Goal: Task Accomplishment & Management: Manage account settings

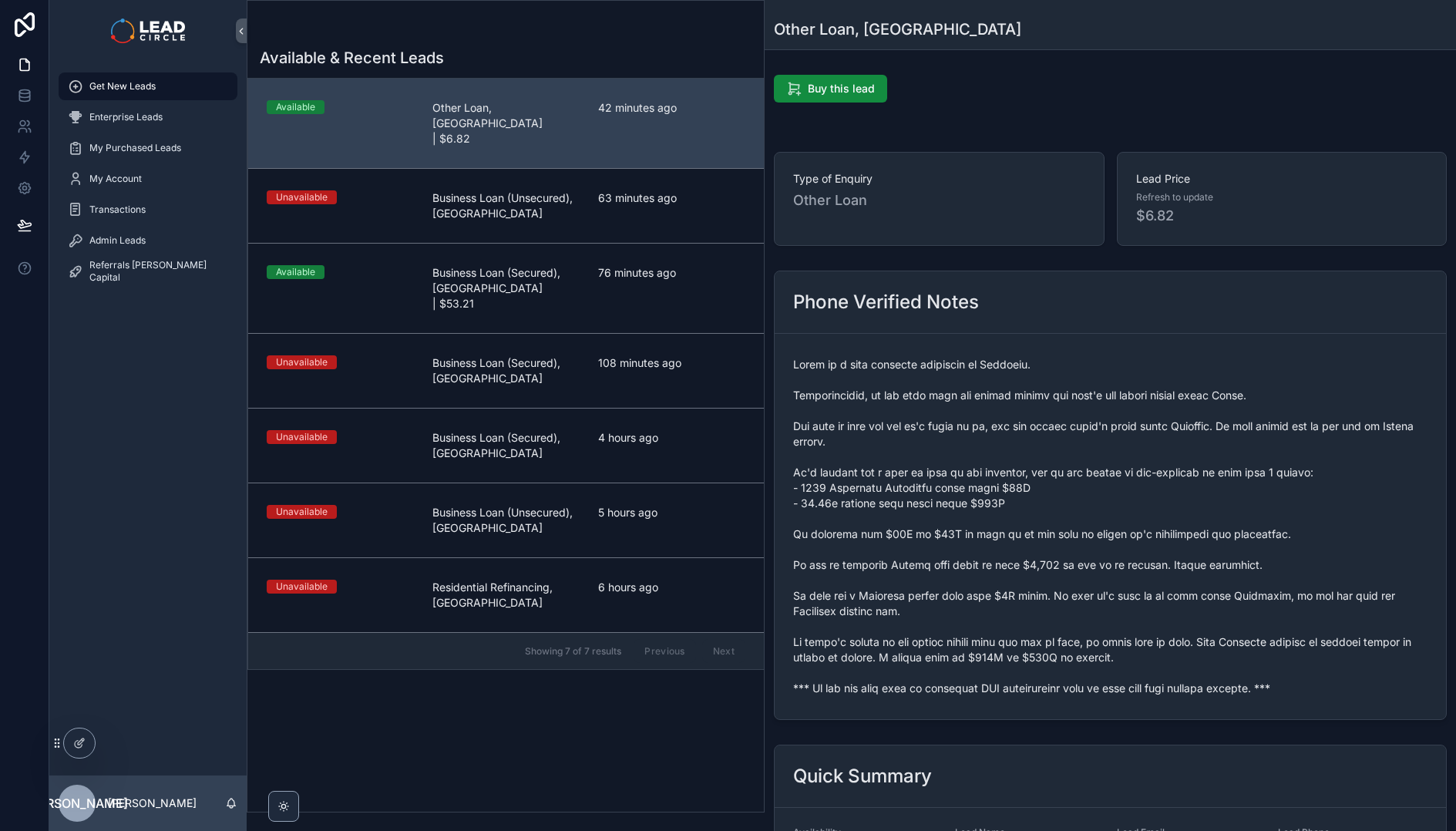
scroll to position [501, 0]
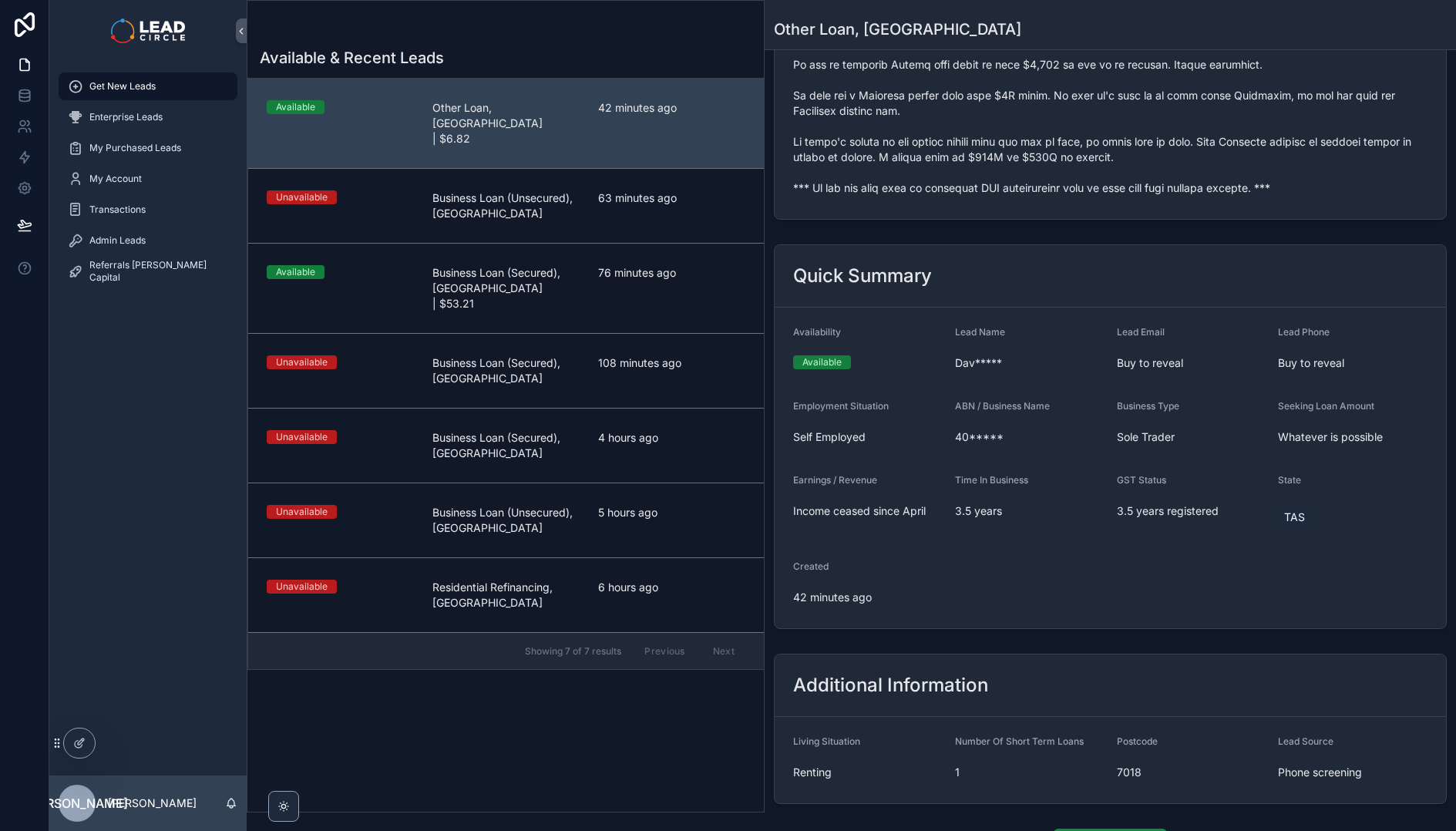
click at [946, 188] on span "scrollable content" at bounding box center [1110, 26] width 635 height 339
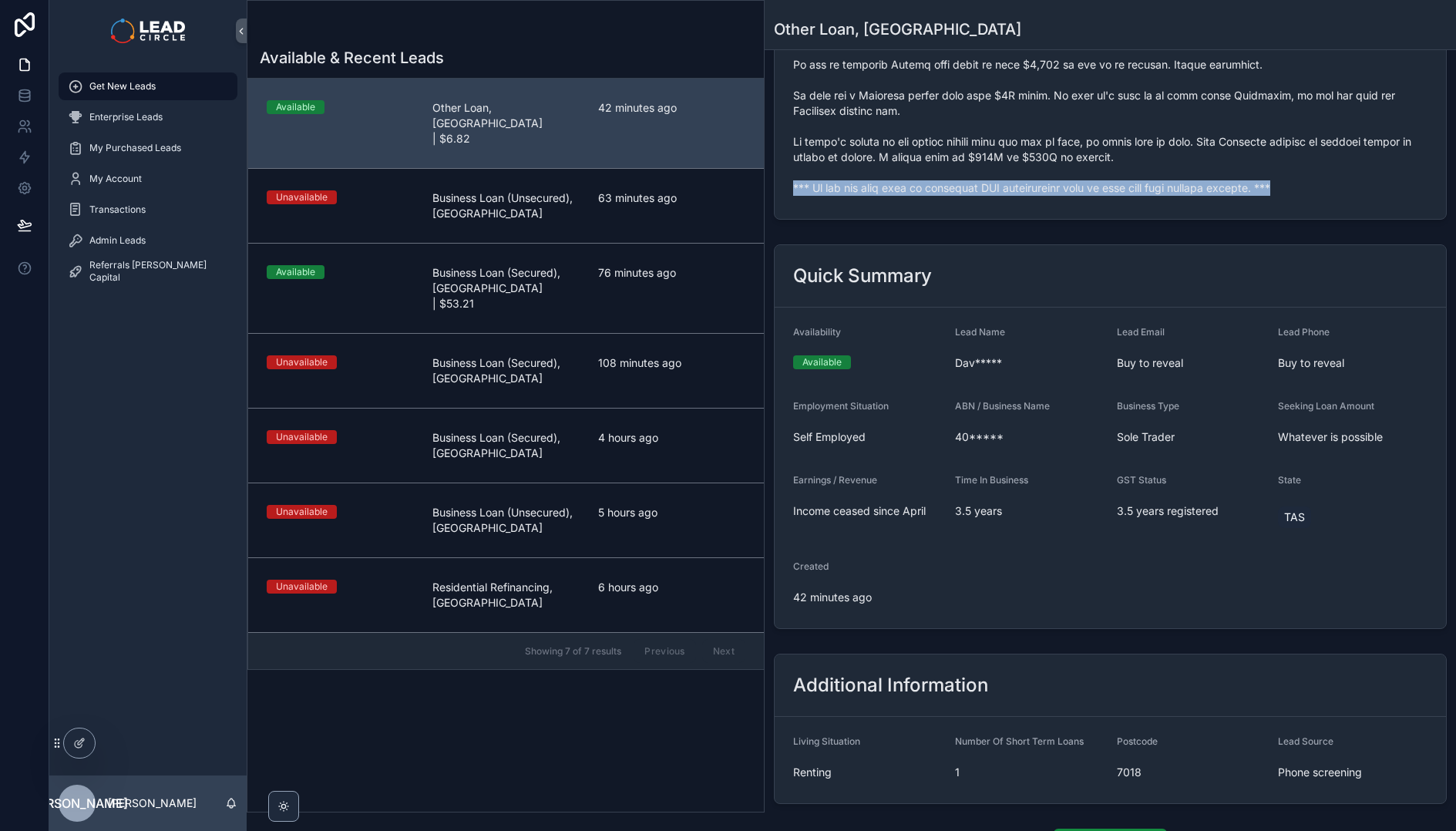
click at [946, 188] on span "scrollable content" at bounding box center [1110, 26] width 635 height 339
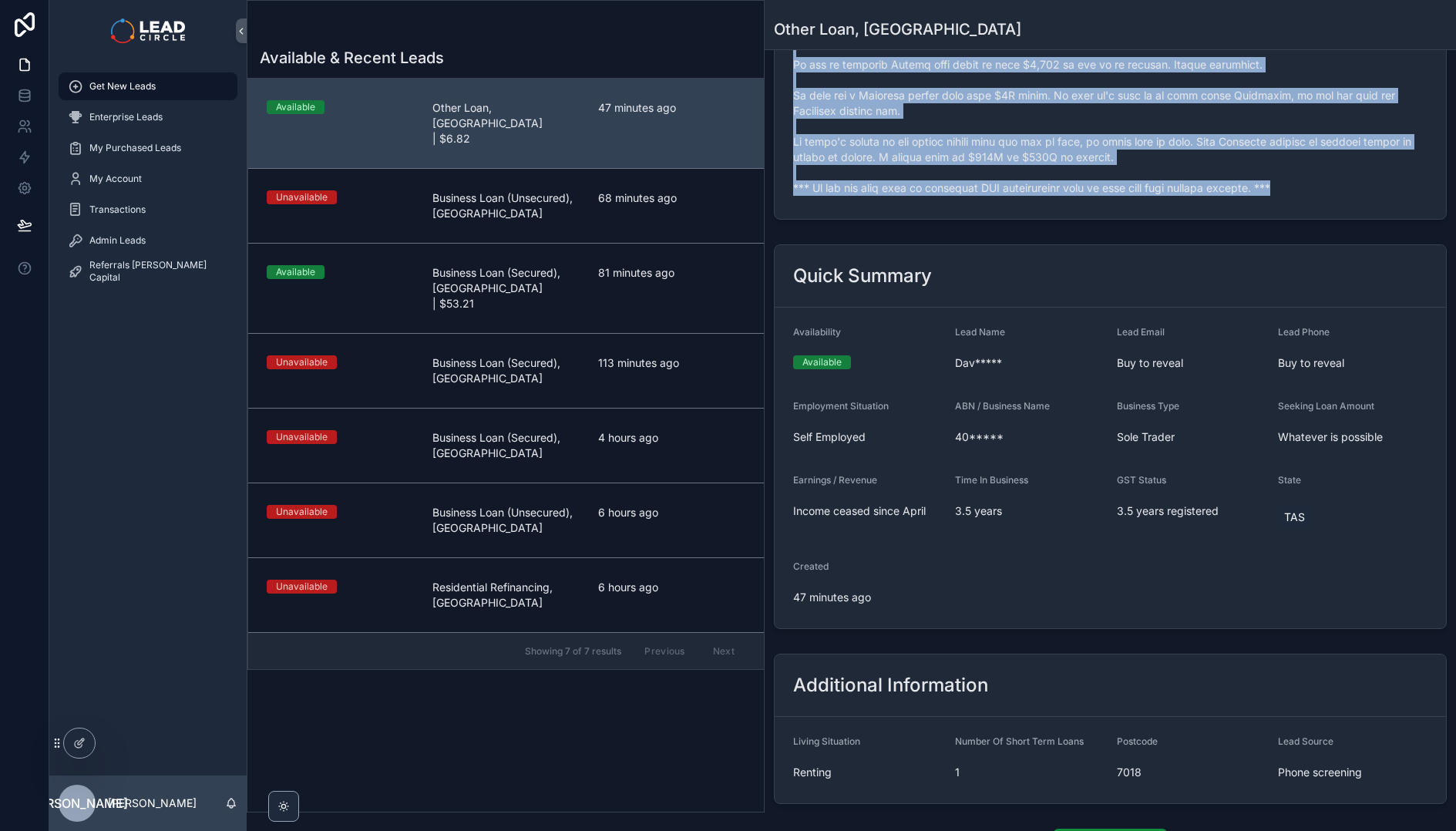
copy span "*** If you buy this lead an automatic SMS introduction will be sent with your c…"
click at [135, 234] on div "Admin Leads" at bounding box center [147, 240] width 160 height 24
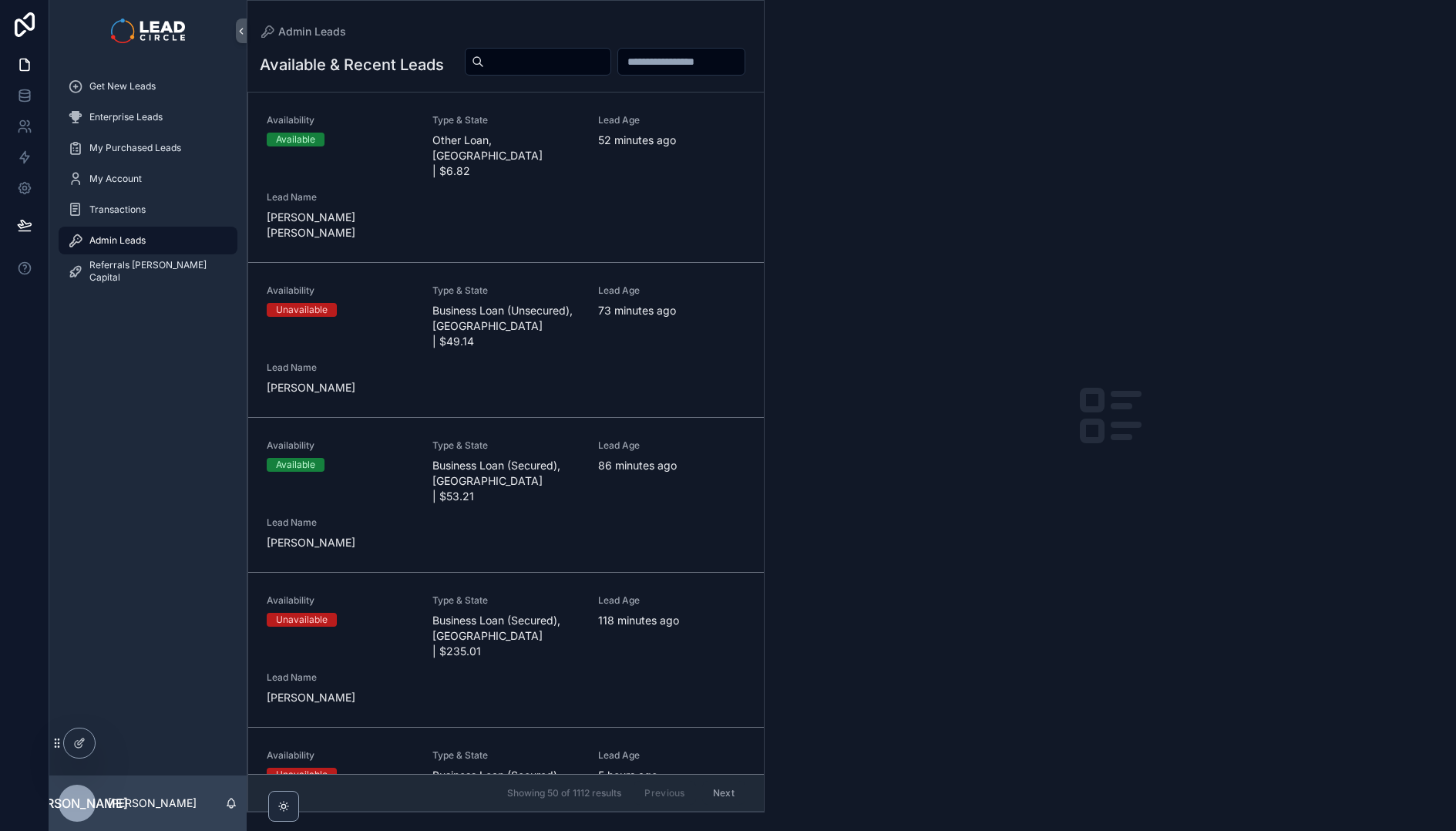
click at [610, 61] on input "scrollable content" at bounding box center [547, 62] width 126 height 22
paste input "**********"
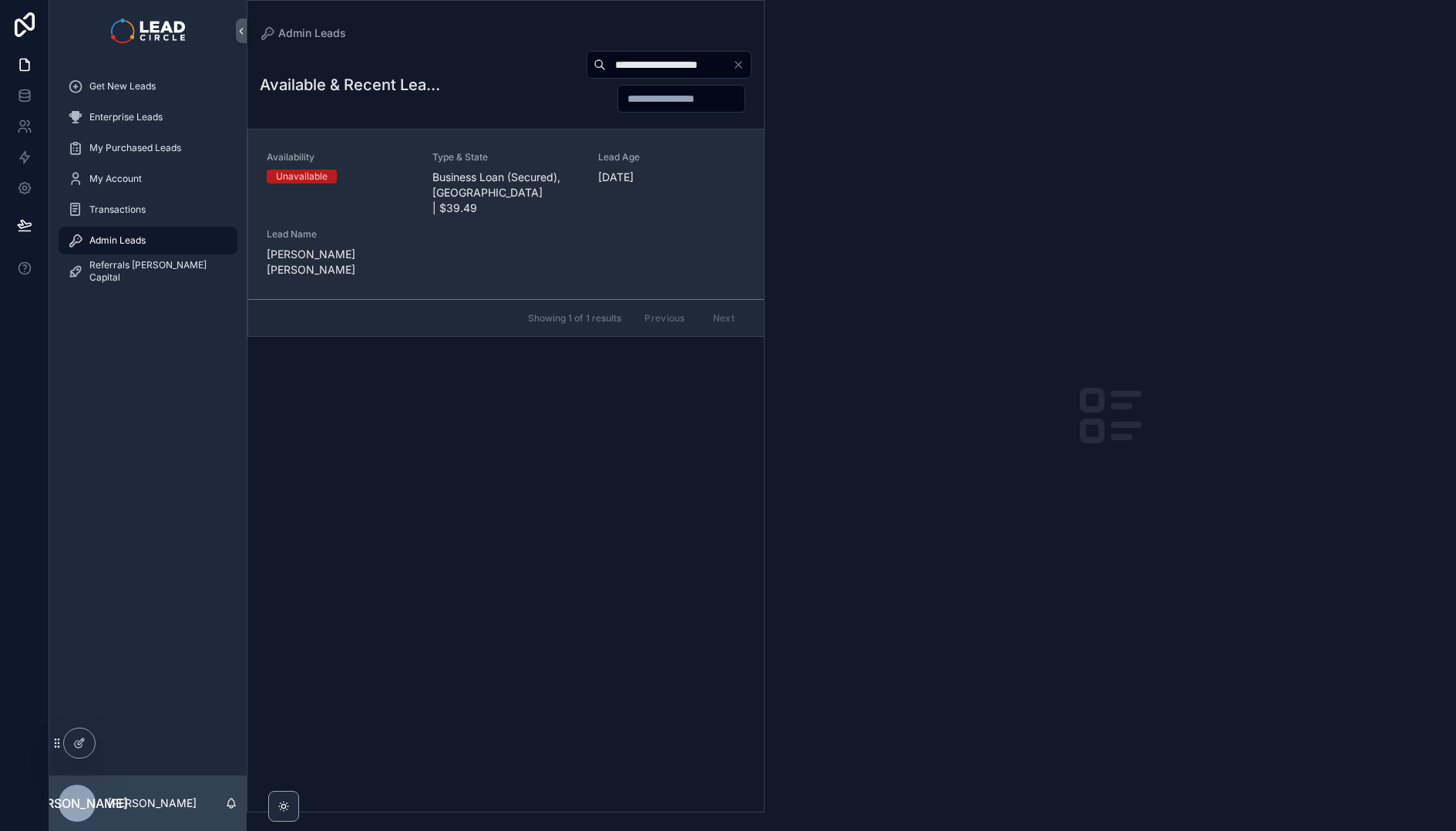
click at [506, 151] on span "Type & State" at bounding box center [506, 158] width 147 height 13
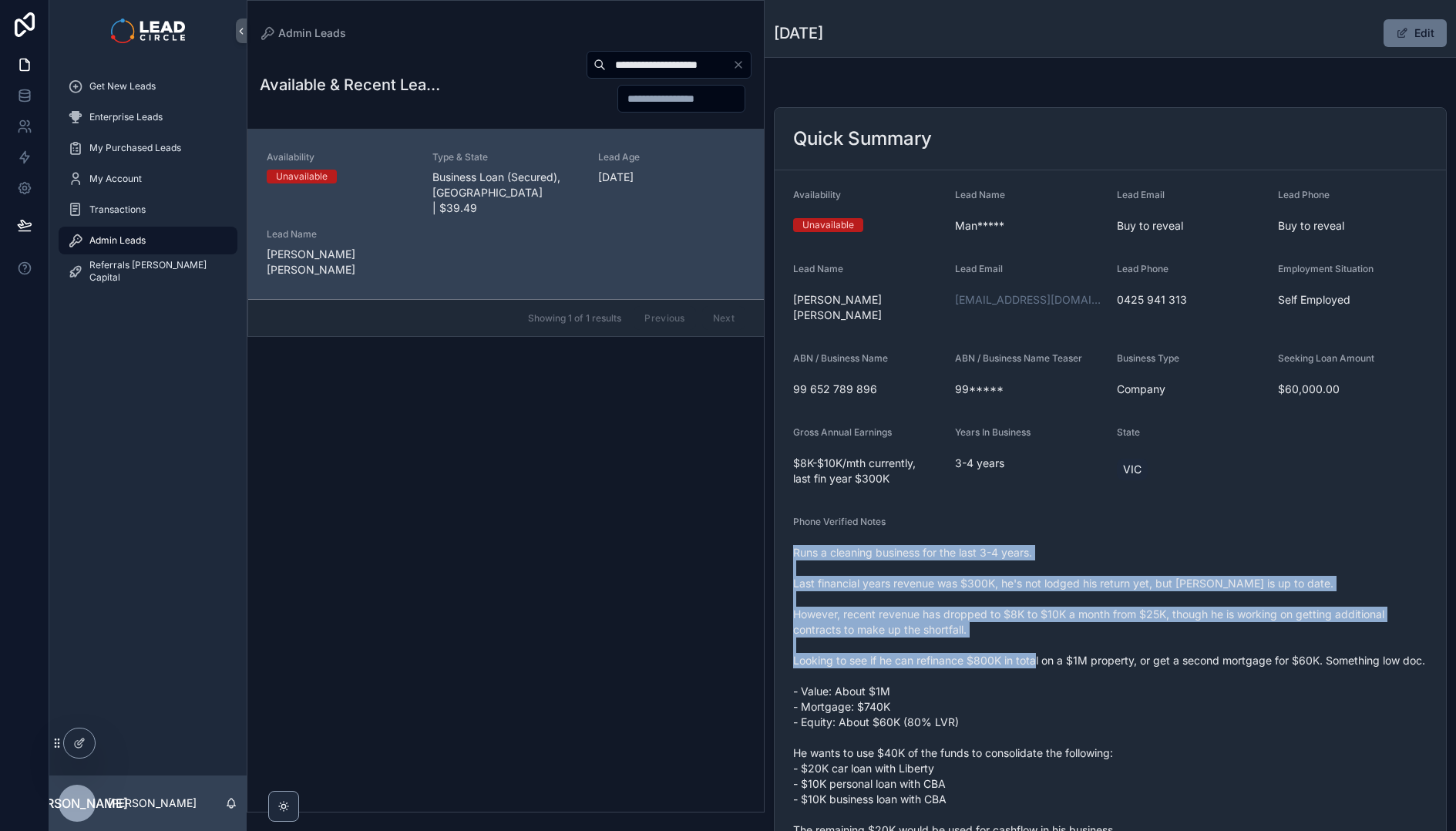
drag, startPoint x: 981, startPoint y: 516, endPoint x: 1090, endPoint y: 640, distance: 165.1
click at [1089, 640] on div "Phone Verified Notes Runs a cleaning business for the last 3-4 years. Last fina…" at bounding box center [1110, 733] width 635 height 435
click at [1090, 640] on span "Runs a cleaning business for the last 3-4 years. Last financial years revenue w…" at bounding box center [1110, 745] width 635 height 401
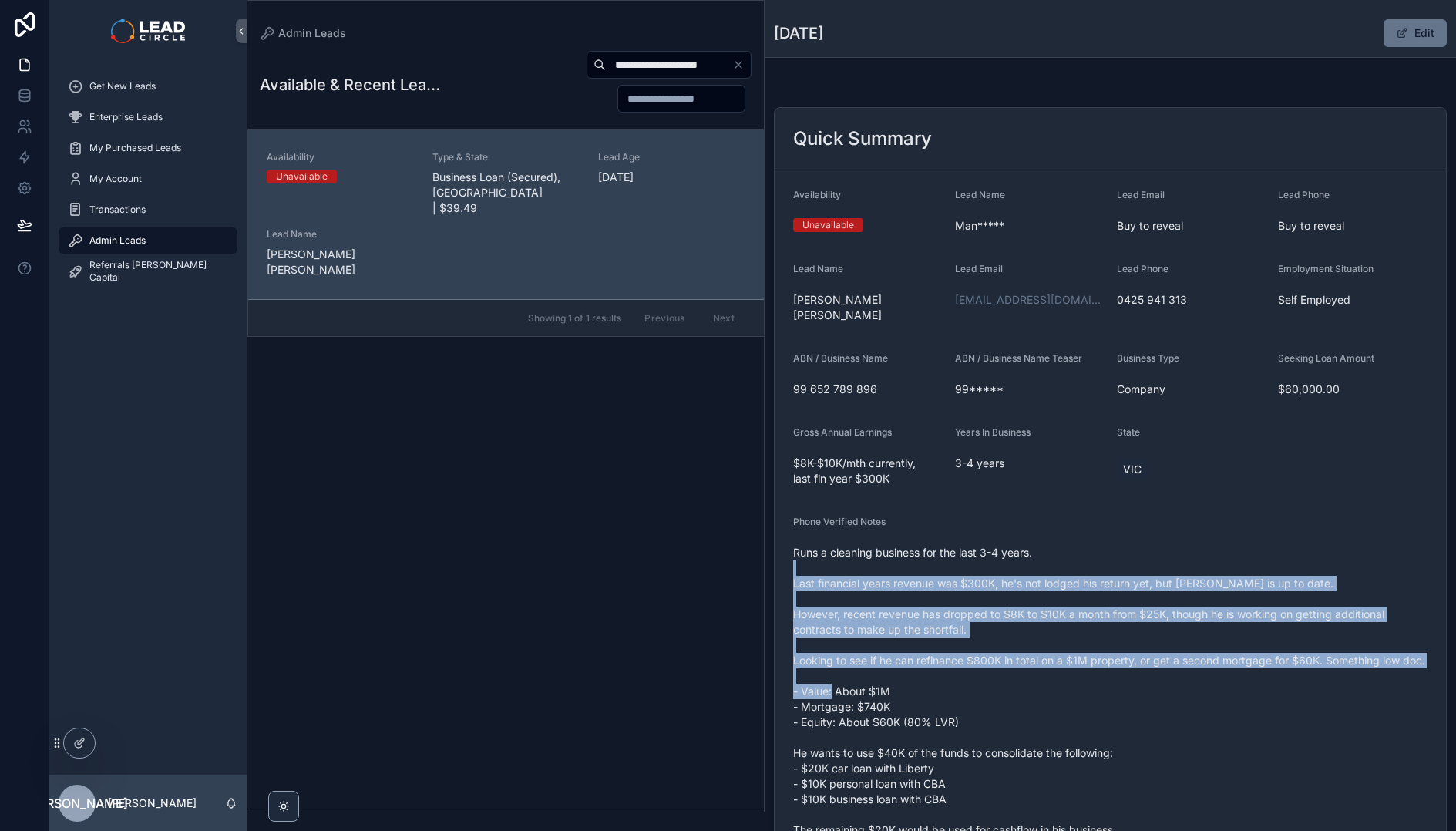
drag, startPoint x: 1146, startPoint y: 690, endPoint x: 1056, endPoint y: 557, distance: 160.6
click at [1056, 557] on span "Runs a cleaning business for the last 3-4 years. Last financial years revenue w…" at bounding box center [1110, 745] width 635 height 401
drag, startPoint x: 1057, startPoint y: 545, endPoint x: 1140, endPoint y: 706, distance: 181.1
click at [1140, 706] on span "Runs a cleaning business for the last 3-4 years. Last financial years revenue w…" at bounding box center [1110, 745] width 635 height 401
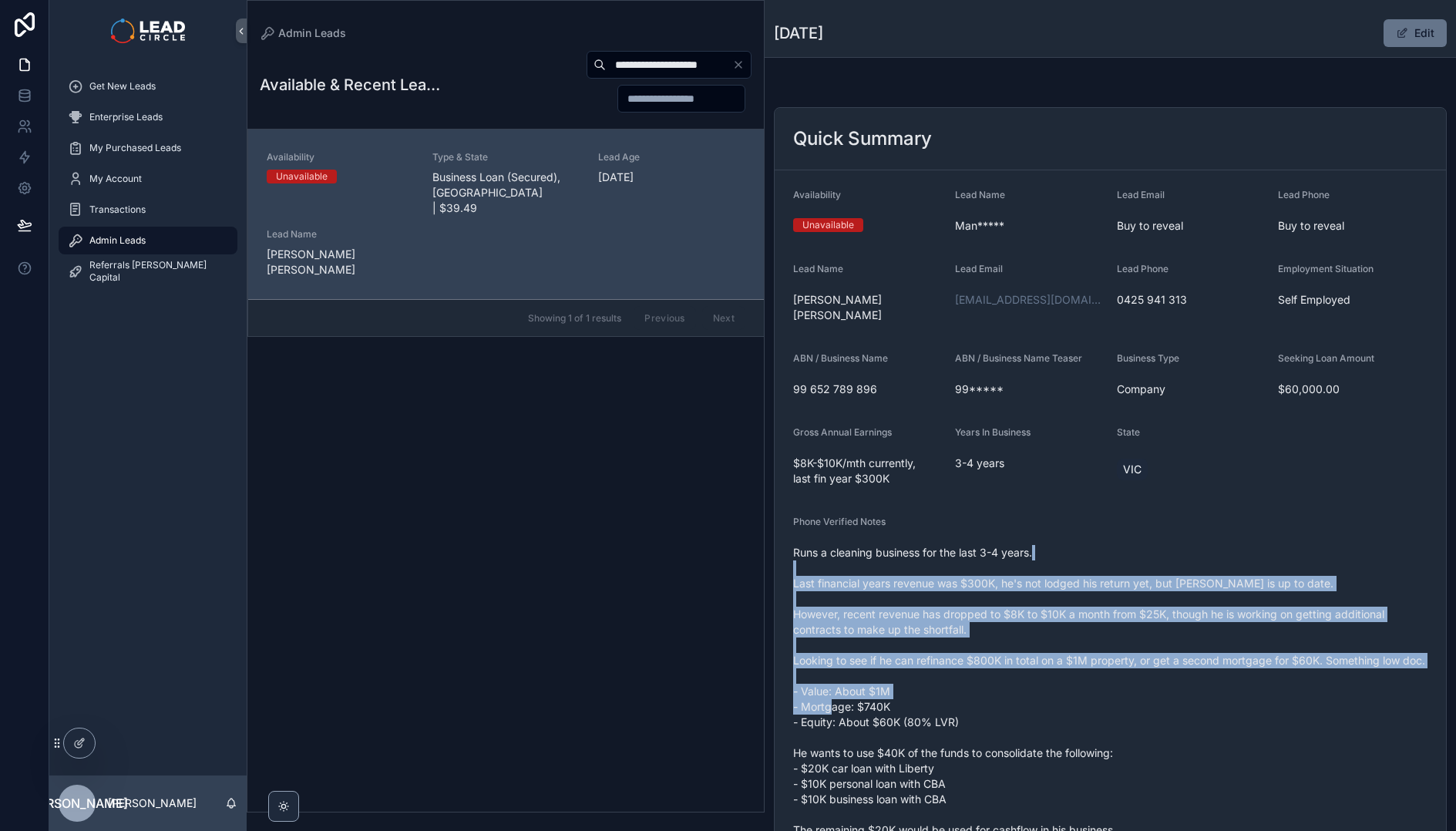
click at [1140, 705] on span "Runs a cleaning business for the last 3-4 years. Last financial years revenue w…" at bounding box center [1110, 745] width 635 height 401
drag, startPoint x: 1124, startPoint y: 654, endPoint x: 1087, endPoint y: 574, distance: 88.1
click at [1087, 574] on span "Runs a cleaning business for the last 3-4 years. Last financial years revenue w…" at bounding box center [1110, 745] width 635 height 401
drag, startPoint x: 1077, startPoint y: 549, endPoint x: 1119, endPoint y: 668, distance: 126.2
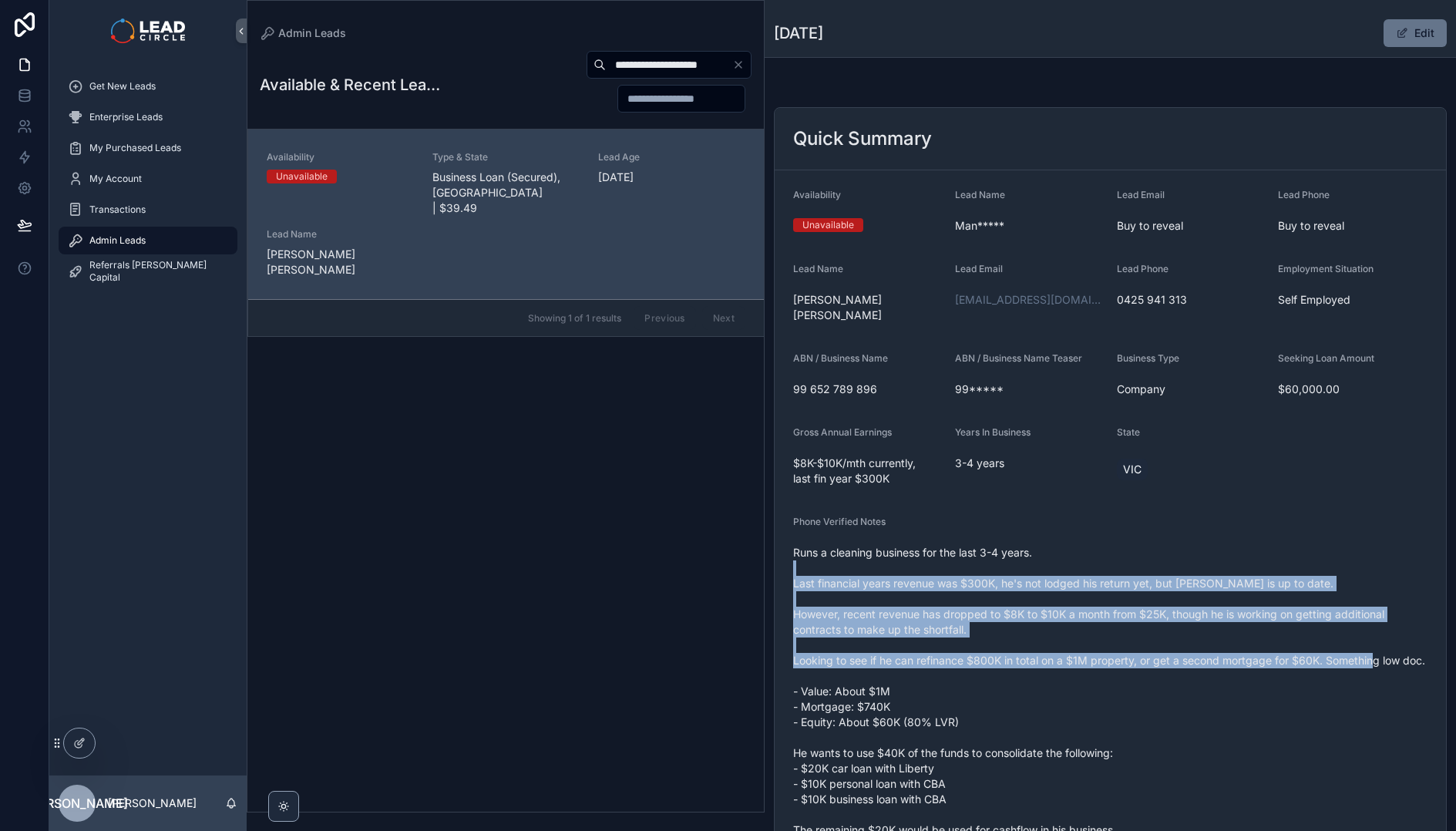
click at [1119, 668] on span "Runs a cleaning business for the last 3-4 years. Last financial years revenue w…" at bounding box center [1110, 745] width 635 height 401
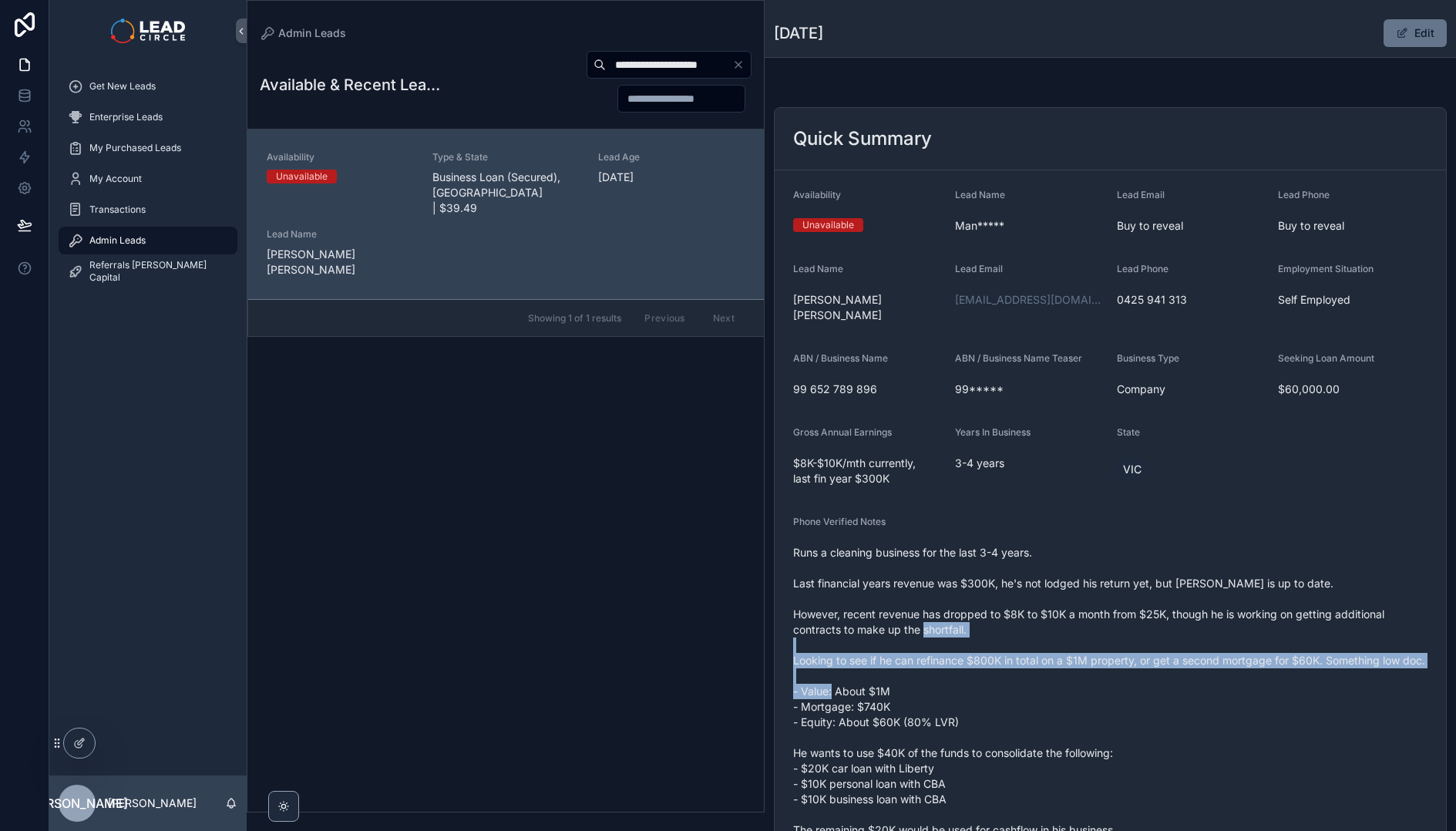
click at [1047, 571] on span "Runs a cleaning business for the last 3-4 years. Last financial years revenue w…" at bounding box center [1110, 745] width 635 height 401
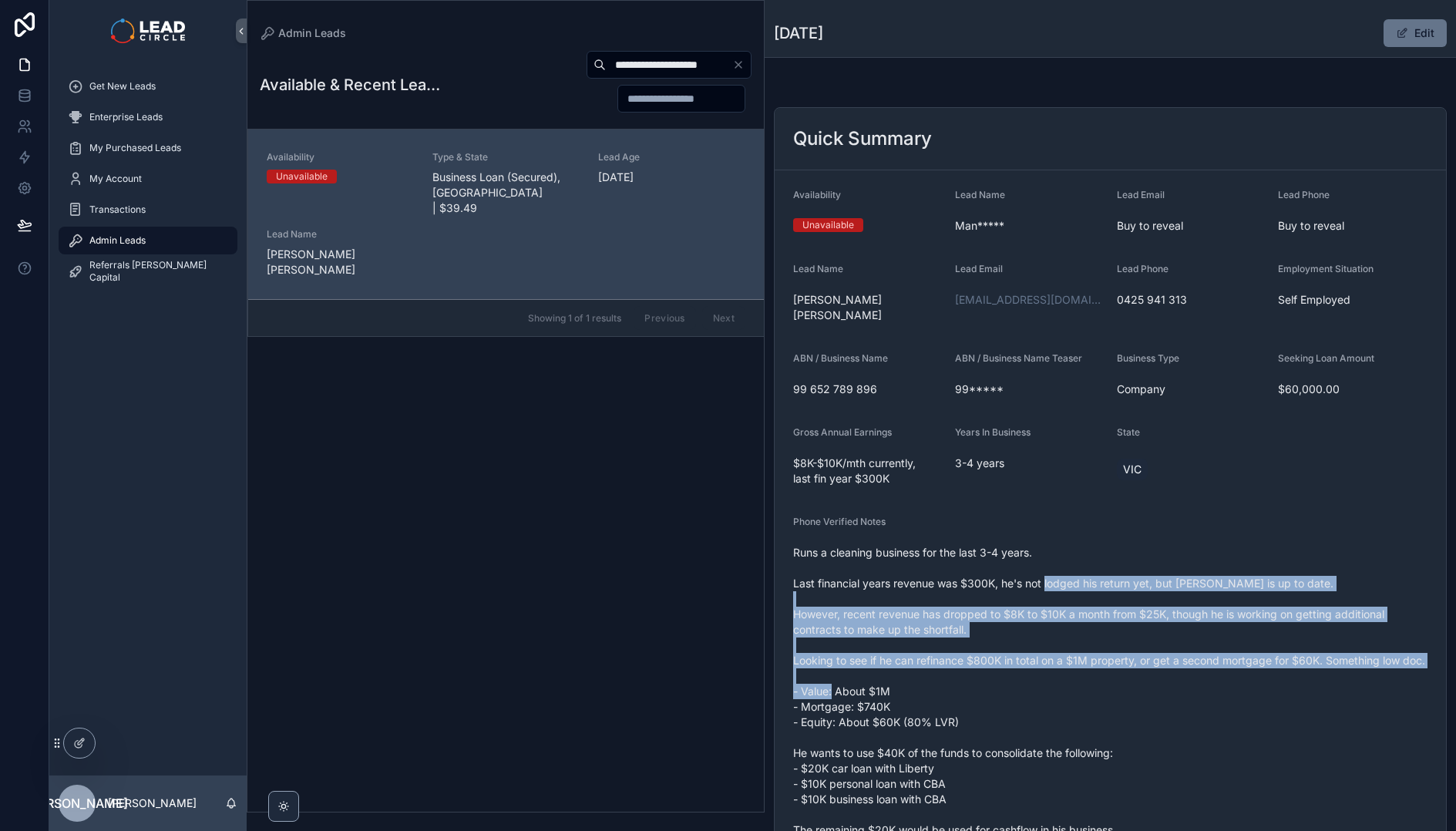
click at [1047, 571] on span "Runs a cleaning business for the last 3-4 years. Last financial years revenue w…" at bounding box center [1110, 745] width 635 height 401
drag, startPoint x: 1048, startPoint y: 567, endPoint x: 1121, endPoint y: 680, distance: 134.5
click at [1121, 680] on span "Runs a cleaning business for the last 3-4 years. Last financial years revenue w…" at bounding box center [1110, 745] width 635 height 401
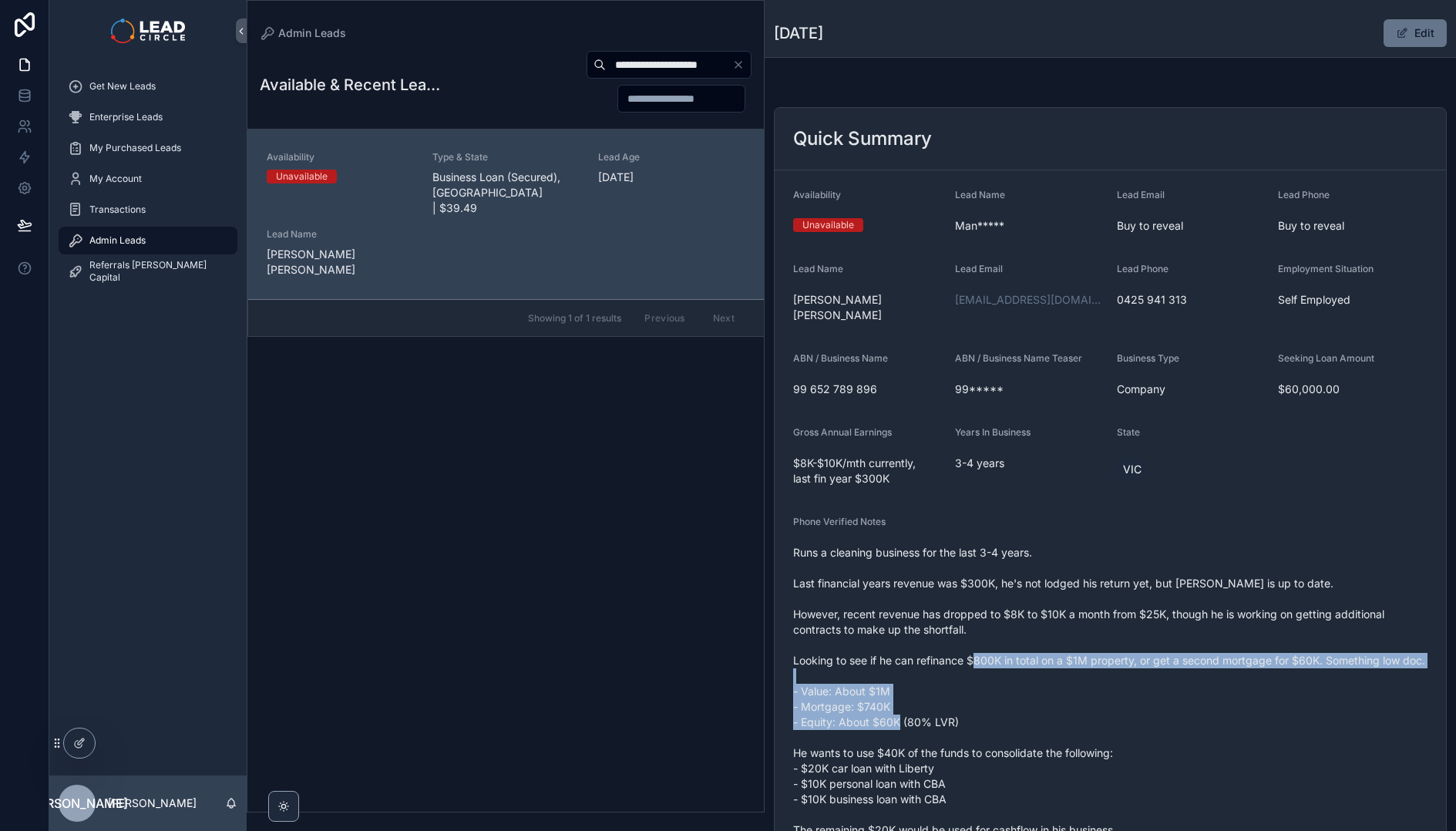
drag, startPoint x: 1097, startPoint y: 720, endPoint x: 1017, endPoint y: 632, distance: 118.9
click at [1018, 634] on span "Runs a cleaning business for the last 3-4 years. Last financial years revenue w…" at bounding box center [1110, 745] width 635 height 401
click at [1017, 632] on span "Runs a cleaning business for the last 3-4 years. Last financial years revenue w…" at bounding box center [1110, 745] width 635 height 401
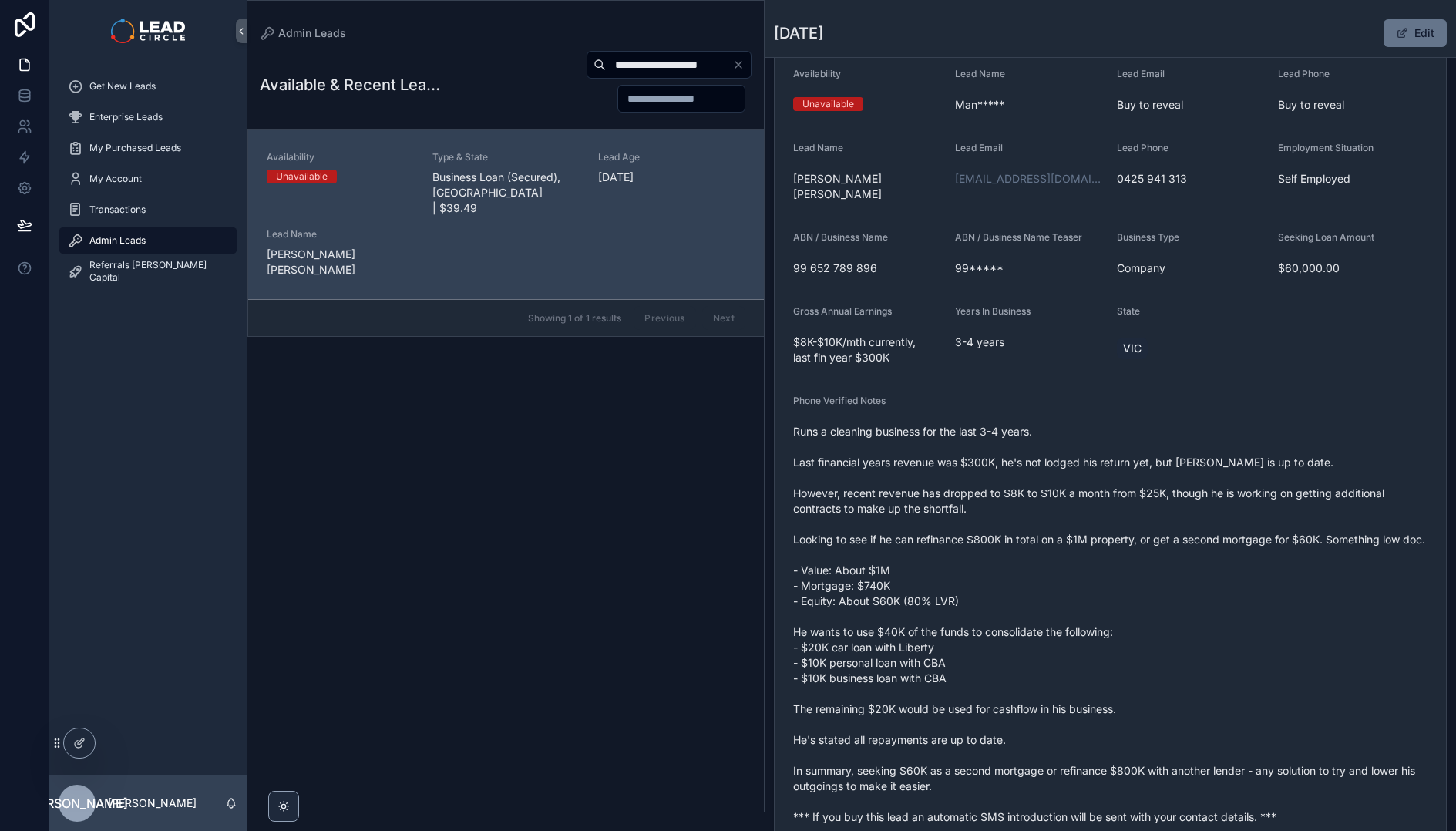
scroll to position [239, 0]
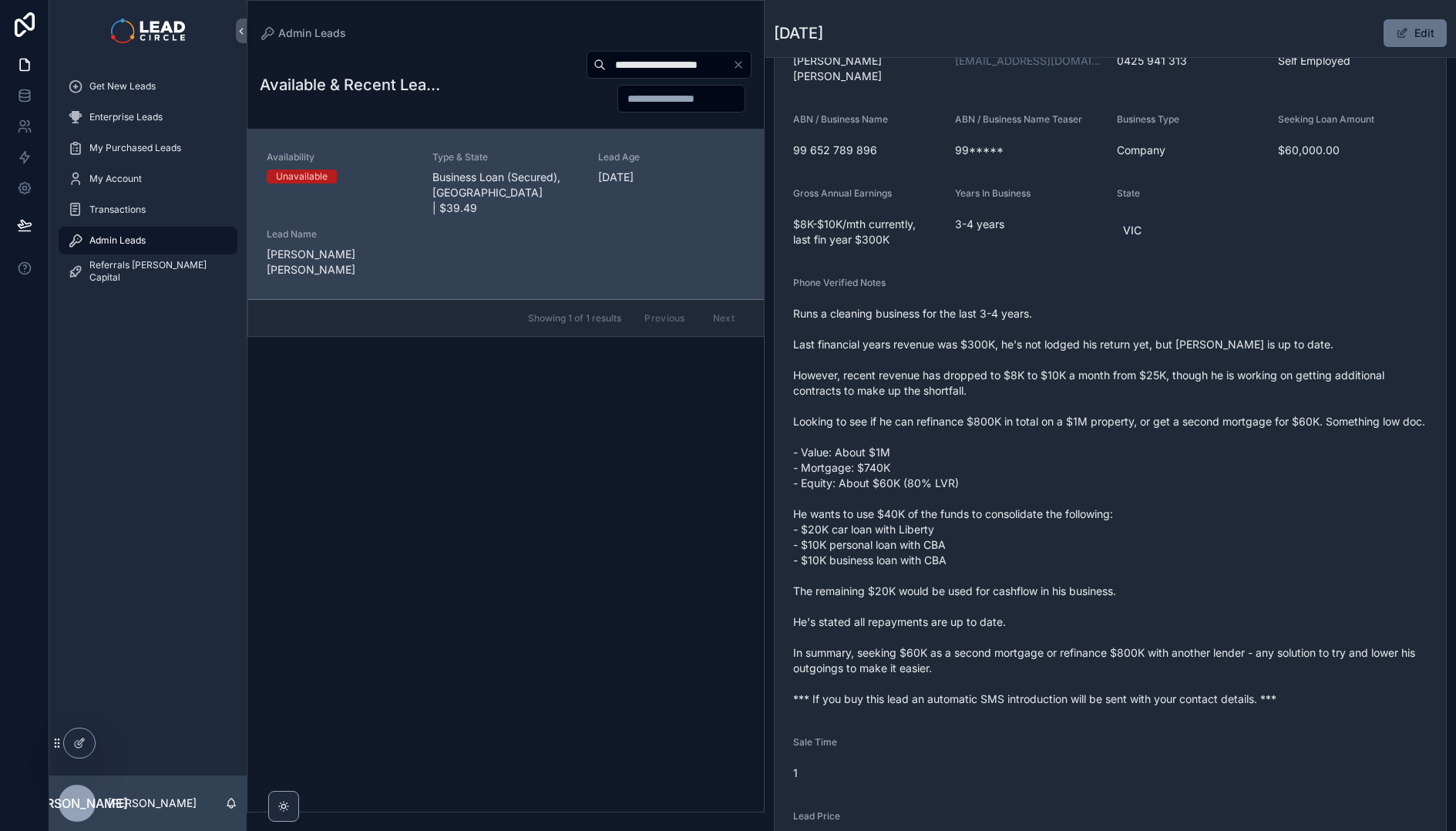
click at [663, 55] on input "**********" at bounding box center [668, 65] width 126 height 22
paste input "scrollable content"
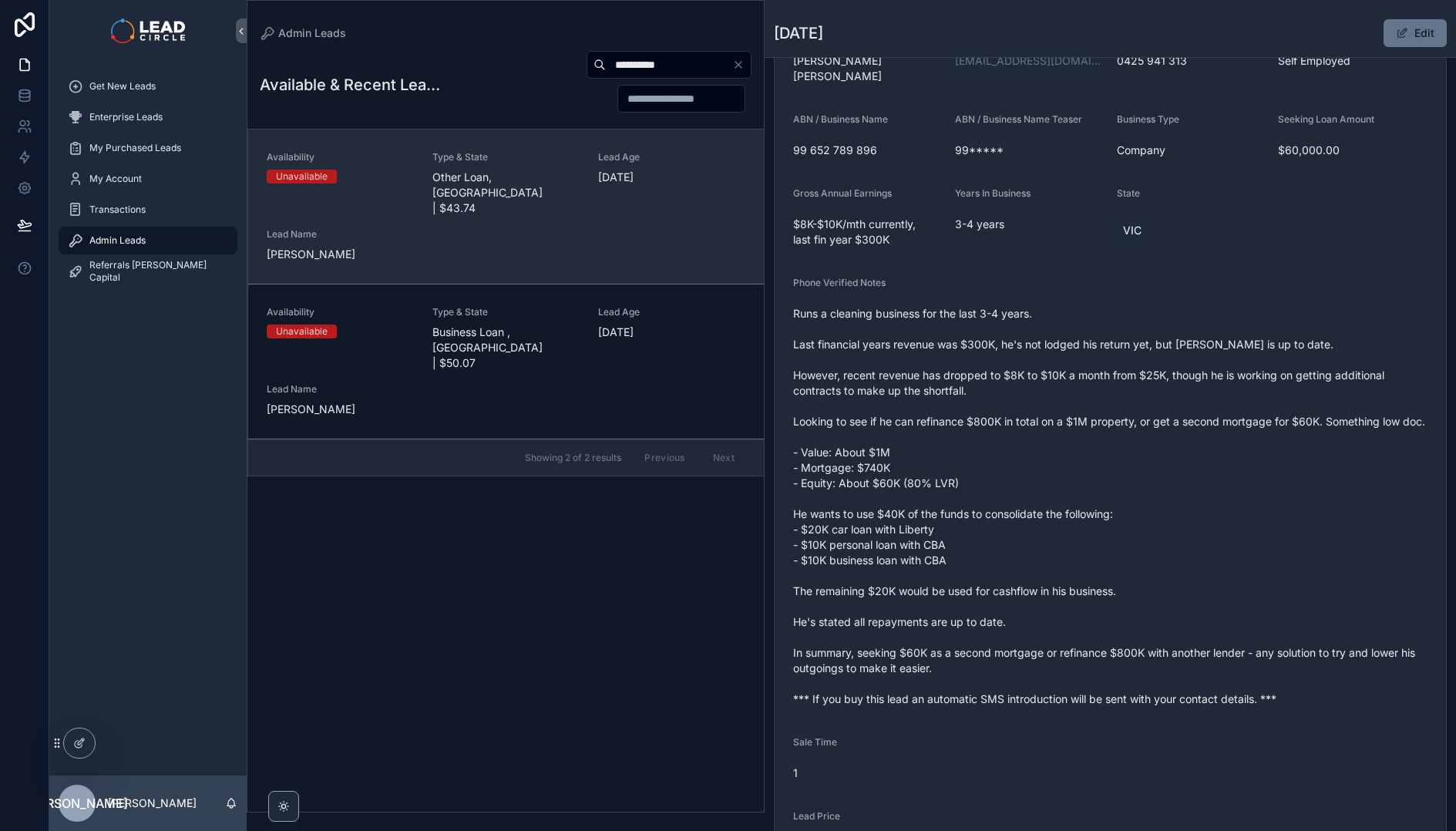
click at [610, 197] on div "Availability Unavailable Type & State Other Loan, [GEOGRAPHIC_DATA] | $43.74 Le…" at bounding box center [506, 206] width 479 height 111
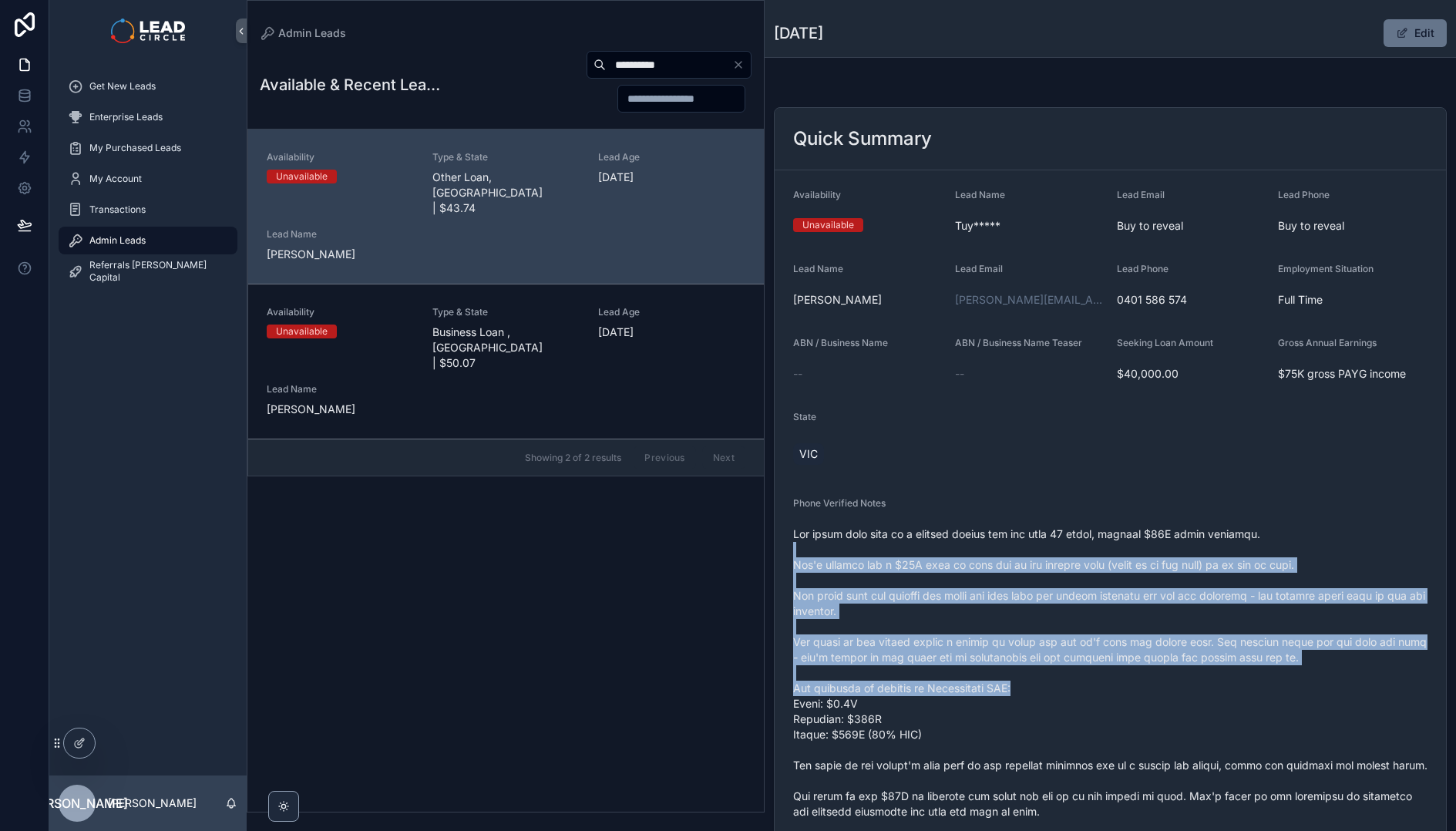
click at [1086, 694] on span "scrollable content" at bounding box center [1110, 719] width 635 height 385
drag, startPoint x: 1087, startPoint y: 695, endPoint x: 1112, endPoint y: 723, distance: 37.5
click at [1087, 695] on span "scrollable content" at bounding box center [1110, 719] width 635 height 385
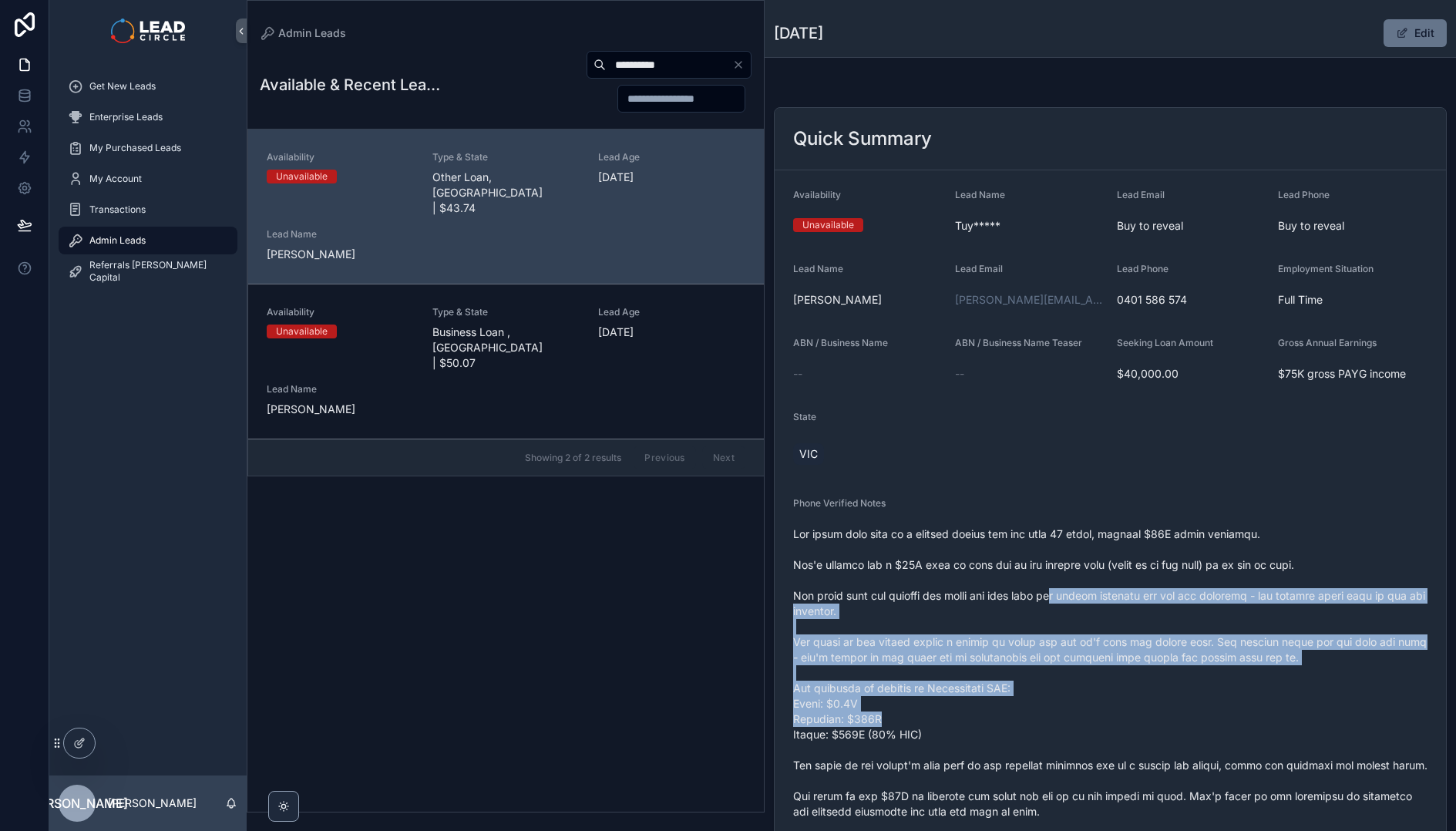
drag, startPoint x: 1112, startPoint y: 723, endPoint x: 1062, endPoint y: 592, distance: 140.2
click at [1062, 592] on span "scrollable content" at bounding box center [1110, 719] width 635 height 385
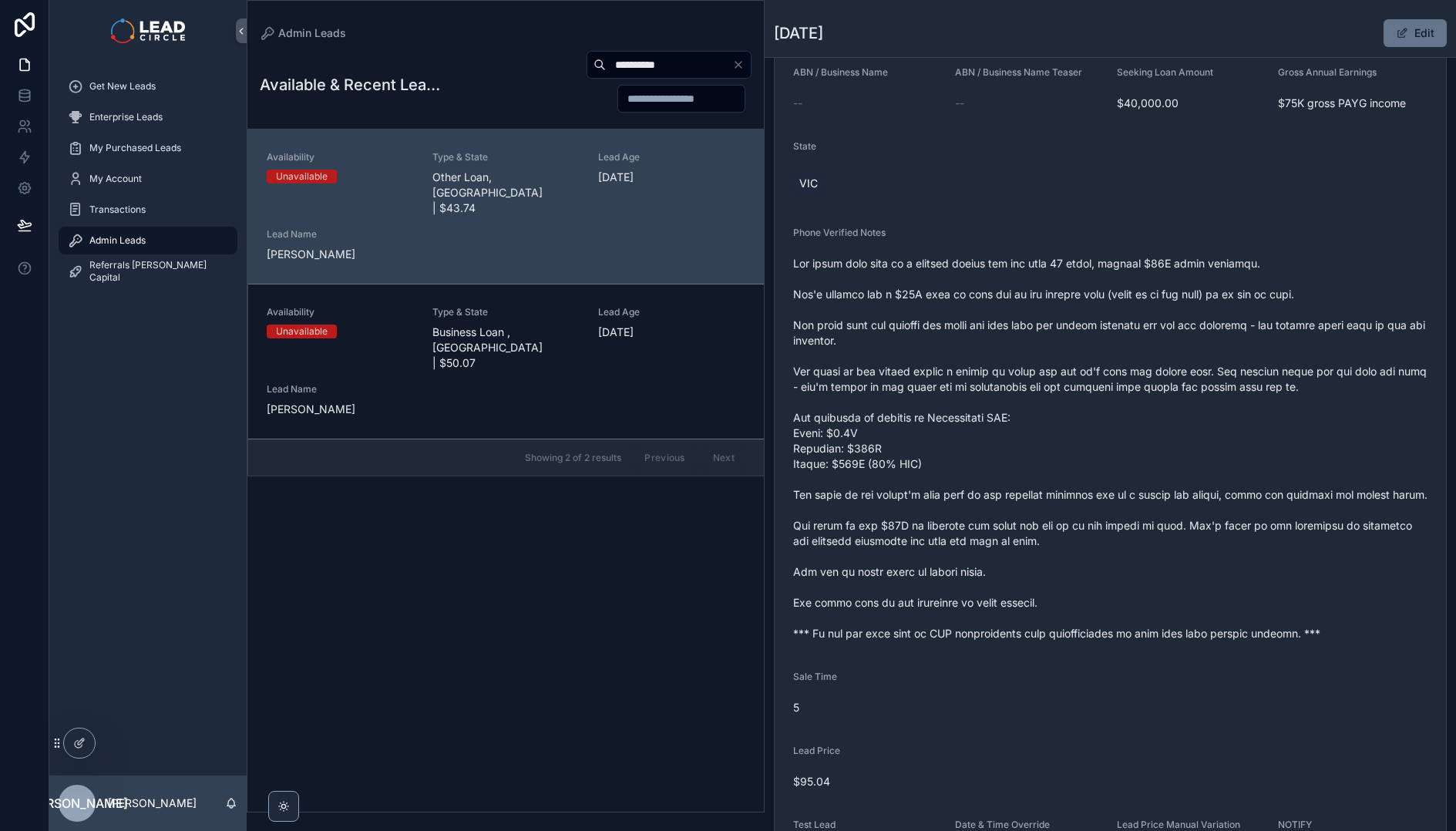
scroll to position [272, 0]
click at [667, 60] on input "**********" at bounding box center [668, 65] width 126 height 22
paste input "scrollable content"
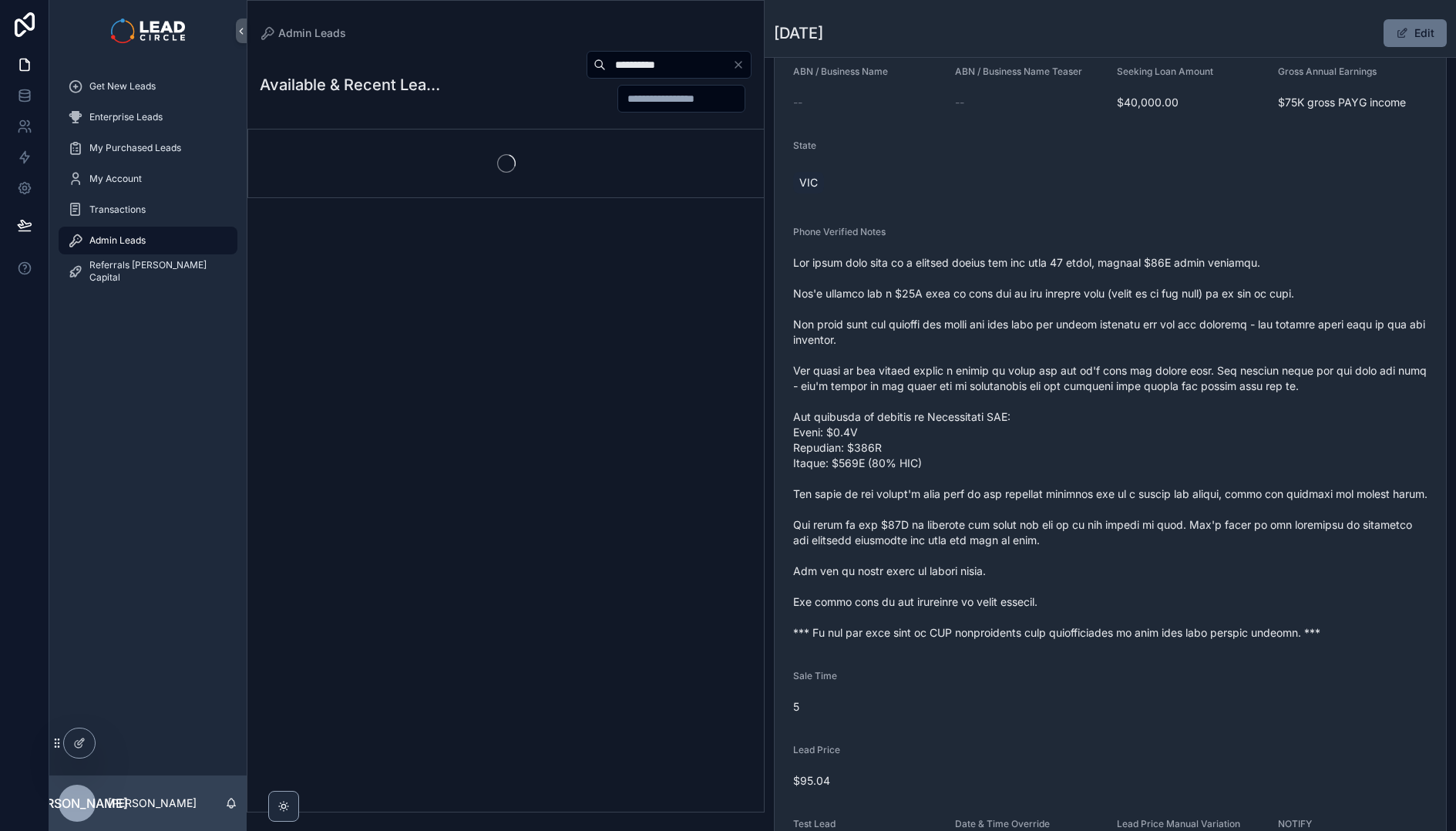
type input "**********"
click at [895, 281] on span "scrollable content" at bounding box center [1110, 447] width 635 height 385
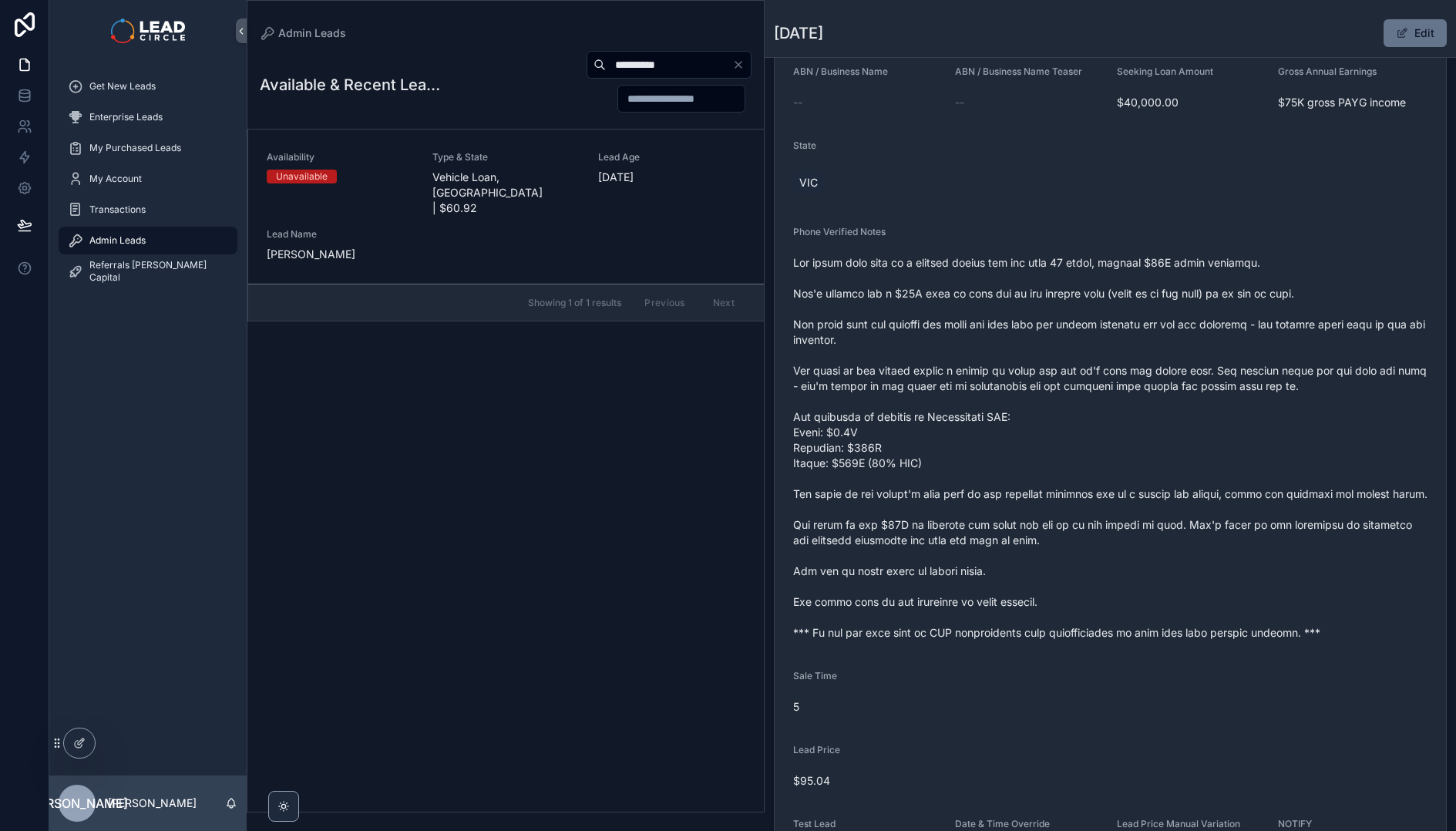
click at [549, 169] on span "Vehicle Loan, [GEOGRAPHIC_DATA] | $60.92" at bounding box center [506, 192] width 147 height 46
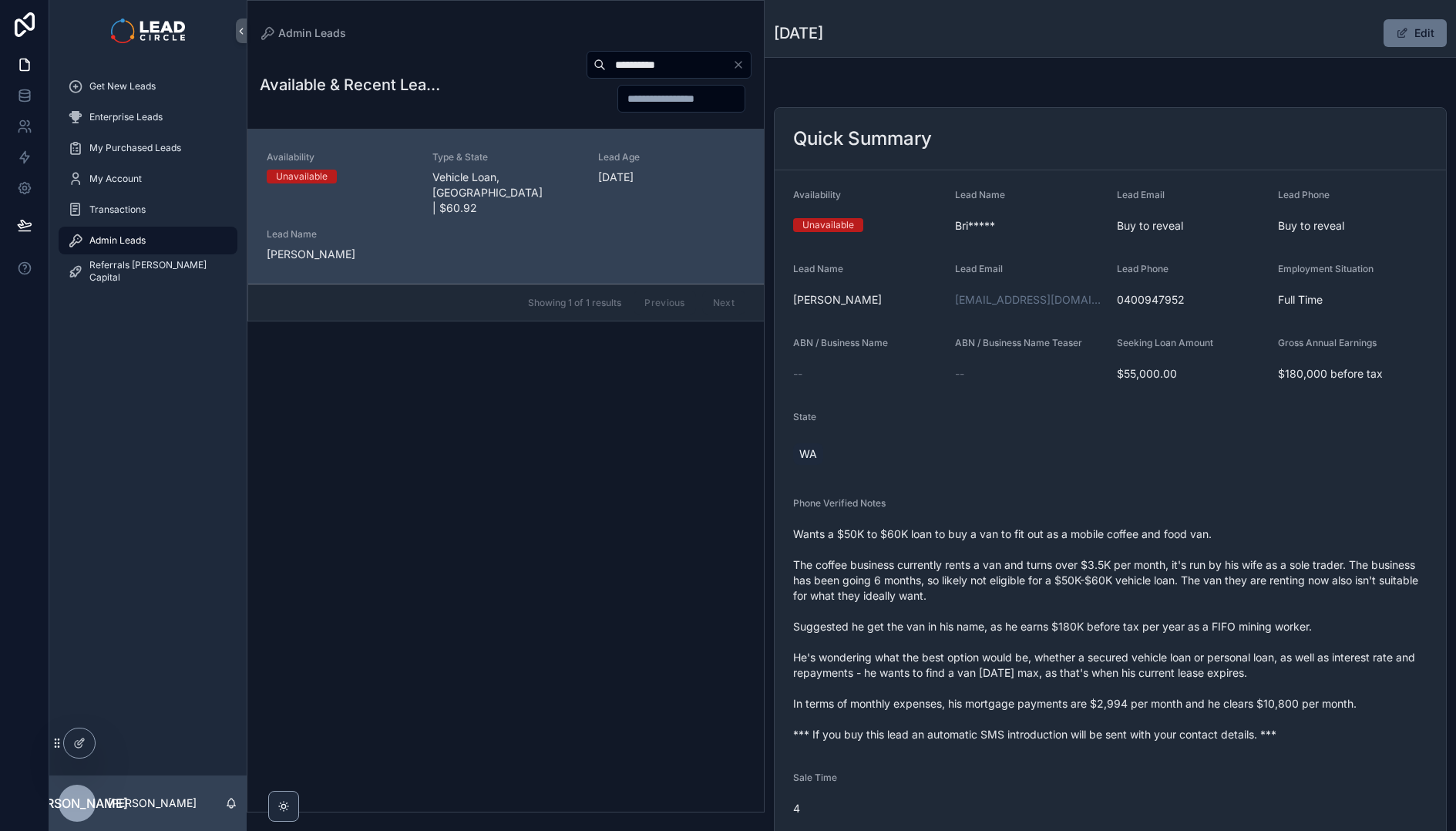
drag, startPoint x: 1019, startPoint y: 550, endPoint x: 1119, endPoint y: 749, distance: 222.7
click at [1119, 749] on form "Availability Unavailable Lead Name Bri***** Lead Email Buy to reveal Lead Phone…" at bounding box center [1110, 578] width 672 height 817
drag, startPoint x: 1112, startPoint y: 704, endPoint x: 1072, endPoint y: 563, distance: 146.6
click at [1072, 563] on form "Availability Unavailable Lead Name Bri***** Lead Email Buy to reveal Lead Phone…" at bounding box center [1110, 578] width 672 height 817
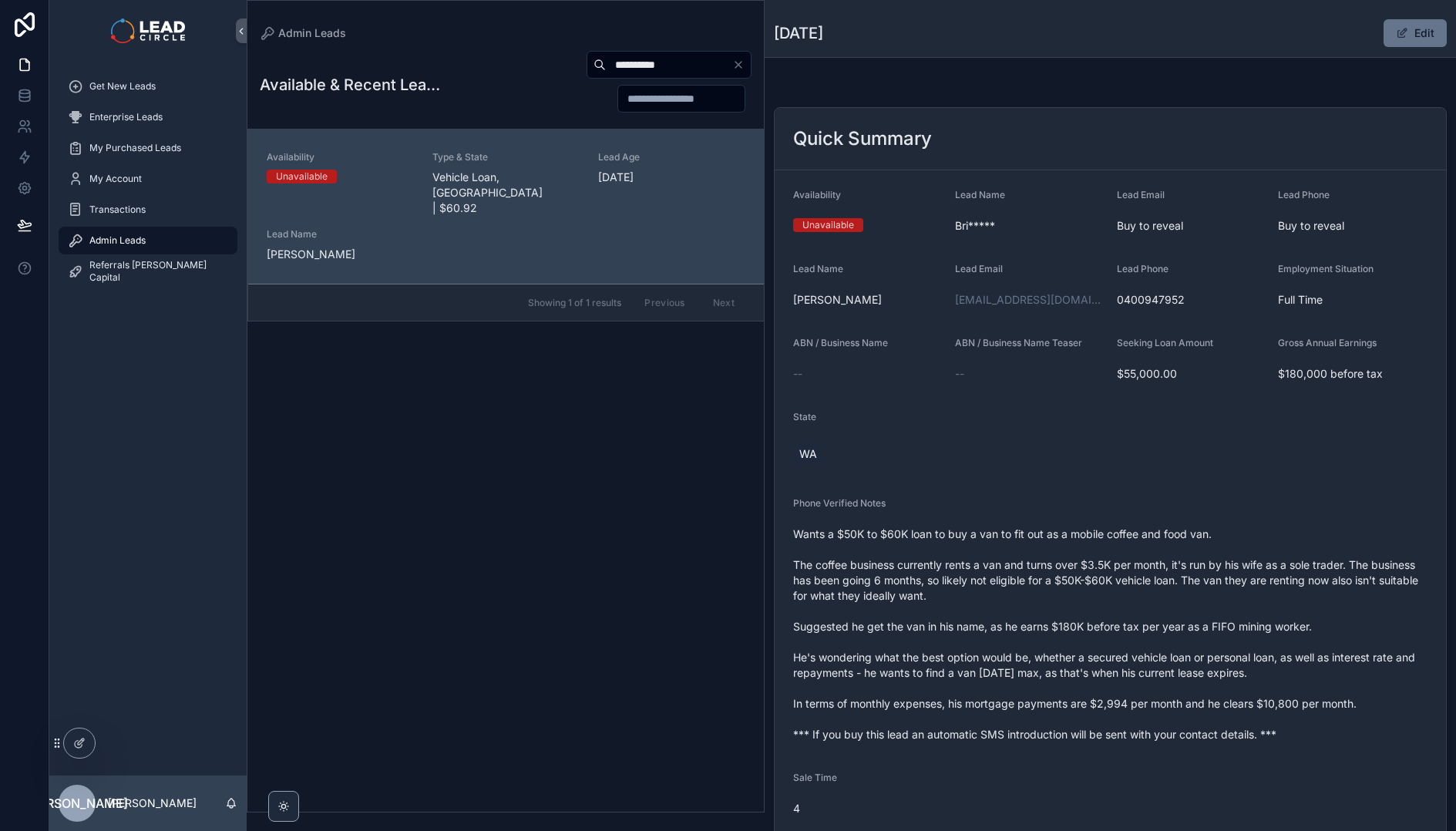
click at [1072, 562] on span "Wants a $50K to $60K loan to buy a van to fit out as a mobile coffee and food v…" at bounding box center [1110, 634] width 635 height 216
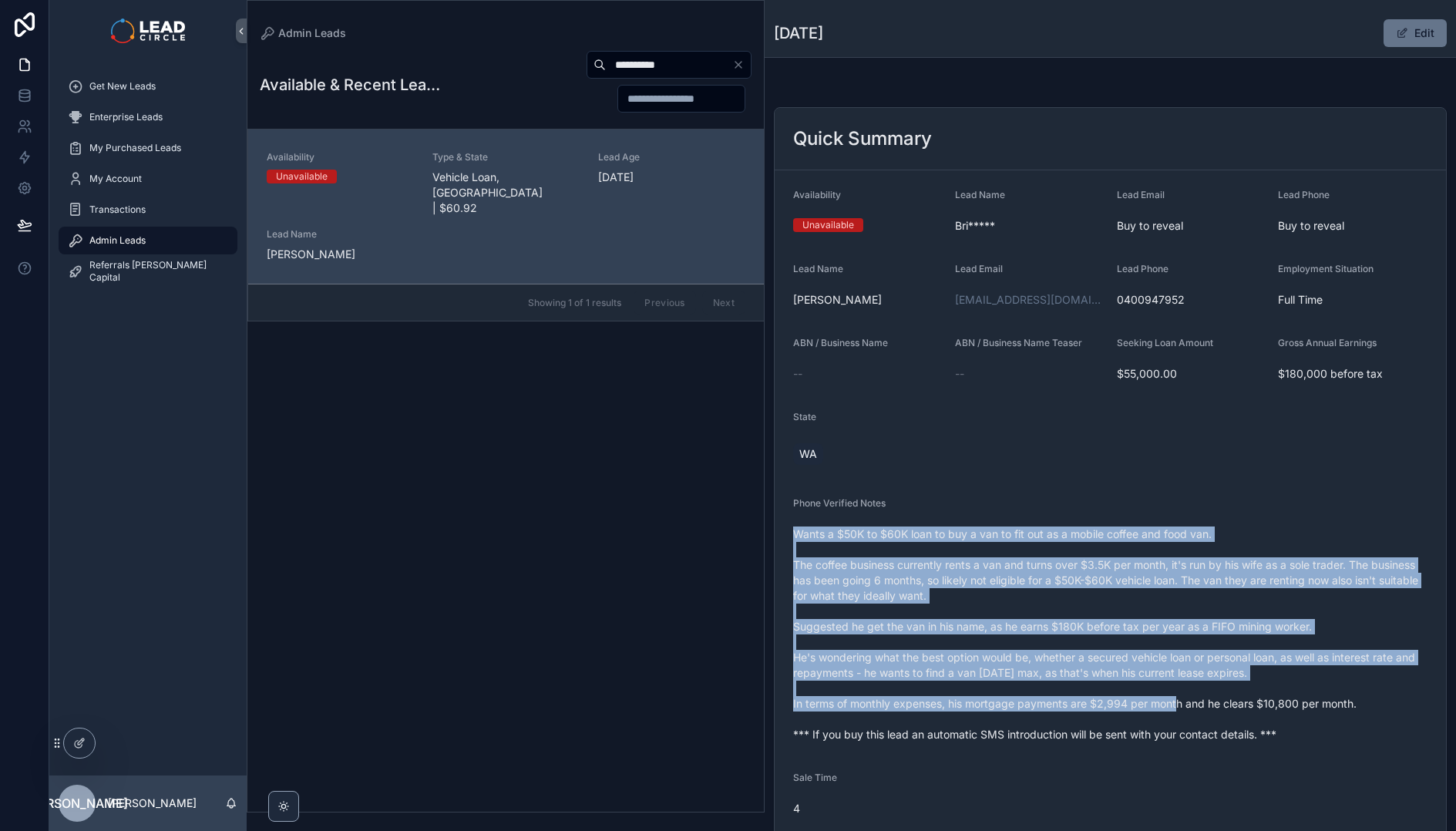
drag, startPoint x: 1071, startPoint y: 526, endPoint x: 1129, endPoint y: 706, distance: 189.1
click at [1129, 706] on div "Wants a $50K to $60K loan to buy a van to fit out as a mobile coffee and food v…" at bounding box center [1110, 634] width 635 height 225
drag, startPoint x: 1129, startPoint y: 706, endPoint x: 1158, endPoint y: 745, distance: 48.6
click at [1130, 709] on span "Wants a $50K to $60K loan to buy a van to fit out as a mobile coffee and food v…" at bounding box center [1110, 634] width 635 height 216
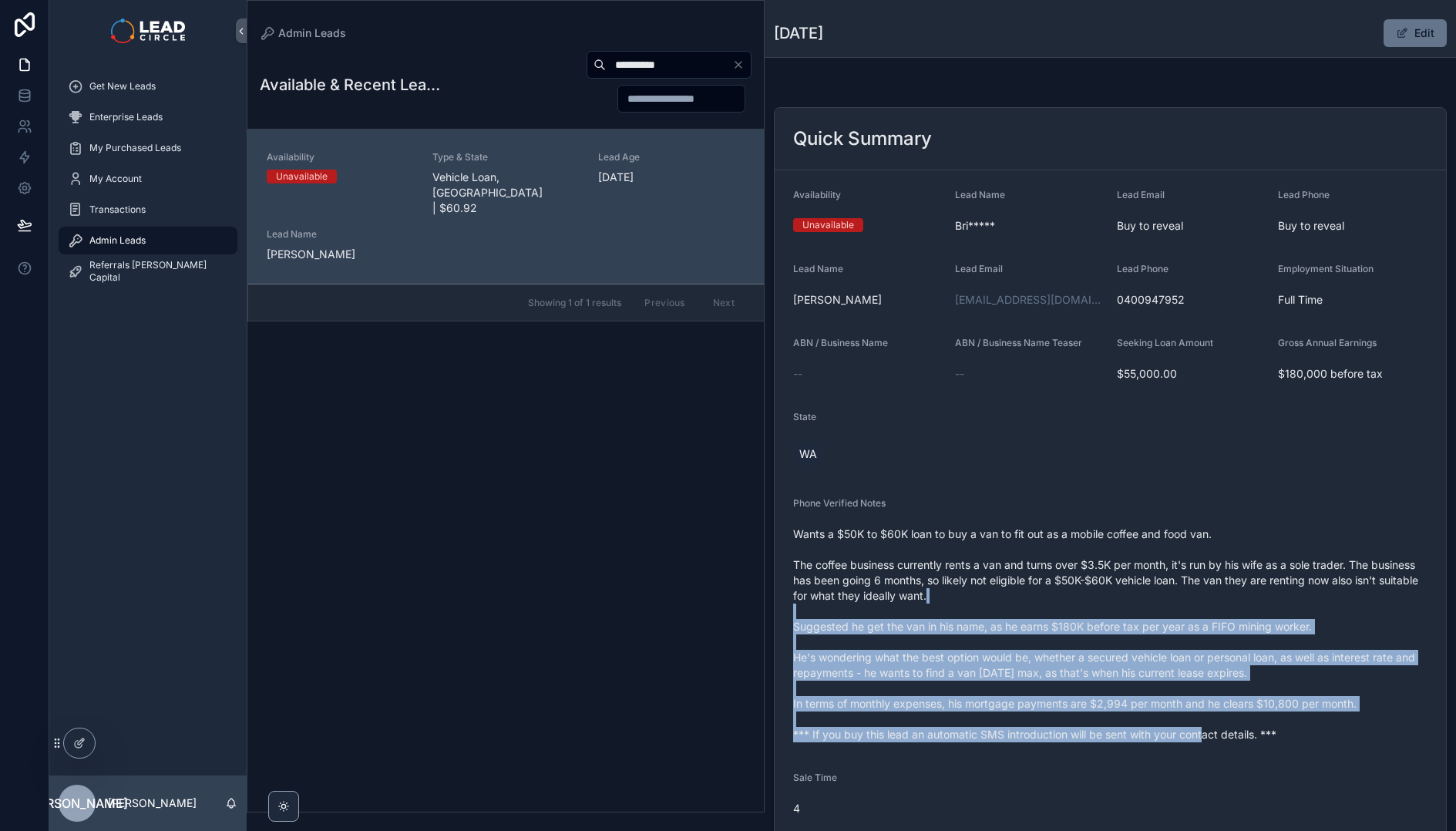
drag, startPoint x: 1101, startPoint y: 614, endPoint x: 1085, endPoint y: 565, distance: 51.5
click at [1085, 566] on span "Wants a $50K to $60K loan to buy a van to fit out as a mobile coffee and food v…" at bounding box center [1110, 634] width 635 height 216
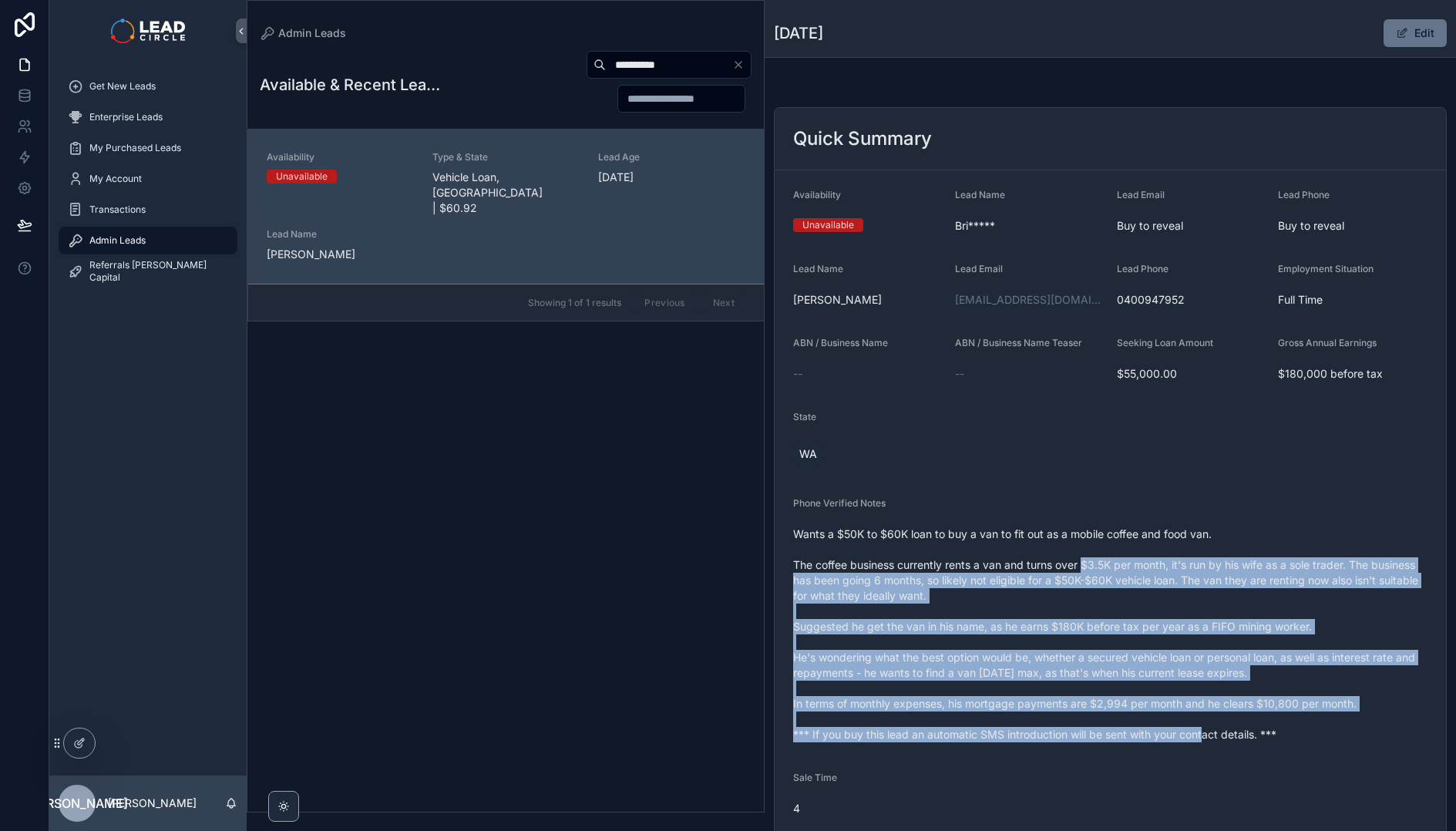
click at [1085, 565] on span "Wants a $50K to $60K loan to buy a van to fit out as a mobile coffee and food v…" at bounding box center [1110, 634] width 635 height 216
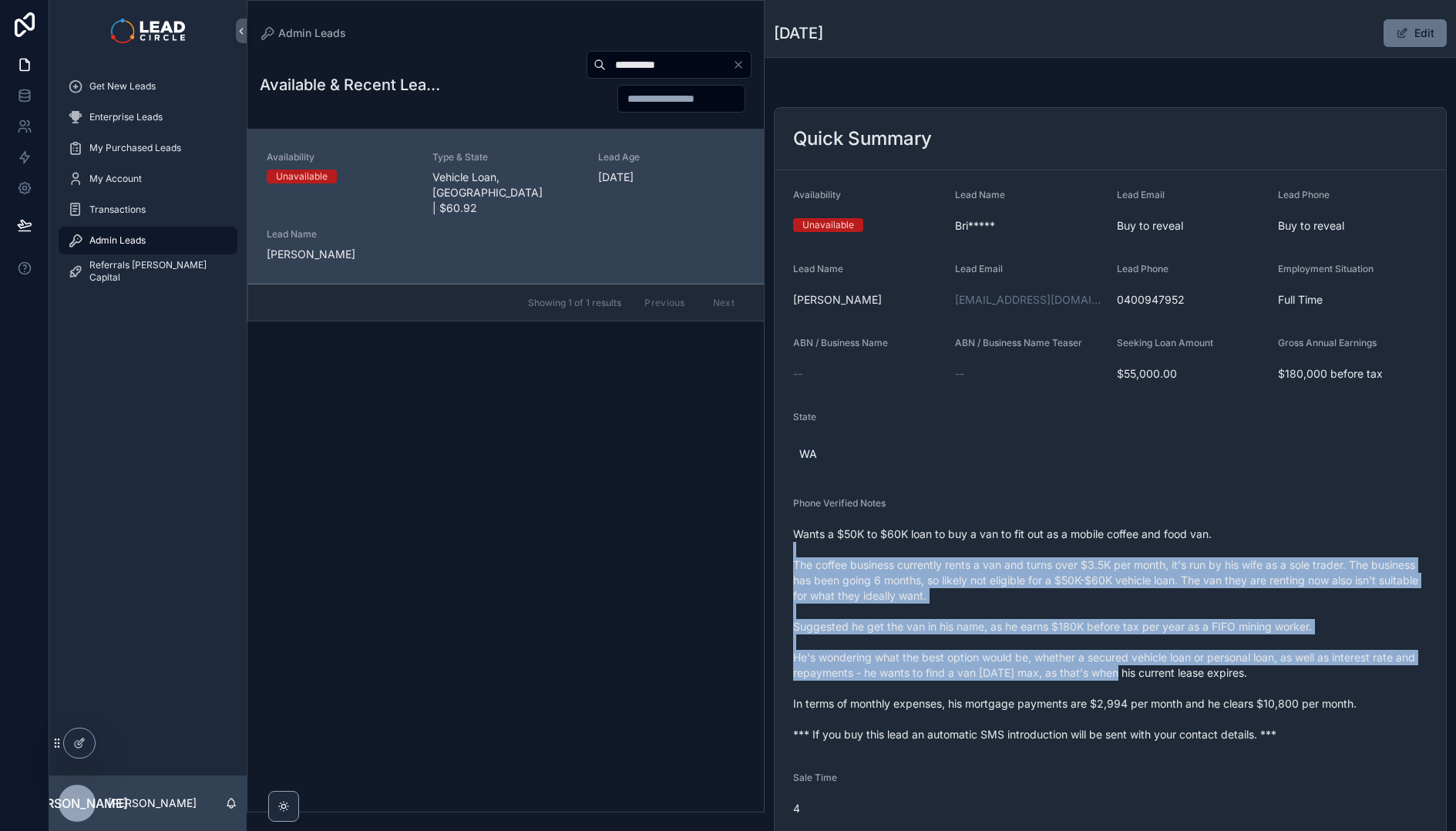
drag, startPoint x: 1090, startPoint y: 548, endPoint x: 1138, endPoint y: 672, distance: 133.0
click at [1138, 672] on span "Wants a $50K to $60K loan to buy a van to fit out as a mobile coffee and food v…" at bounding box center [1110, 634] width 635 height 216
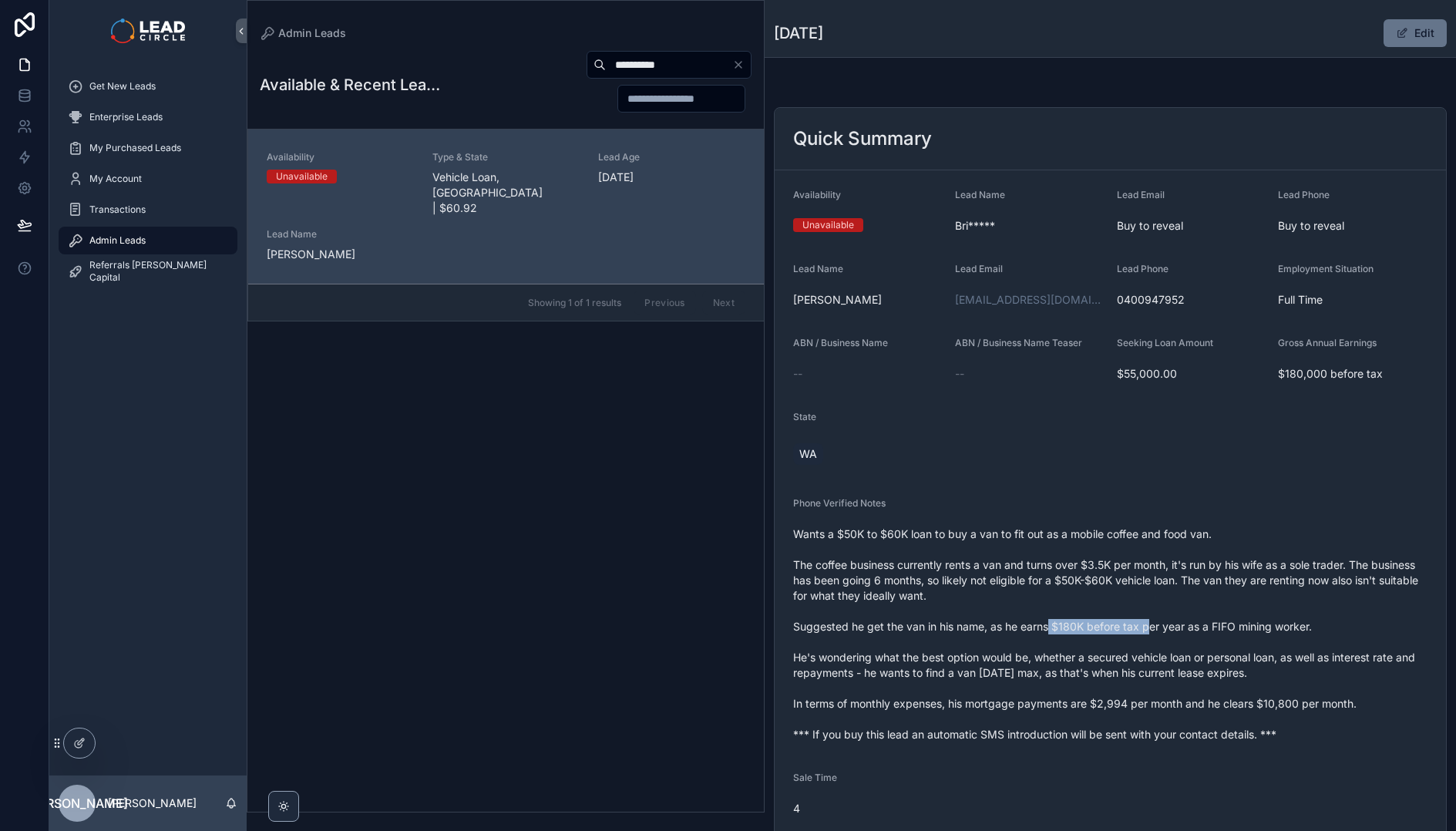
drag, startPoint x: 1051, startPoint y: 632, endPoint x: 1148, endPoint y: 620, distance: 97.7
click at [1148, 620] on span "Wants a $50K to $60K loan to buy a van to fit out as a mobile coffee and food v…" at bounding box center [1110, 634] width 635 height 216
drag, startPoint x: 1160, startPoint y: 654, endPoint x: 1060, endPoint y: 654, distance: 100.0
click at [1060, 654] on span "Wants a $50K to $60K loan to buy a van to fit out as a mobile coffee and food v…" at bounding box center [1110, 634] width 635 height 216
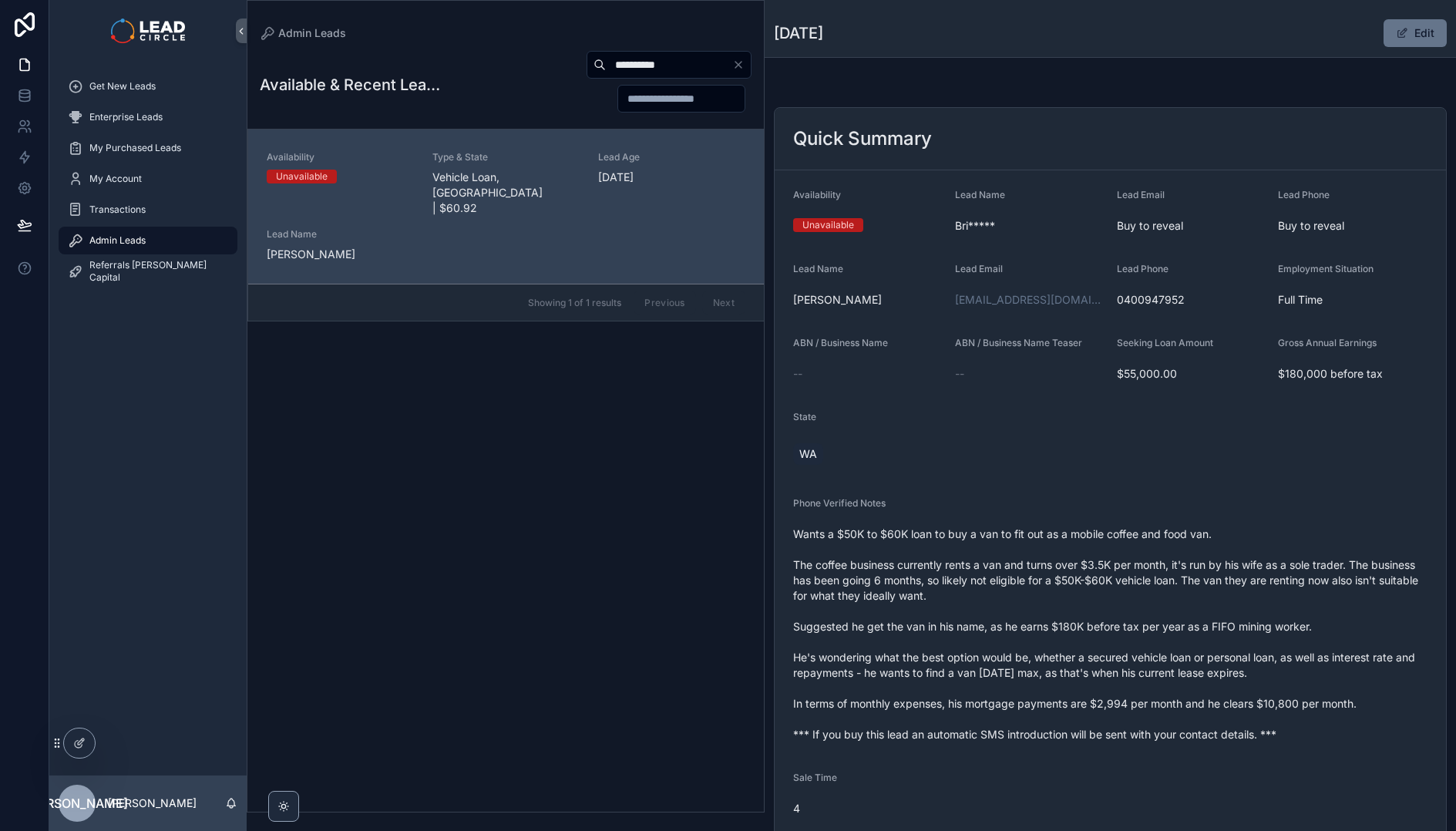
click at [1060, 654] on span "Wants a $50K to $60K loan to buy a van to fit out as a mobile coffee and food v…" at bounding box center [1110, 634] width 635 height 216
drag, startPoint x: 1057, startPoint y: 657, endPoint x: 1186, endPoint y: 663, distance: 129.1
click at [1186, 663] on span "Wants a $50K to $60K loan to buy a van to fit out as a mobile coffee and food v…" at bounding box center [1110, 634] width 635 height 216
drag, startPoint x: 1157, startPoint y: 680, endPoint x: 1055, endPoint y: 669, distance: 102.6
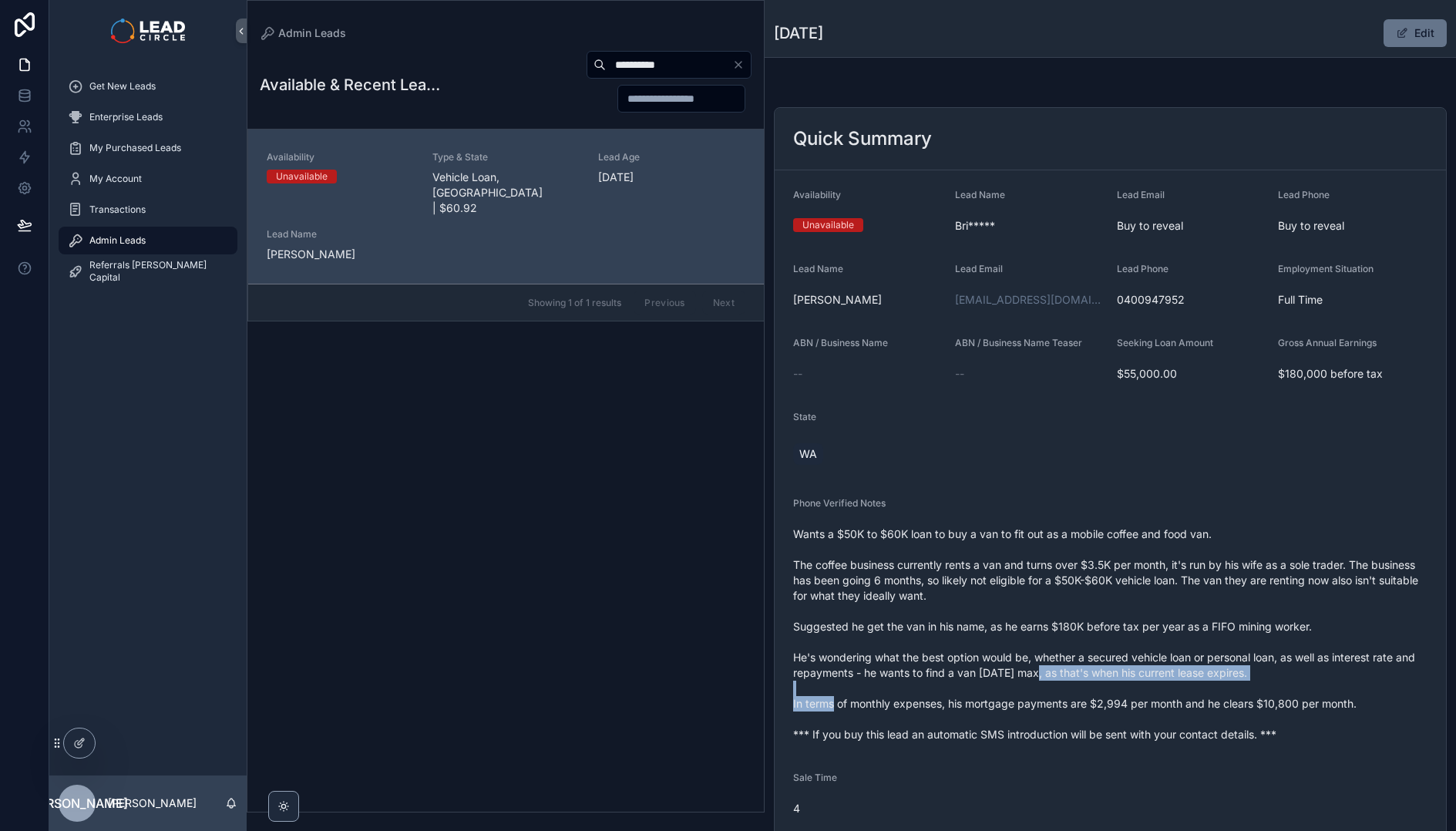
click at [1055, 669] on span "Wants a $50K to $60K loan to buy a van to fit out as a mobile coffee and food v…" at bounding box center [1110, 634] width 635 height 216
drag, startPoint x: 1059, startPoint y: 705, endPoint x: 1161, endPoint y: 695, distance: 102.5
click at [1151, 697] on span "Wants a $50K to $60K loan to buy a van to fit out as a mobile coffee and food v…" at bounding box center [1110, 634] width 635 height 216
click at [1161, 695] on span "Wants a $50K to $60K loan to buy a van to fit out as a mobile coffee and food v…" at bounding box center [1110, 634] width 635 height 216
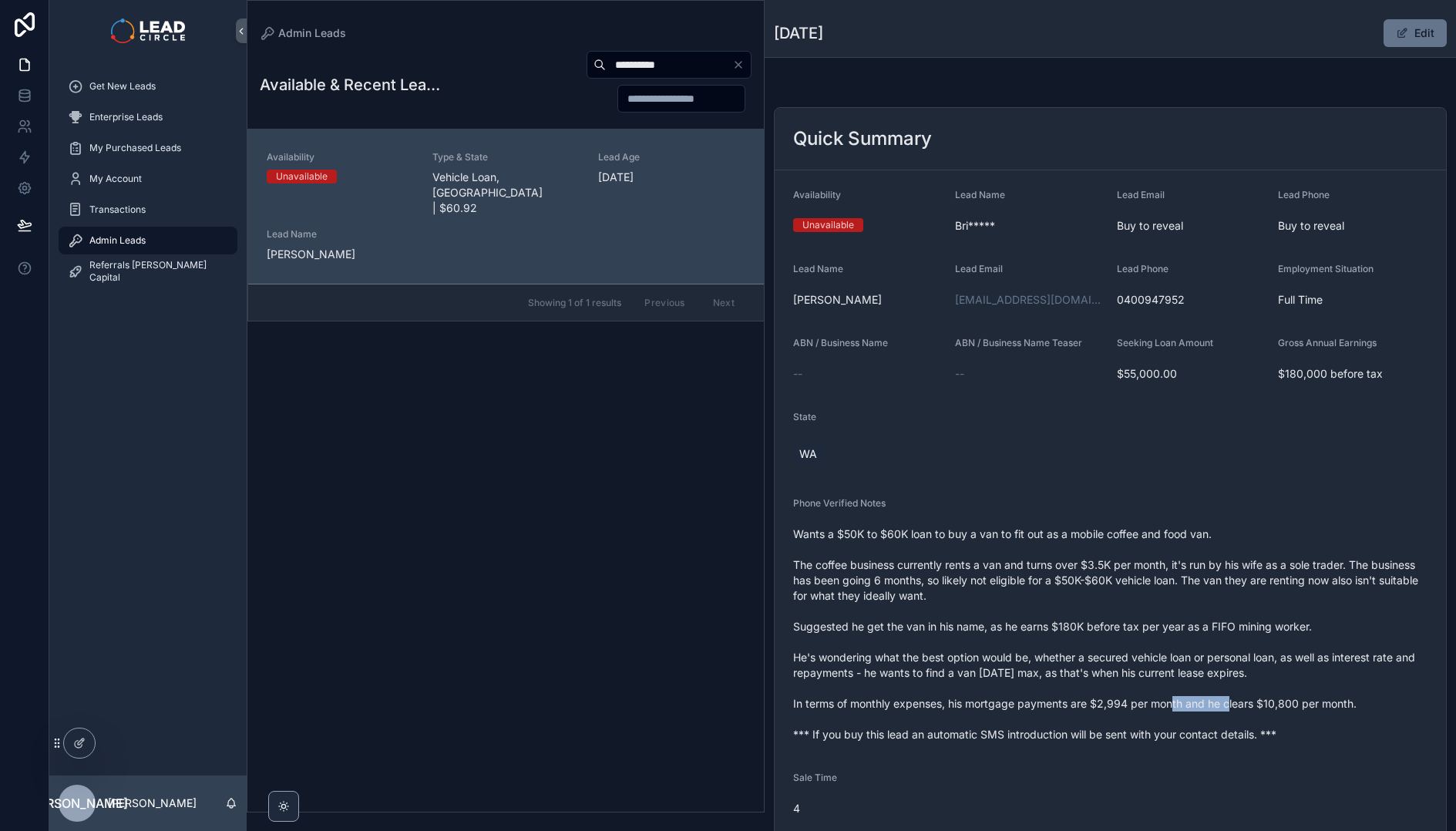
click at [1057, 697] on span "Wants a $50K to $60K loan to buy a van to fit out as a mobile coffee and food v…" at bounding box center [1110, 634] width 635 height 216
click at [1039, 700] on span "Wants a $50K to $60K loan to buy a van to fit out as a mobile coffee and food v…" at bounding box center [1110, 634] width 635 height 216
drag, startPoint x: 1000, startPoint y: 736, endPoint x: 1110, endPoint y: 737, distance: 110.0
click at [1090, 737] on span "Wants a $50K to $60K loan to buy a van to fit out as a mobile coffee and food v…" at bounding box center [1110, 634] width 635 height 216
click at [1110, 737] on span "Wants a $50K to $60K loan to buy a van to fit out as a mobile coffee and food v…" at bounding box center [1110, 634] width 635 height 216
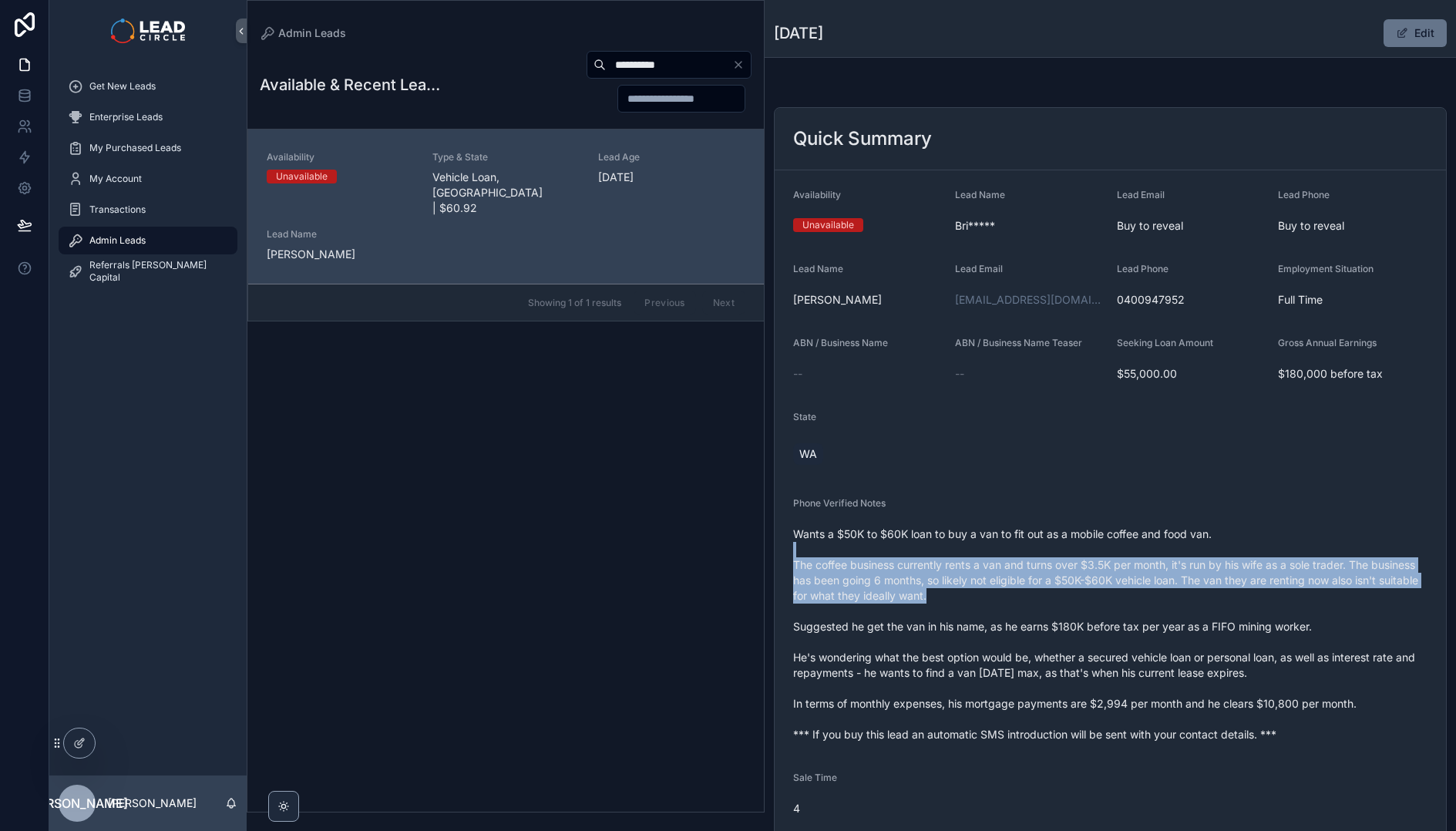
drag, startPoint x: 1047, startPoint y: 550, endPoint x: 1062, endPoint y: 597, distance: 49.3
click at [1062, 597] on span "Wants a $50K to $60K loan to buy a van to fit out as a mobile coffee and food v…" at bounding box center [1110, 634] width 635 height 216
click at [1078, 601] on span "Wants a $50K to $60K loan to buy a van to fit out as a mobile coffee and food v…" at bounding box center [1110, 634] width 635 height 216
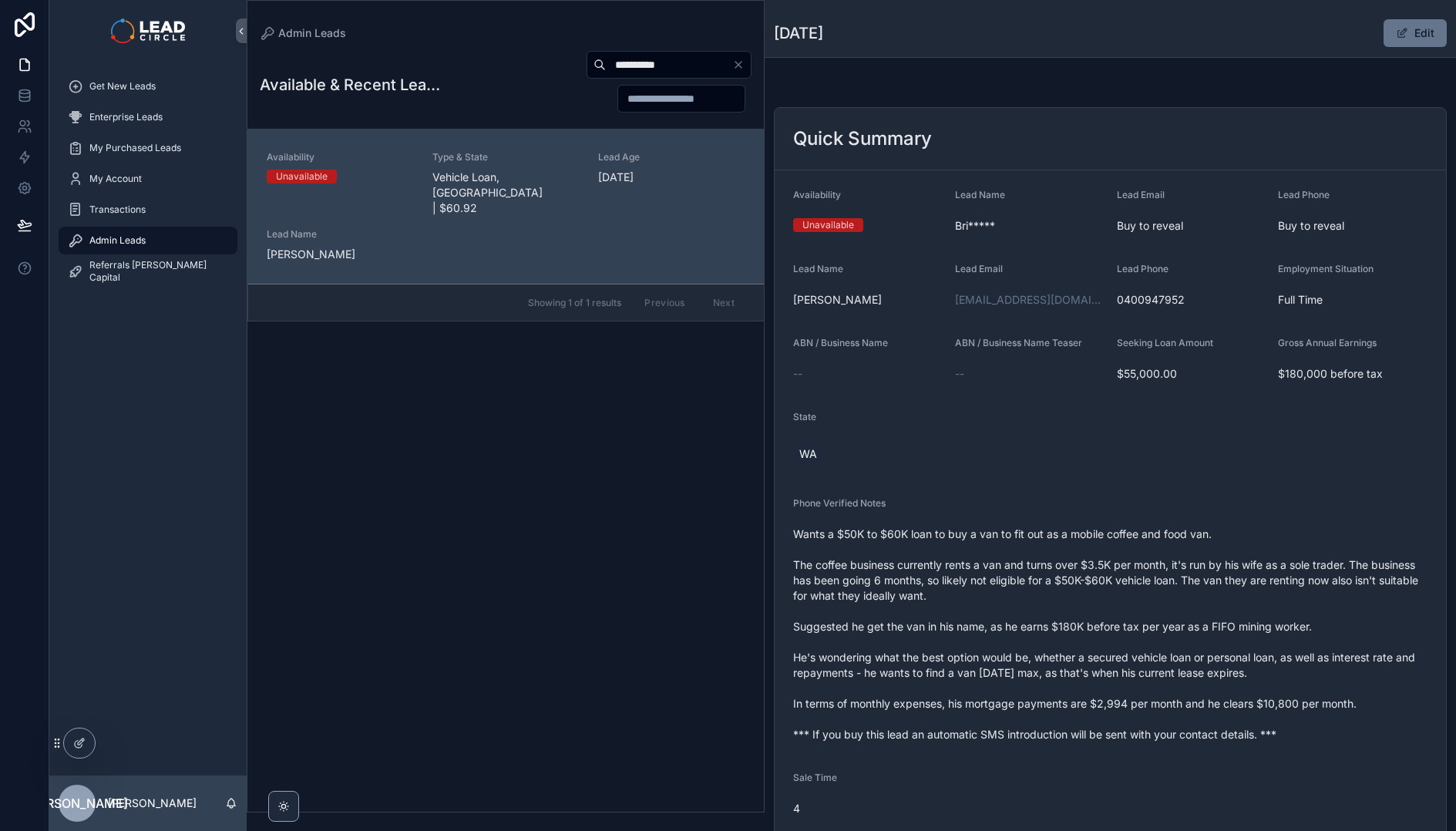
drag, startPoint x: 1019, startPoint y: 524, endPoint x: 1130, endPoint y: 524, distance: 111.0
click at [1101, 524] on div "Wants a $50K to $60K loan to buy a van to fit out as a mobile coffee and food v…" at bounding box center [1110, 634] width 635 height 225
click at [1130, 524] on div "Wants a $50K to $60K loan to buy a van to fit out as a mobile coffee and food v…" at bounding box center [1110, 634] width 635 height 225
drag, startPoint x: 1130, startPoint y: 524, endPoint x: 998, endPoint y: 527, distance: 132.0
click at [998, 527] on div "Wants a $50K to $60K loan to buy a van to fit out as a mobile coffee and food v…" at bounding box center [1110, 634] width 635 height 225
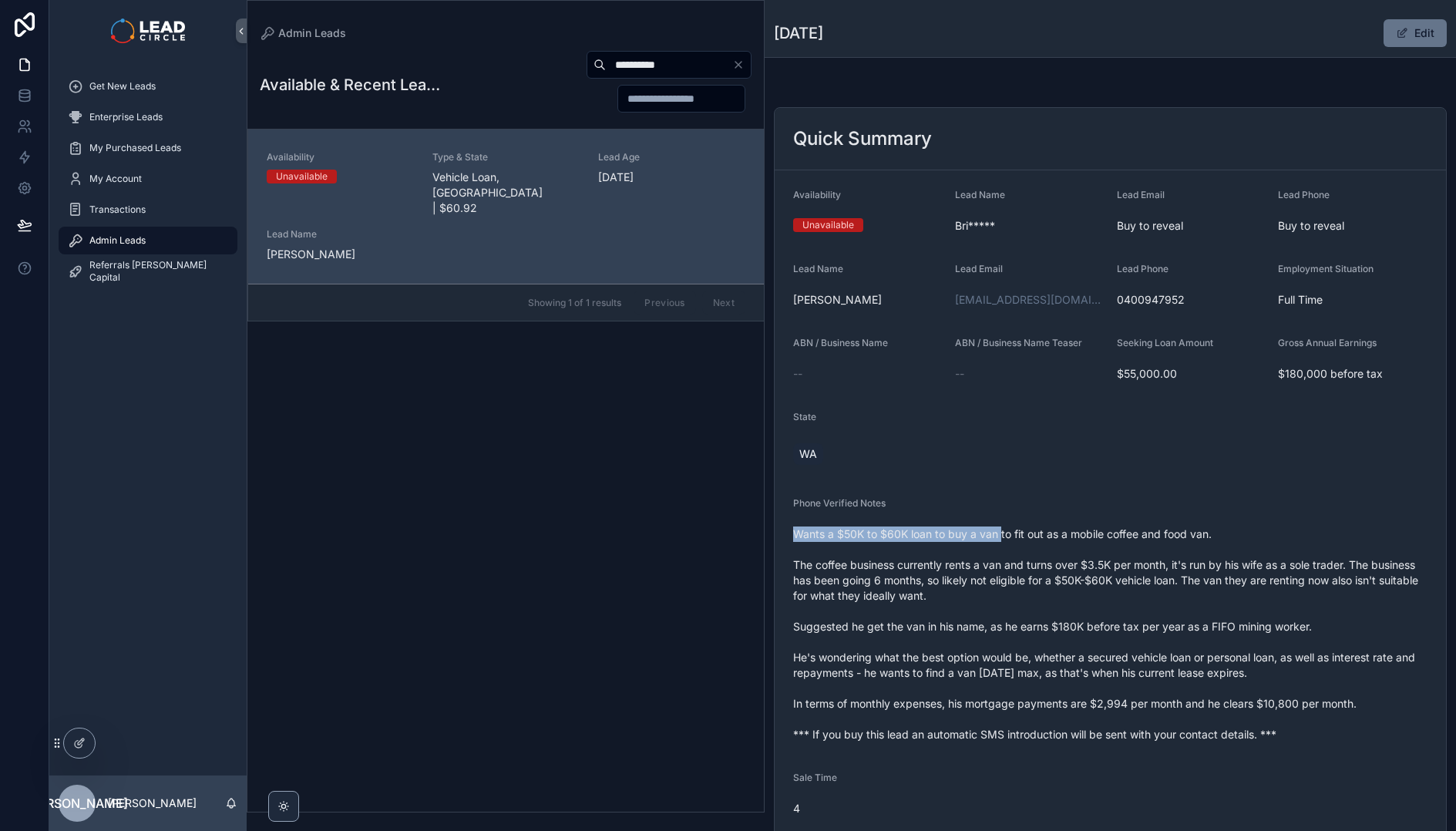
click at [998, 527] on span "Wants a $50K to $60K loan to buy a van to fit out as a mobile coffee and food v…" at bounding box center [1110, 634] width 635 height 216
drag, startPoint x: 993, startPoint y: 559, endPoint x: 1150, endPoint y: 559, distance: 157.0
click at [1150, 559] on span "Wants a $50K to $60K loan to buy a van to fit out as a mobile coffee and food v…" at bounding box center [1110, 634] width 635 height 216
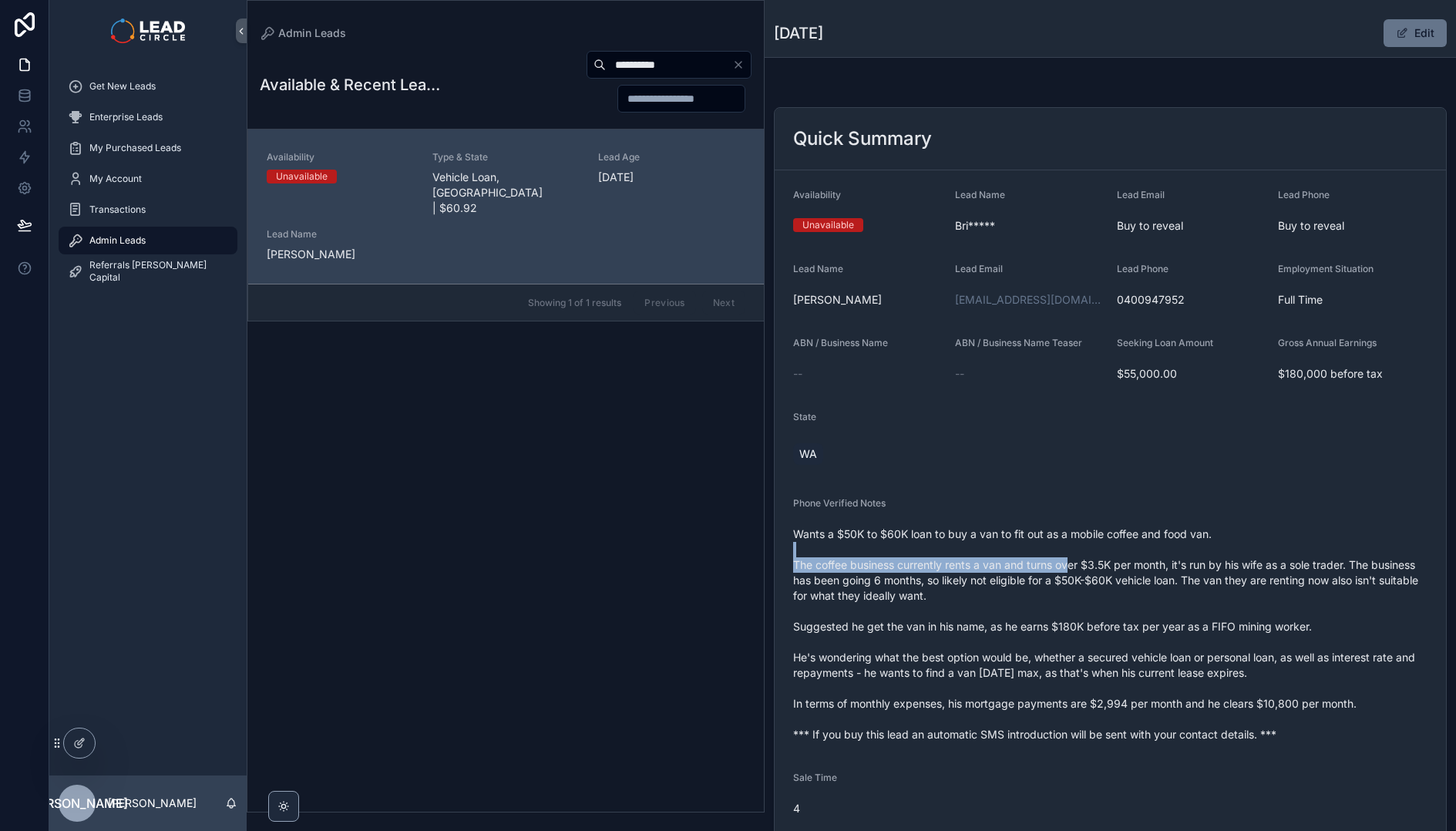
drag, startPoint x: 1192, startPoint y: 554, endPoint x: 1039, endPoint y: 559, distance: 153.1
click at [1039, 559] on span "Wants a $50K to $60K loan to buy a van to fit out as a mobile coffee and food v…" at bounding box center [1110, 634] width 635 height 216
click at [1039, 559] on span "Wants a $50K to $60K loan to buy a van to fit out as a mobile coffee and food v…" at bounding box center [1110, 634] width 635 height 216
drag, startPoint x: 1025, startPoint y: 563, endPoint x: 1188, endPoint y: 559, distance: 163.0
click at [1181, 561] on span "Wants a $50K to $60K loan to buy a van to fit out as a mobile coffee and food v…" at bounding box center [1110, 634] width 635 height 216
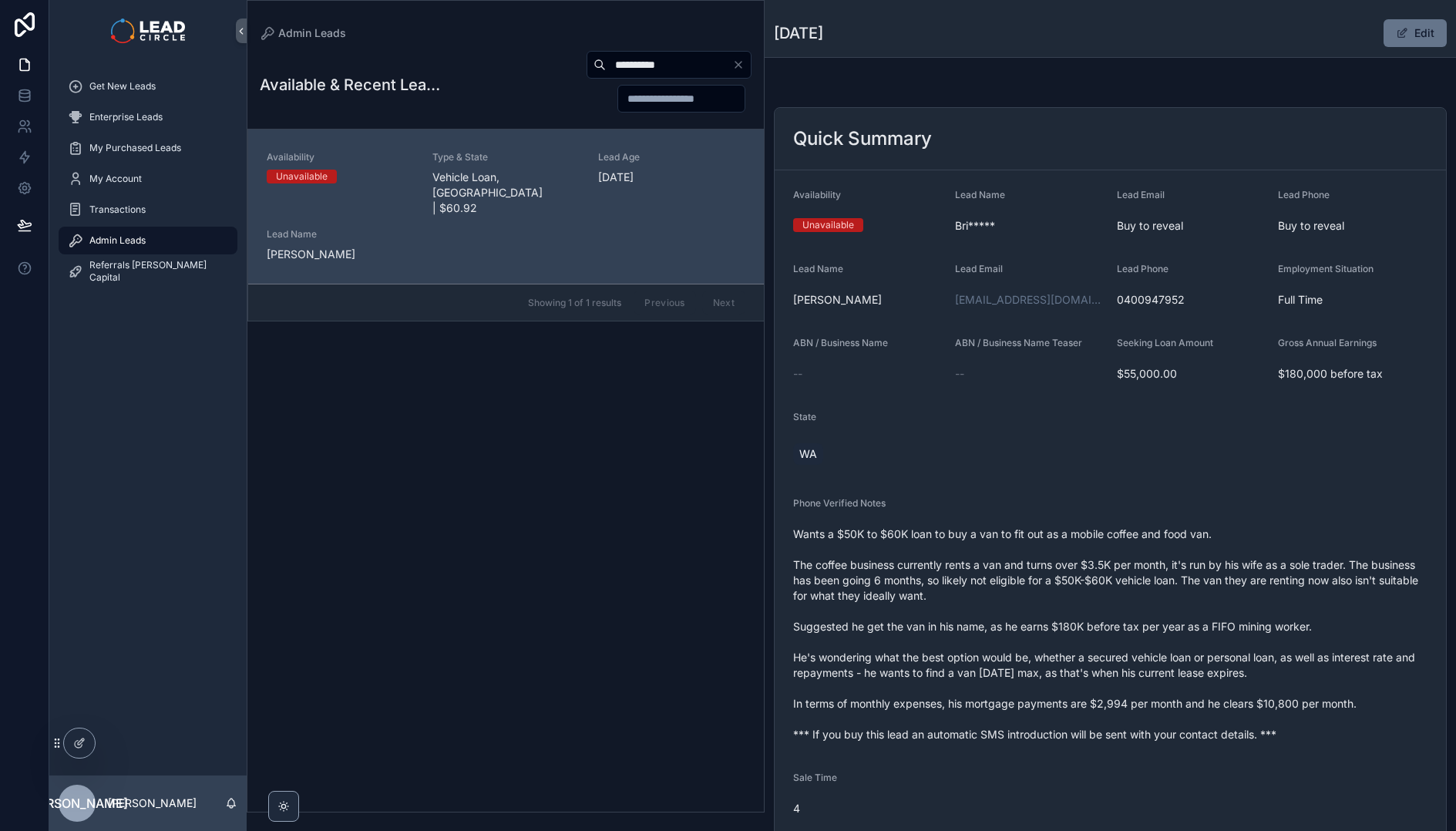
click at [1188, 559] on span "Wants a $50K to $60K loan to buy a van to fit out as a mobile coffee and food v…" at bounding box center [1110, 634] width 635 height 216
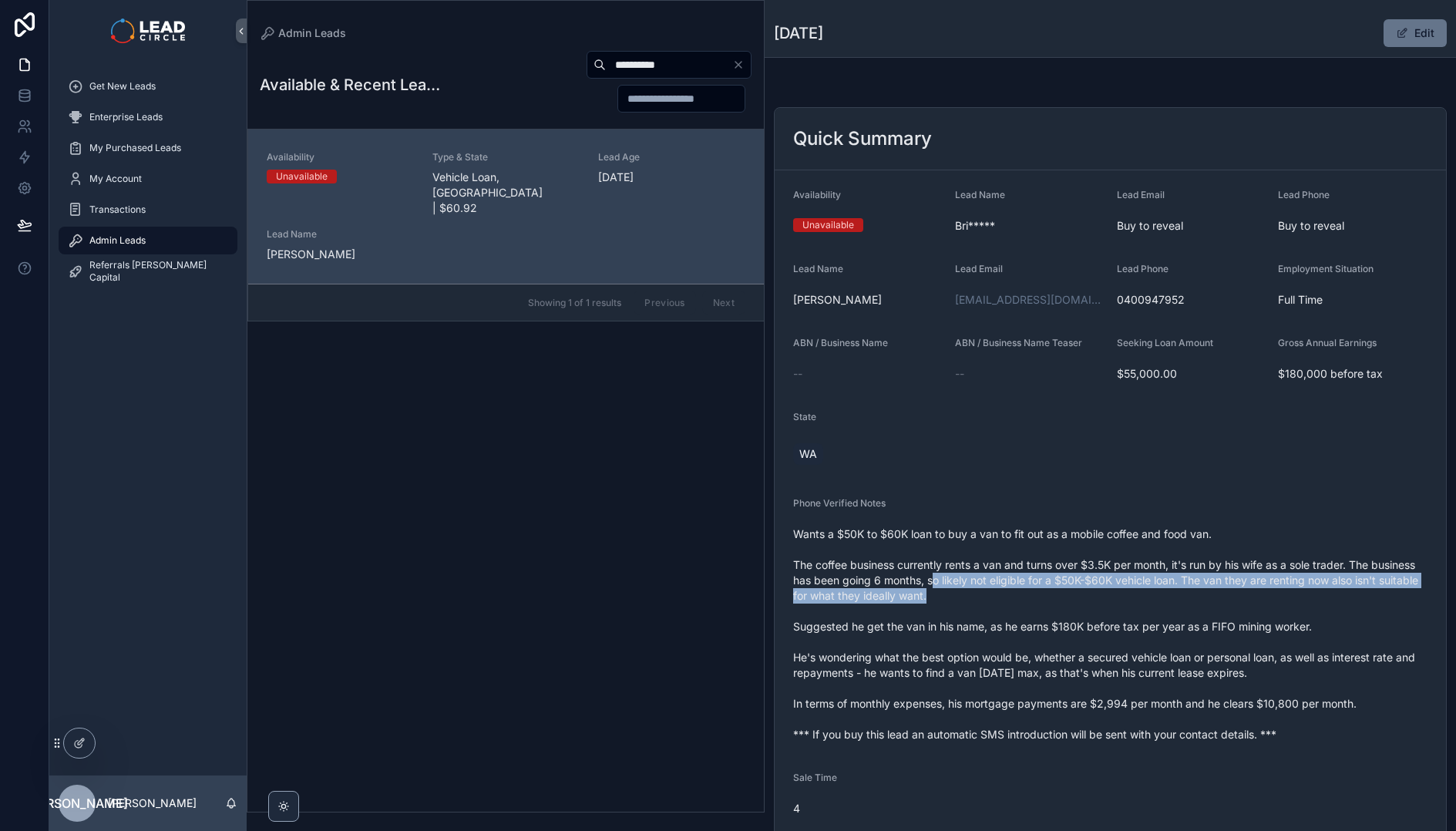
drag, startPoint x: 1040, startPoint y: 589, endPoint x: 1142, endPoint y: 590, distance: 102.0
click at [1134, 591] on span "Wants a $50K to $60K loan to buy a van to fit out as a mobile coffee and food v…" at bounding box center [1110, 634] width 635 height 216
click at [1142, 590] on span "Wants a $50K to $60K loan to buy a van to fit out as a mobile coffee and food v…" at bounding box center [1110, 634] width 635 height 216
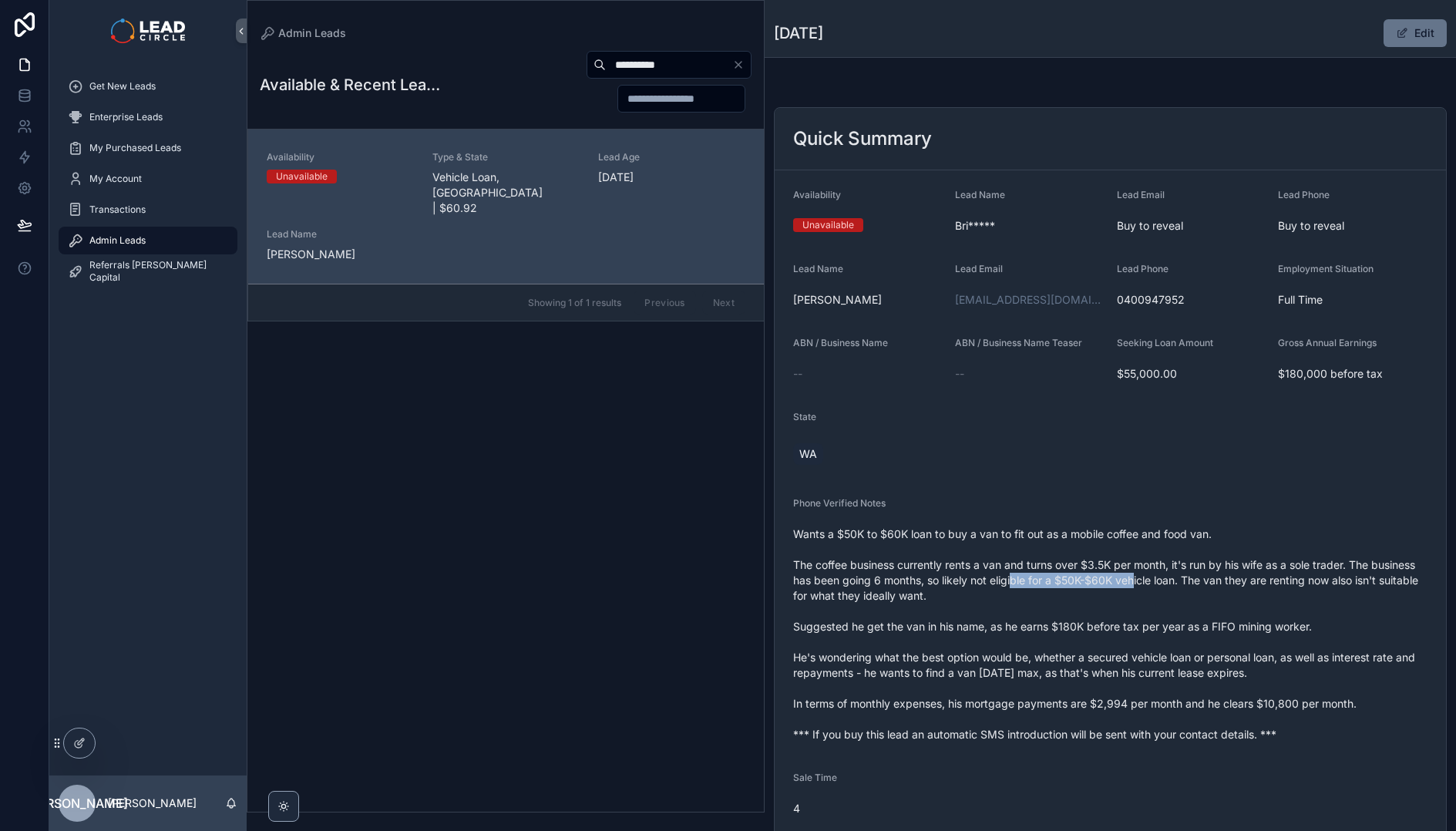
drag, startPoint x: 1187, startPoint y: 582, endPoint x: 1051, endPoint y: 582, distance: 136.0
click at [1052, 582] on span "Wants a $50K to $60K loan to buy a van to fit out as a mobile coffee and food v…" at bounding box center [1110, 634] width 635 height 216
click at [1051, 582] on span "Wants a $50K to $60K loan to buy a van to fit out as a mobile coffee and food v…" at bounding box center [1110, 634] width 635 height 216
drag, startPoint x: 1059, startPoint y: 583, endPoint x: 1258, endPoint y: 583, distance: 199.0
click at [1258, 583] on span "Wants a $50K to $60K loan to buy a van to fit out as a mobile coffee and food v…" at bounding box center [1110, 634] width 635 height 216
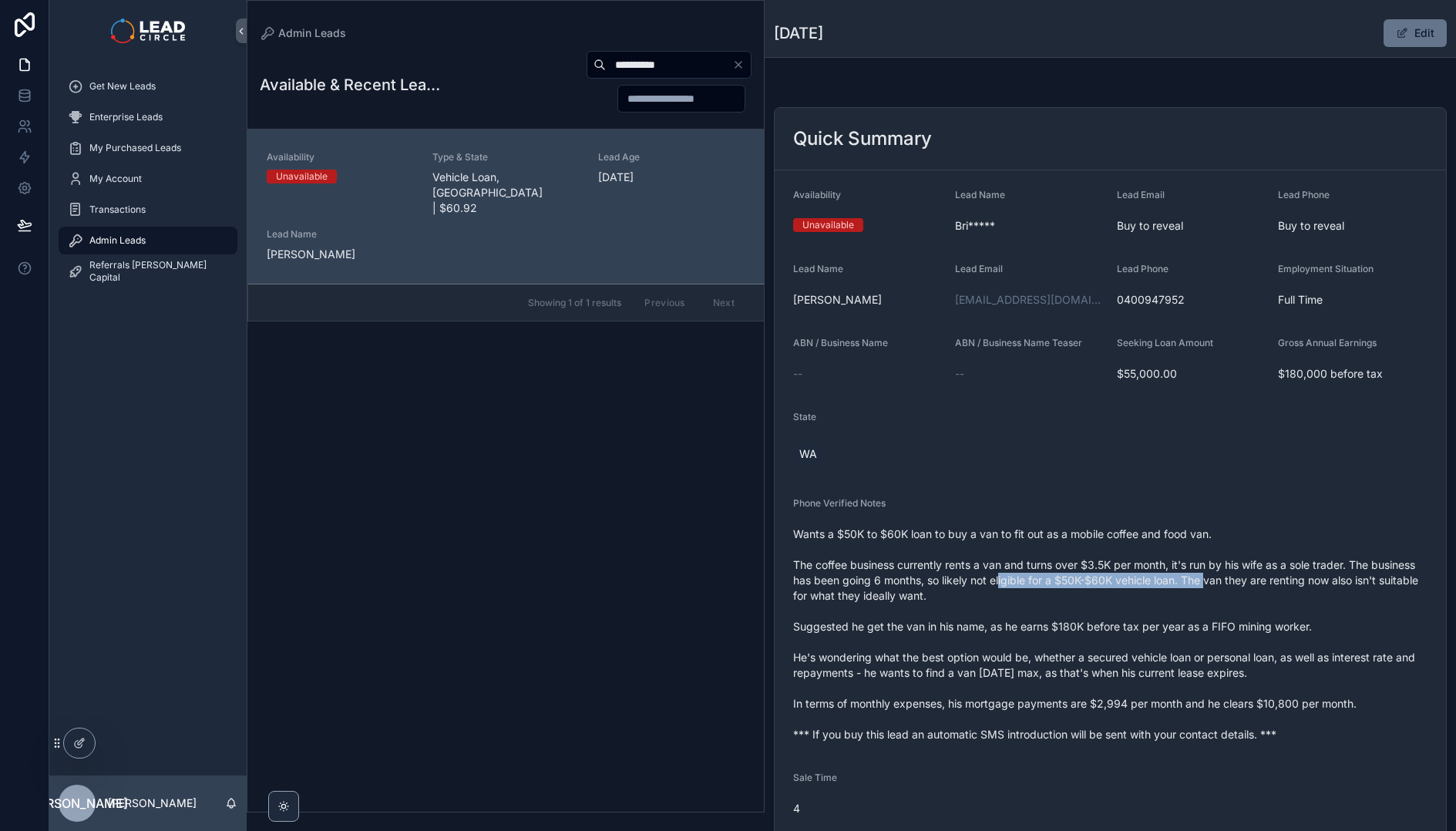
click at [1258, 583] on span "Wants a $50K to $60K loan to buy a van to fit out as a mobile coffee and food v…" at bounding box center [1110, 634] width 635 height 216
drag, startPoint x: 1303, startPoint y: 578, endPoint x: 1193, endPoint y: 581, distance: 110.0
click at [1194, 581] on span "Wants a $50K to $60K loan to buy a van to fit out as a mobile coffee and food v…" at bounding box center [1110, 634] width 635 height 216
click at [1193, 581] on span "Wants a $50K to $60K loan to buy a van to fit out as a mobile coffee and food v…" at bounding box center [1110, 634] width 635 height 216
drag, startPoint x: 850, startPoint y: 622, endPoint x: 1081, endPoint y: 621, distance: 231.0
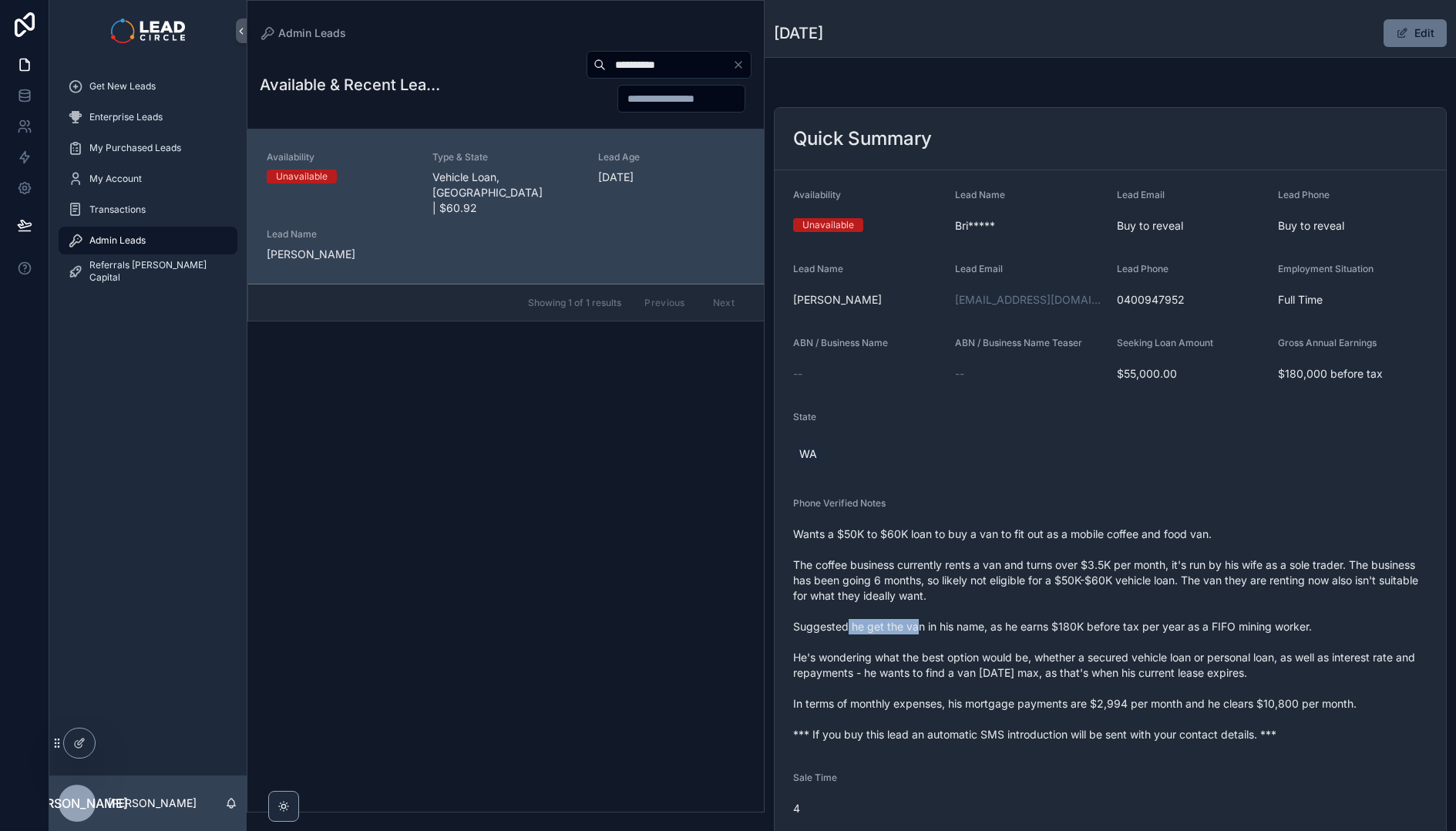
click at [1072, 622] on span "Wants a $50K to $60K loan to buy a van to fit out as a mobile coffee and food v…" at bounding box center [1110, 634] width 635 height 216
click at [1081, 621] on span "Wants a $50K to $60K loan to buy a van to fit out as a mobile coffee and food v…" at bounding box center [1110, 634] width 635 height 216
drag, startPoint x: 1157, startPoint y: 621, endPoint x: 1022, endPoint y: 625, distance: 135.1
click at [1034, 625] on span "Wants a $50K to $60K loan to buy a van to fit out as a mobile coffee and food v…" at bounding box center [1110, 634] width 635 height 216
click at [1022, 625] on span "Wants a $50K to $60K loan to buy a van to fit out as a mobile coffee and food v…" at bounding box center [1110, 634] width 635 height 216
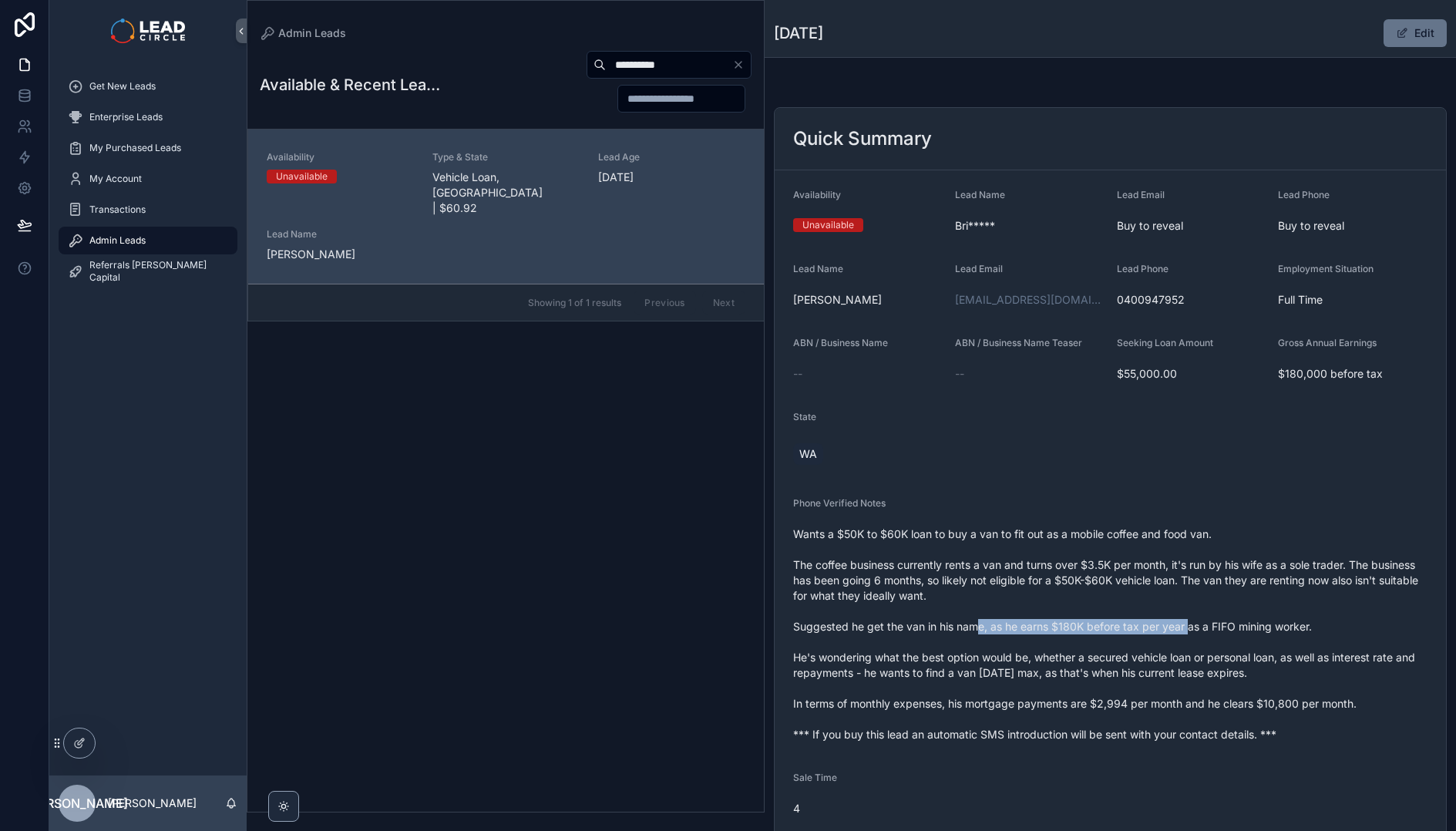
drag, startPoint x: 978, startPoint y: 628, endPoint x: 1189, endPoint y: 627, distance: 211.0
click at [1189, 627] on span "Wants a $50K to $60K loan to buy a van to fit out as a mobile coffee and food v…" at bounding box center [1110, 634] width 635 height 216
click at [738, 65] on icon "Clear" at bounding box center [738, 65] width 6 height 6
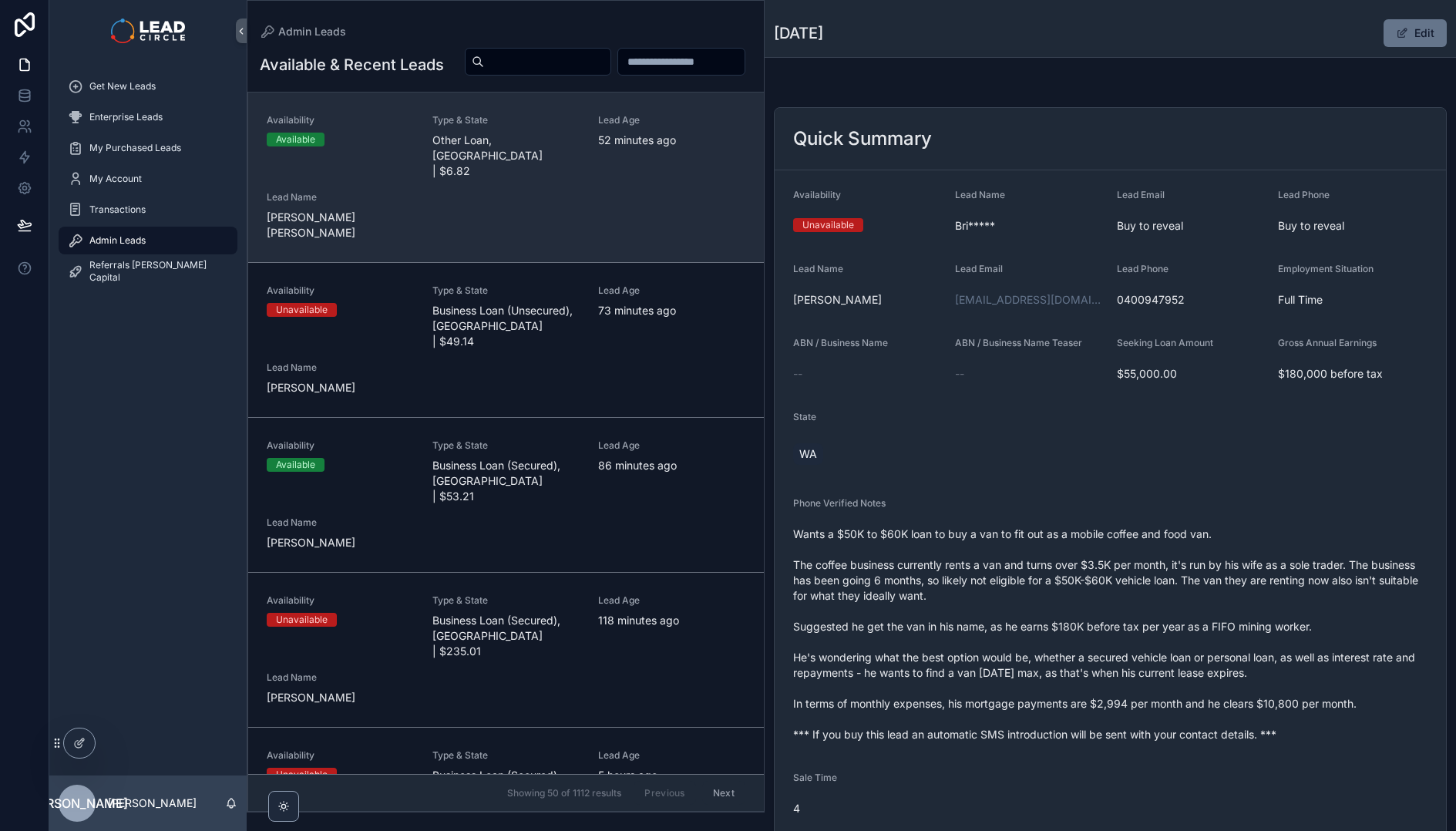
click at [526, 166] on div "Type & State Other Loan, [GEOGRAPHIC_DATA] | $6.82" at bounding box center [506, 146] width 147 height 65
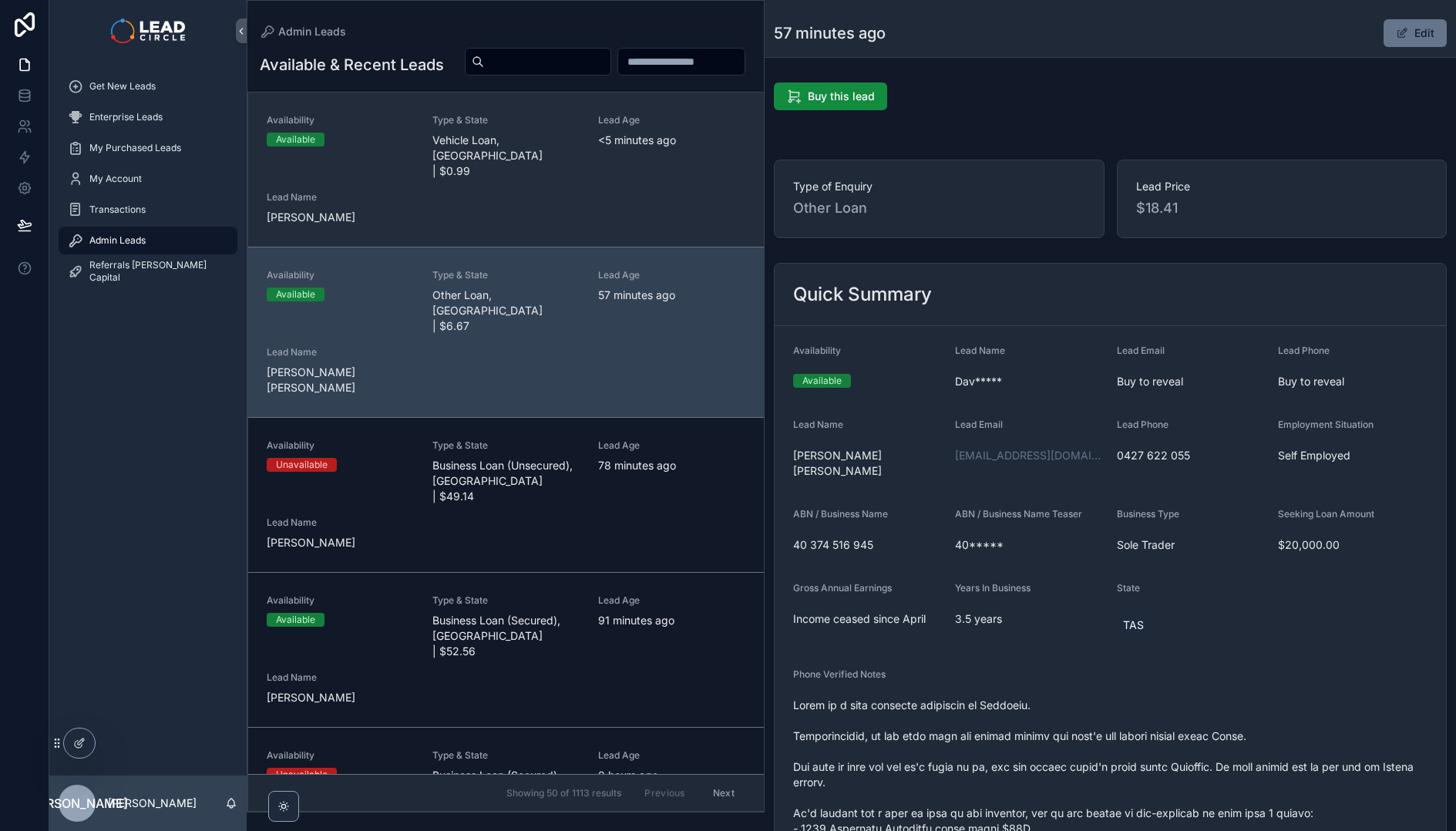
click at [571, 195] on div "Availability Available Type & State Vehicle Loan, [GEOGRAPHIC_DATA] | $0.99 Lea…" at bounding box center [506, 169] width 479 height 111
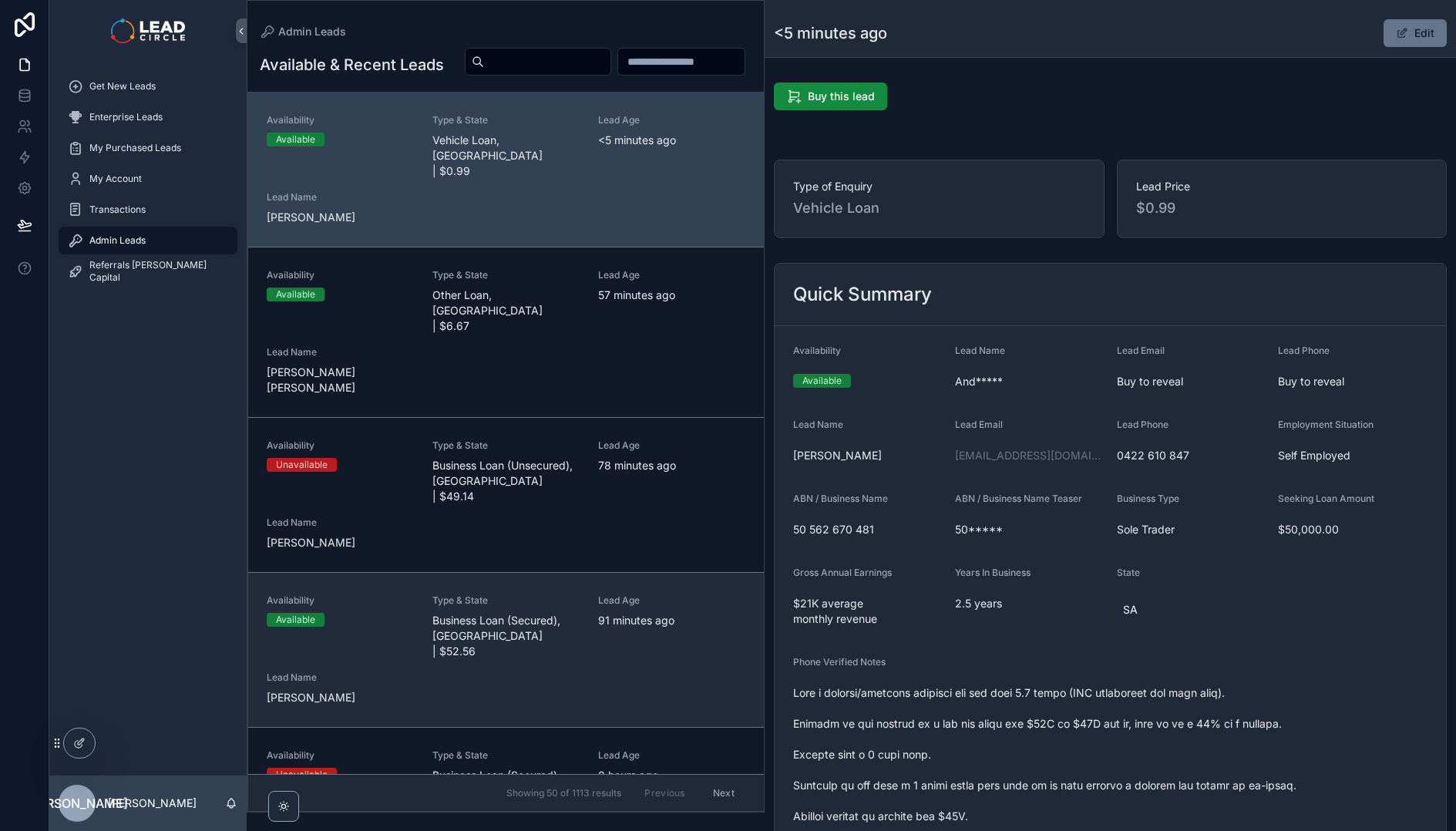
click at [656, 613] on span "91 minutes ago" at bounding box center [672, 621] width 147 height 16
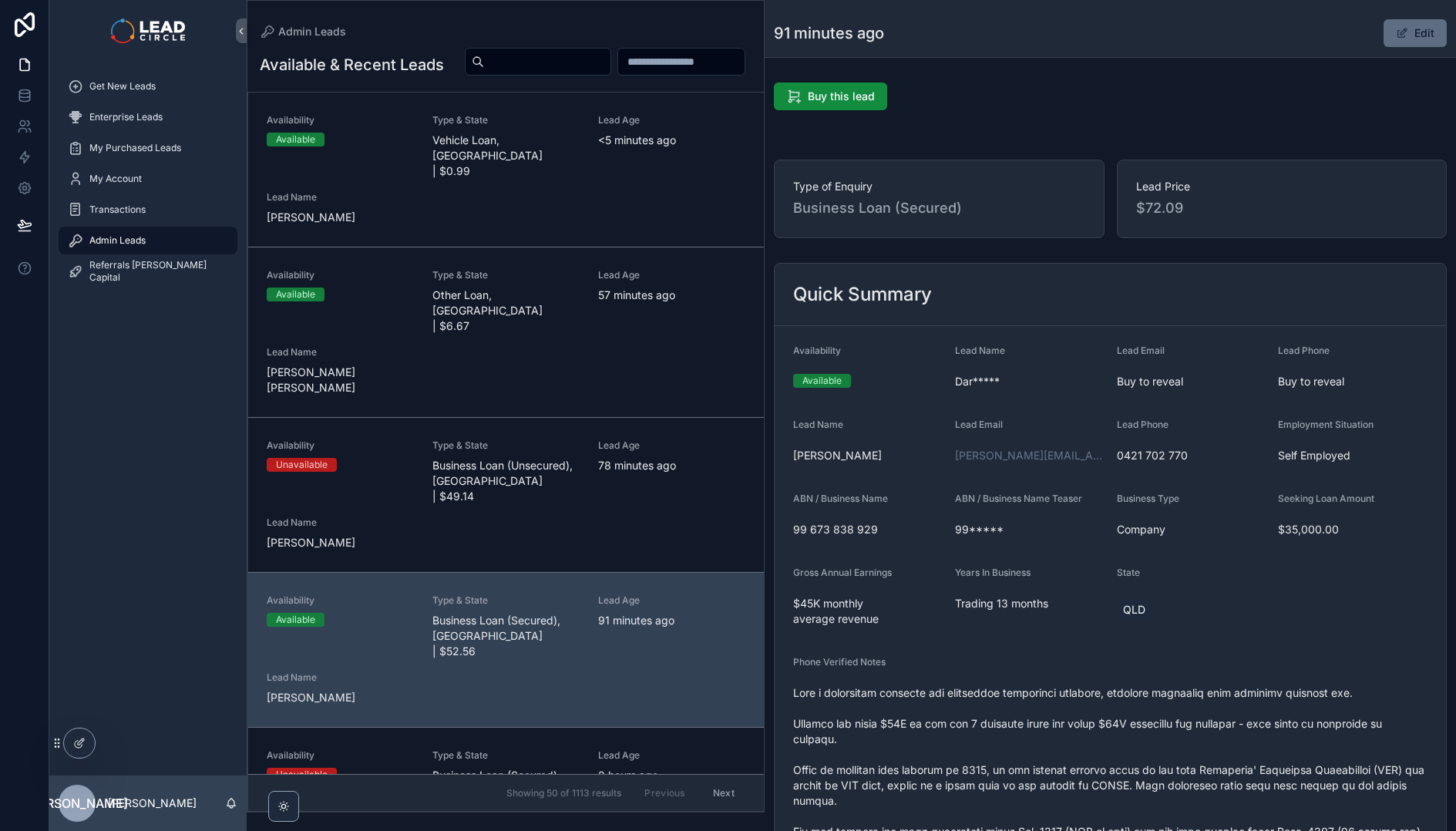
click at [1396, 37] on span "scrollable content" at bounding box center [1402, 33] width 13 height 13
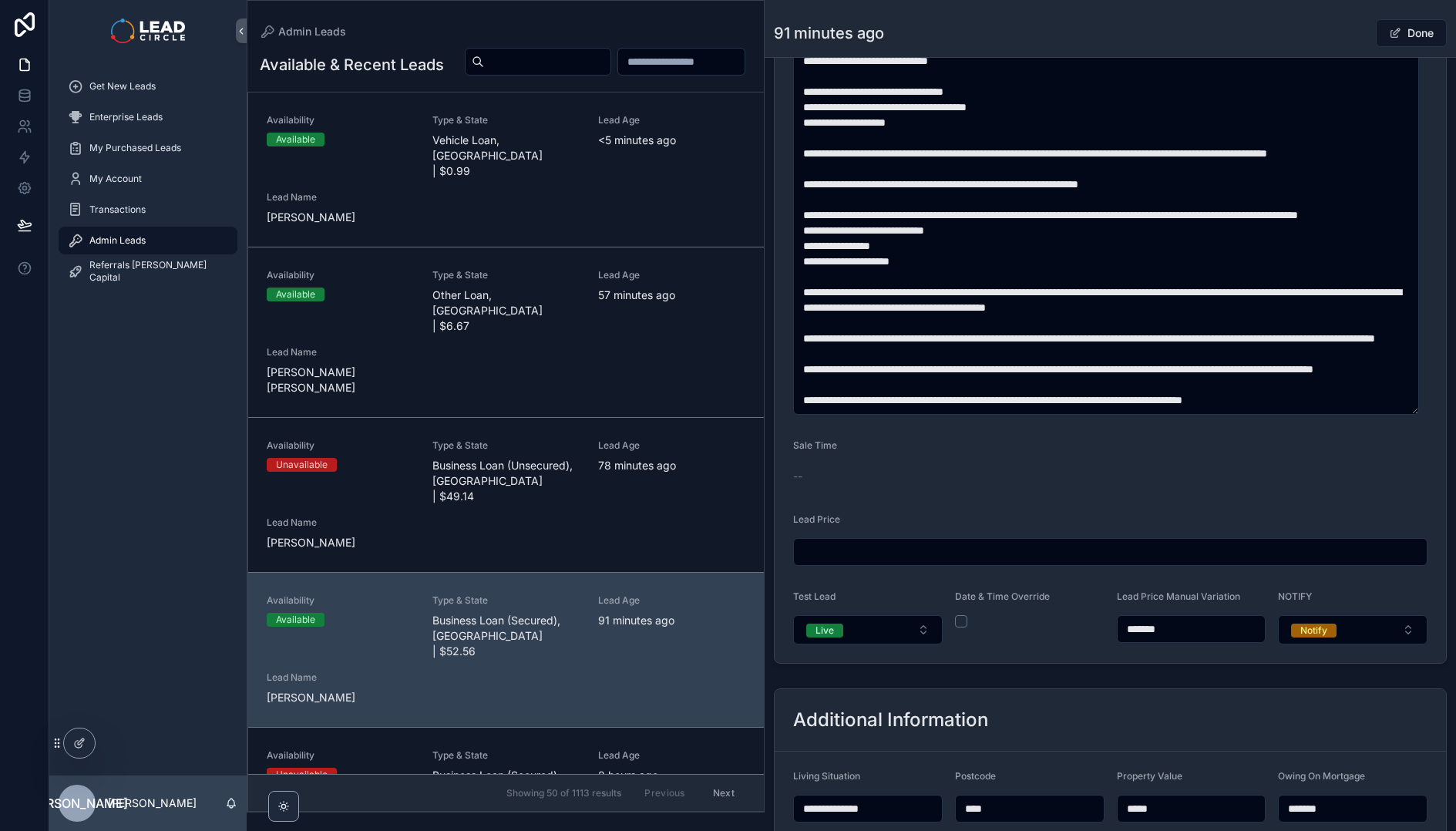
scroll to position [748, 0]
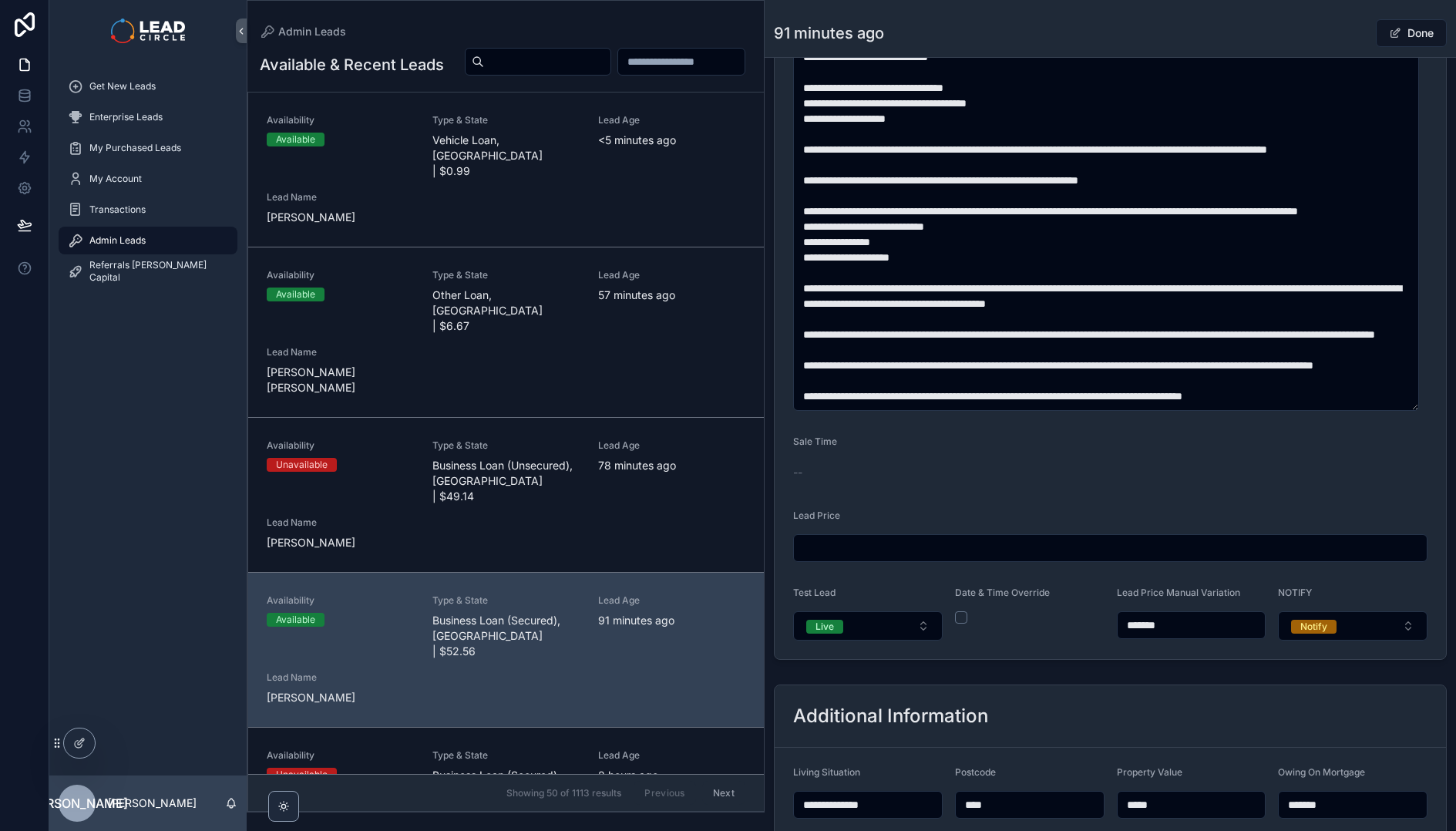
click at [1145, 624] on input "*******" at bounding box center [1191, 625] width 148 height 22
type input "*******"
click at [1334, 27] on div "Done" at bounding box center [1389, 33] width 115 height 29
click at [1356, 42] on div "Done" at bounding box center [1389, 33] width 115 height 29
click at [1407, 34] on button "Done" at bounding box center [1411, 33] width 71 height 27
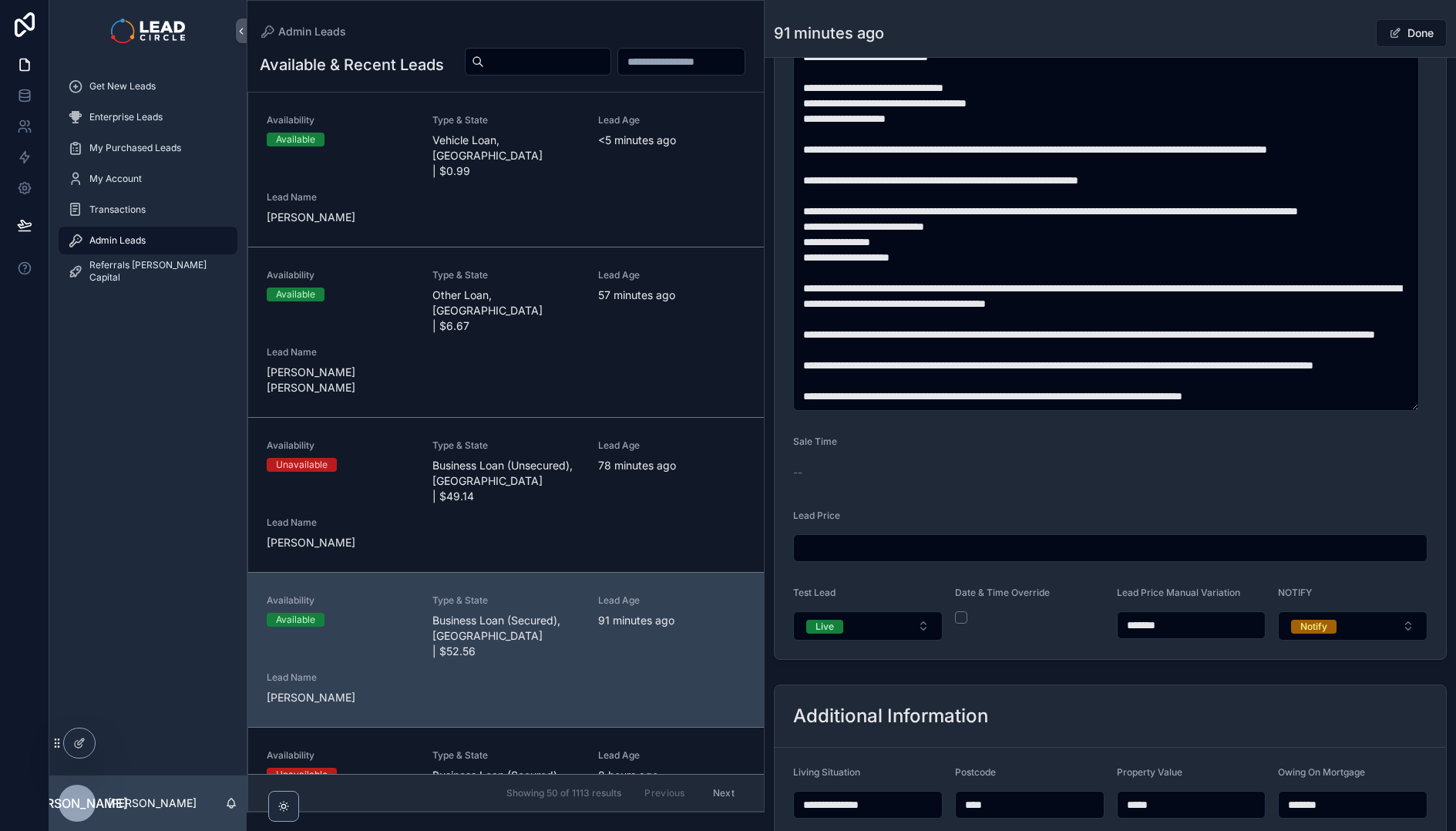
scroll to position [746, 0]
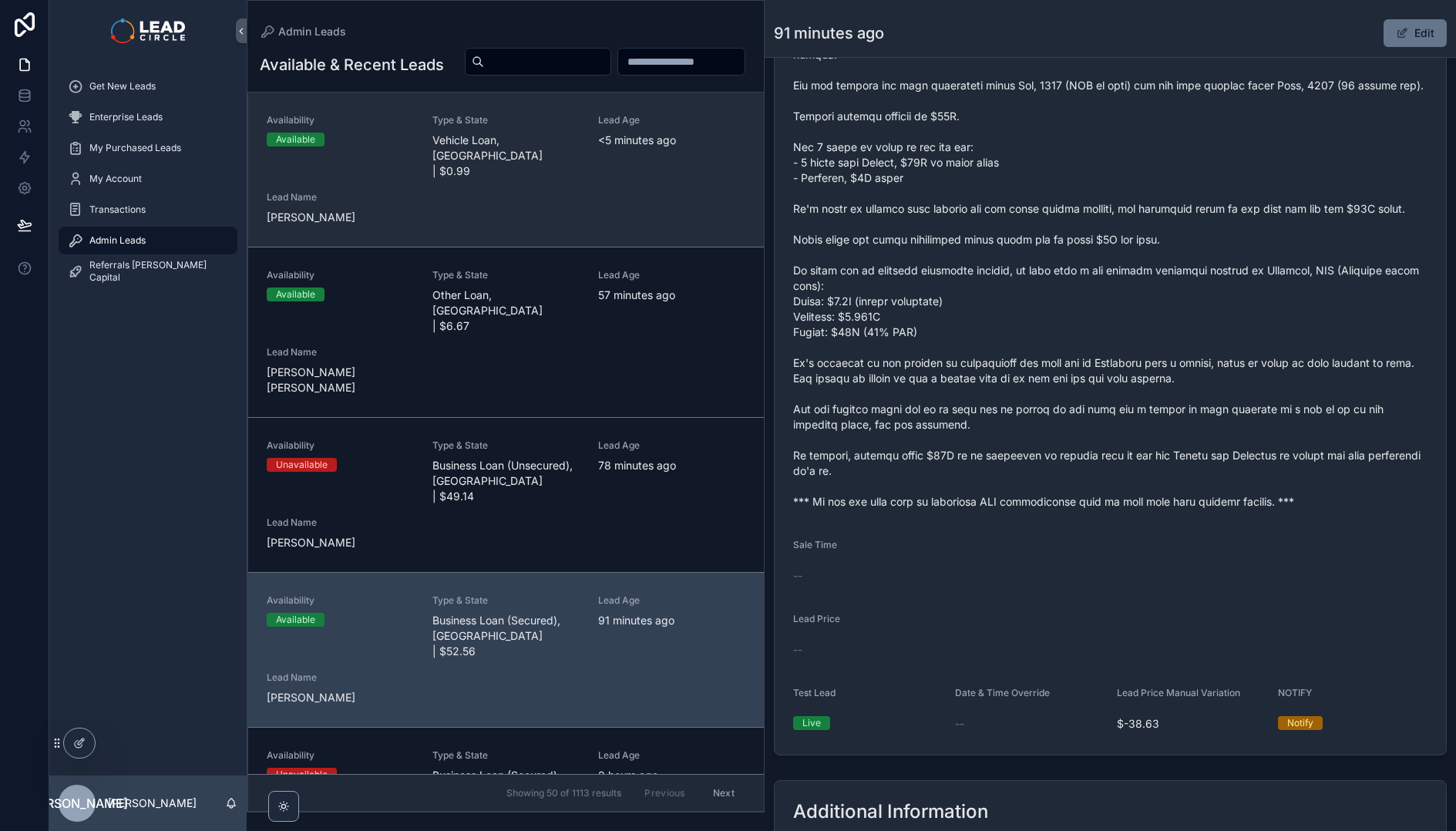
click at [580, 199] on div "Availability Available Type & State Vehicle Loan, [GEOGRAPHIC_DATA] | $0.99 Lea…" at bounding box center [506, 169] width 479 height 111
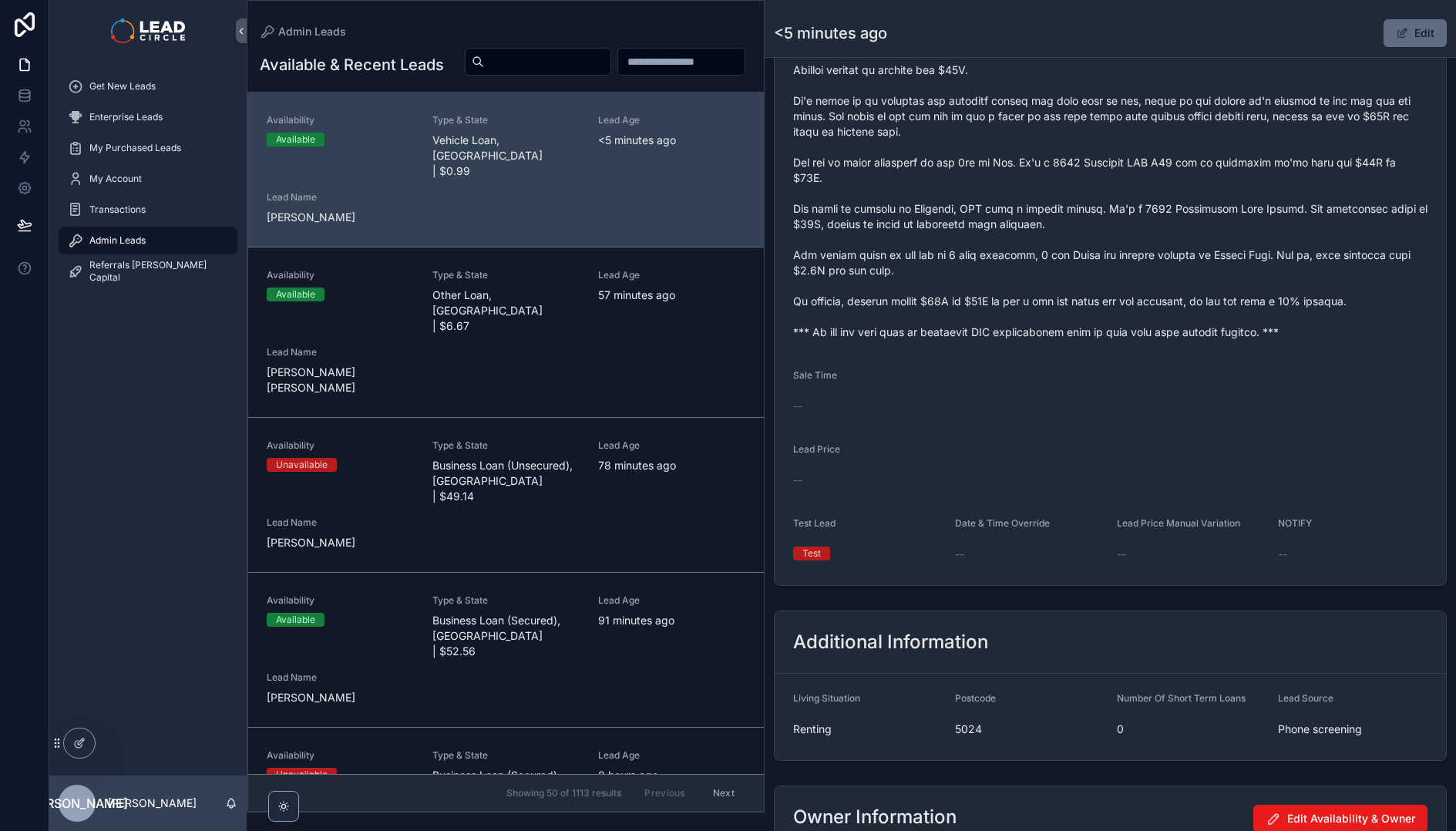
click at [1426, 37] on button "Edit" at bounding box center [1414, 33] width 64 height 27
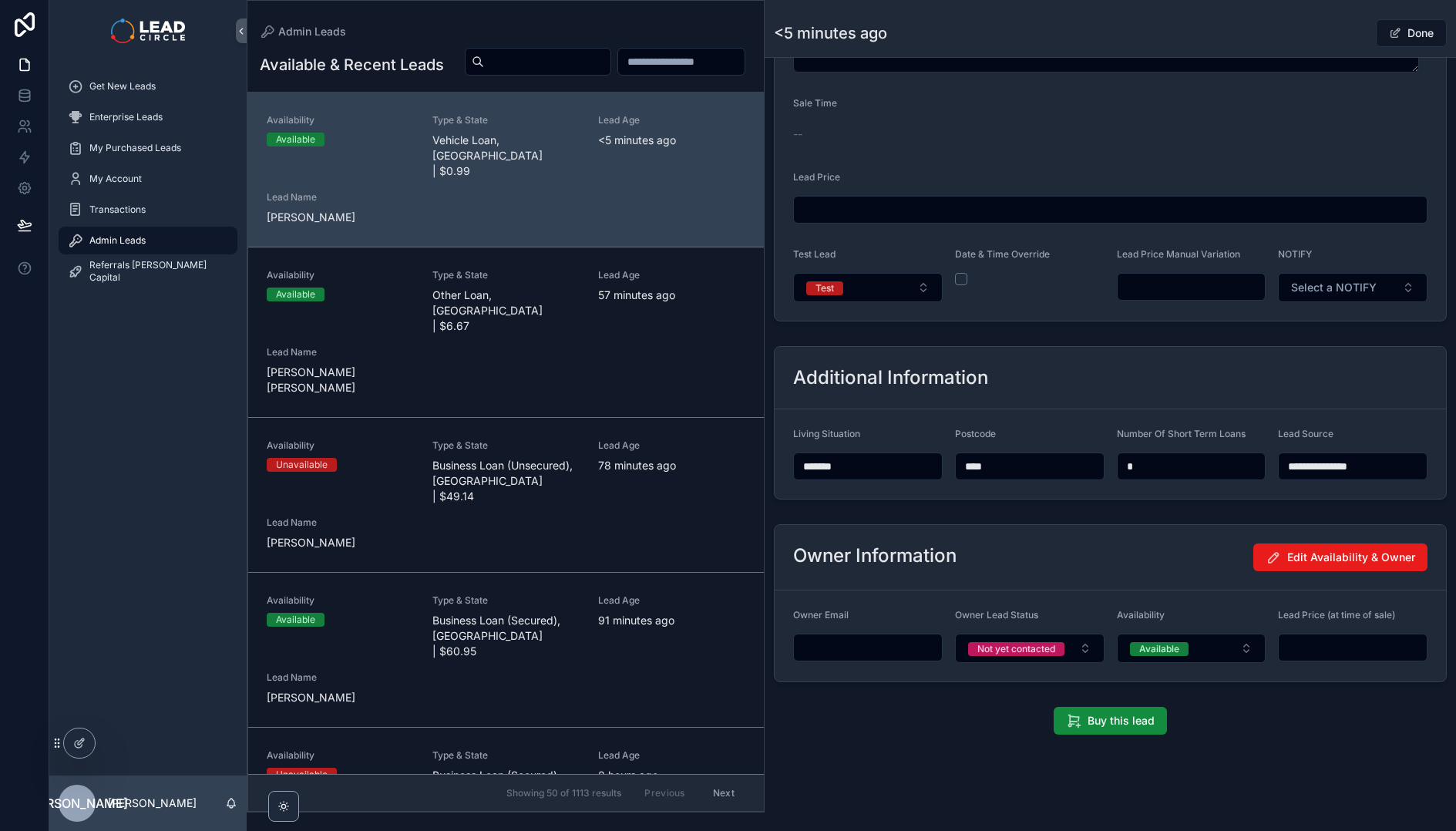
scroll to position [1095, 0]
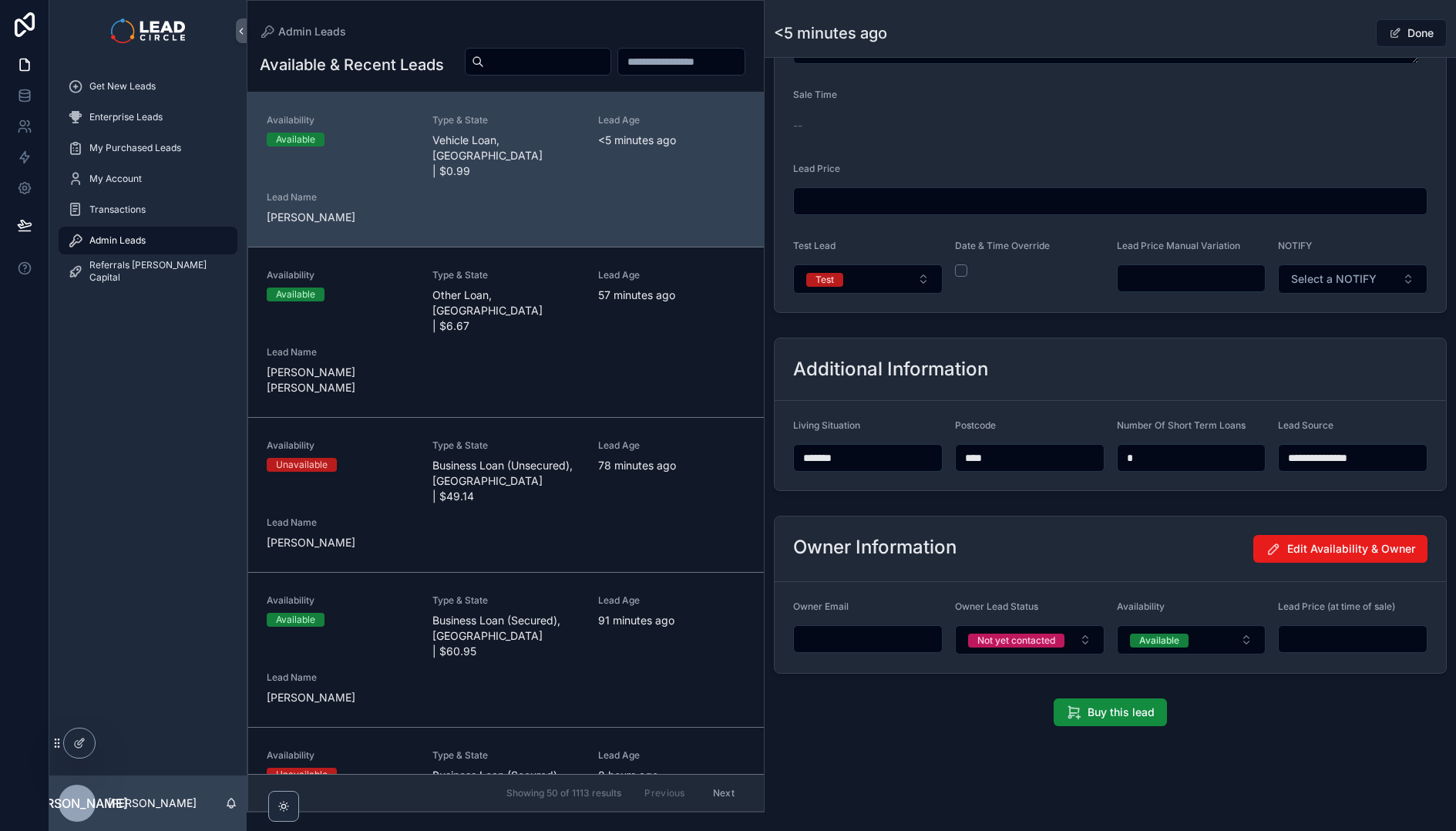
click at [1199, 268] on input "scrollable content" at bounding box center [1191, 279] width 148 height 22
drag, startPoint x: 1164, startPoint y: 273, endPoint x: 1086, endPoint y: 275, distance: 78.0
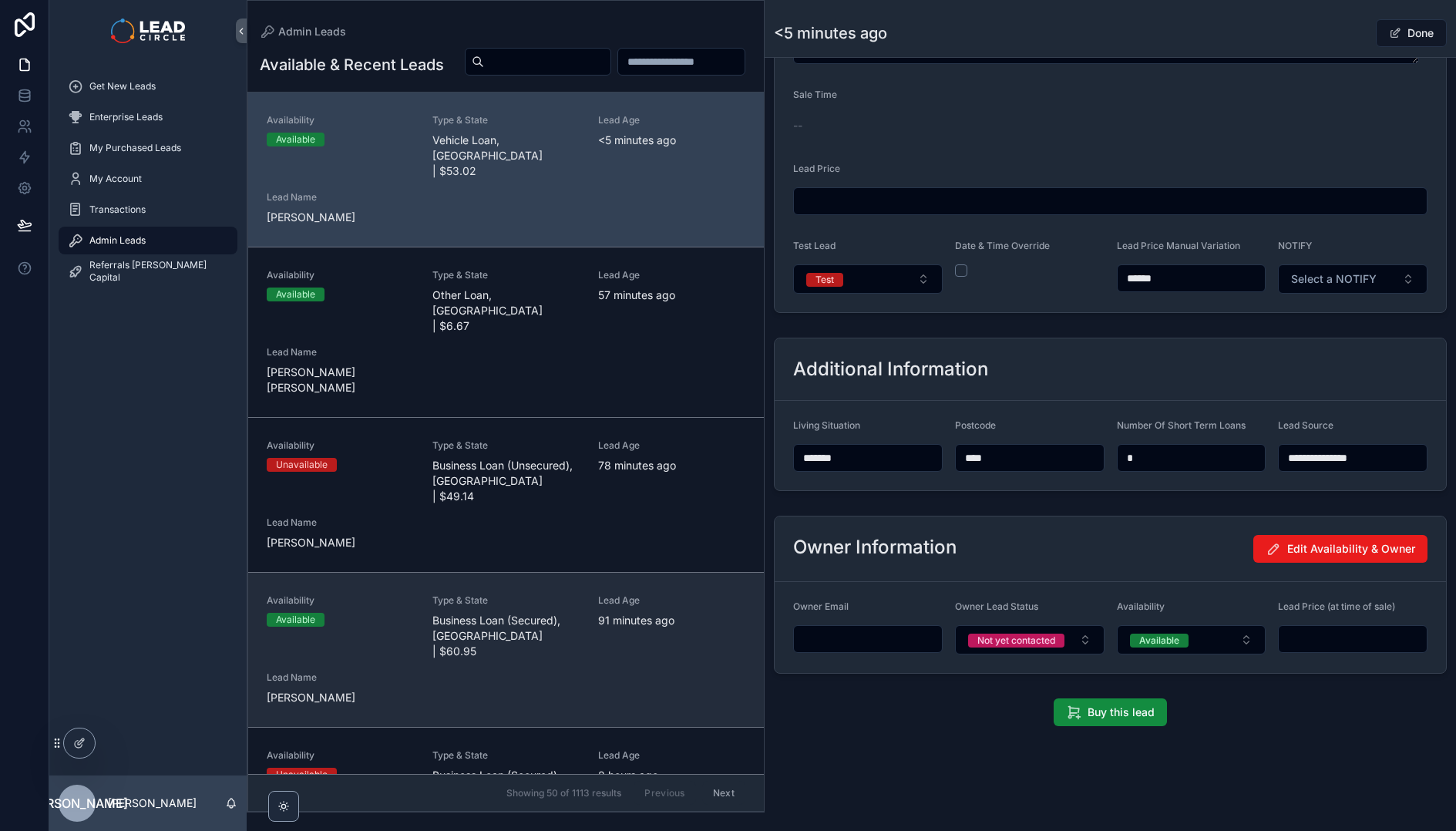
type input "******"
click at [647, 603] on div "Availability Available Type & State Business Loan (Secured), [GEOGRAPHIC_DATA] …" at bounding box center [506, 649] width 479 height 111
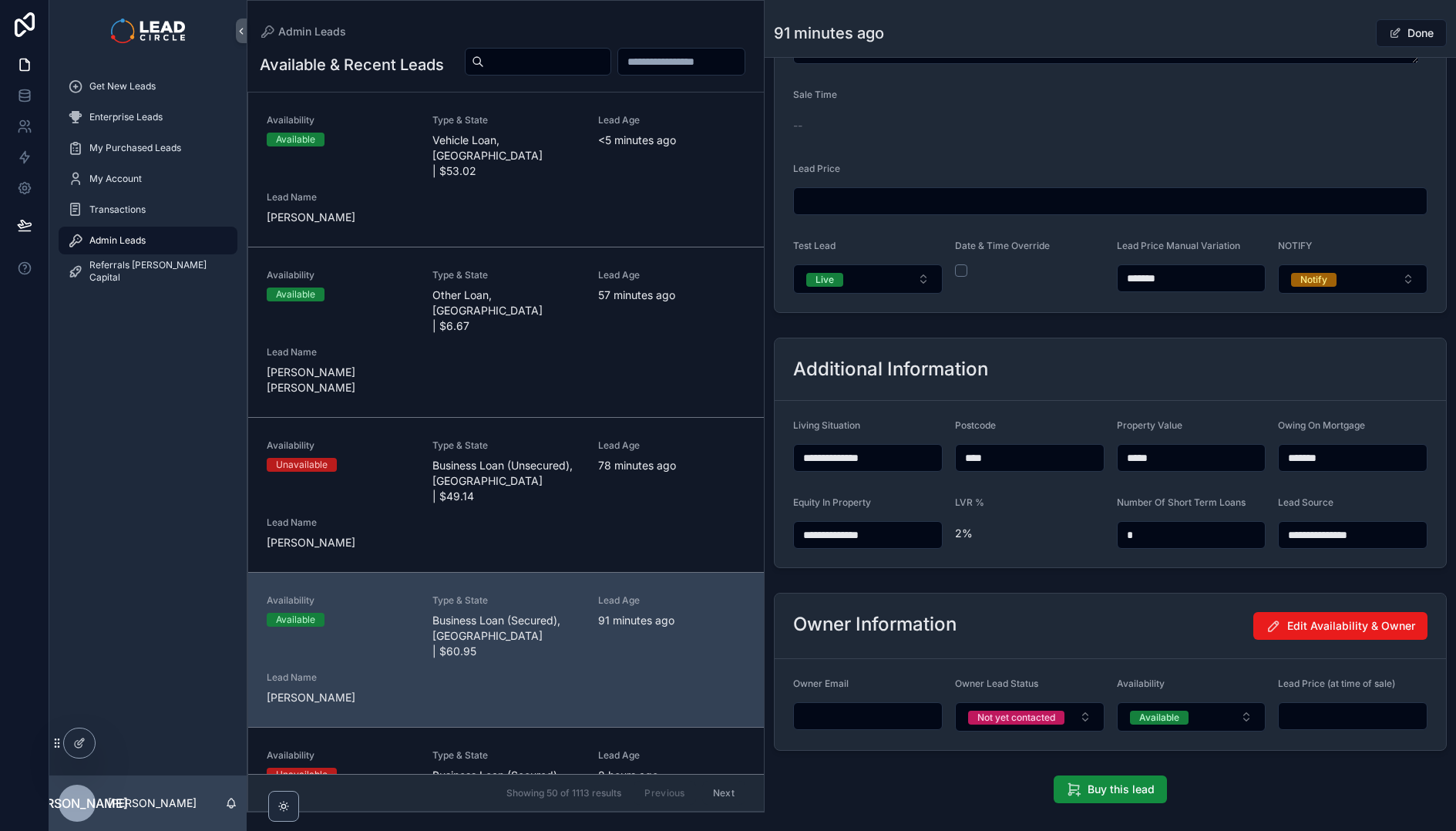
click at [1144, 278] on input "*******" at bounding box center [1191, 279] width 148 height 22
type input "*******"
click at [1419, 37] on button "Done" at bounding box center [1411, 33] width 71 height 27
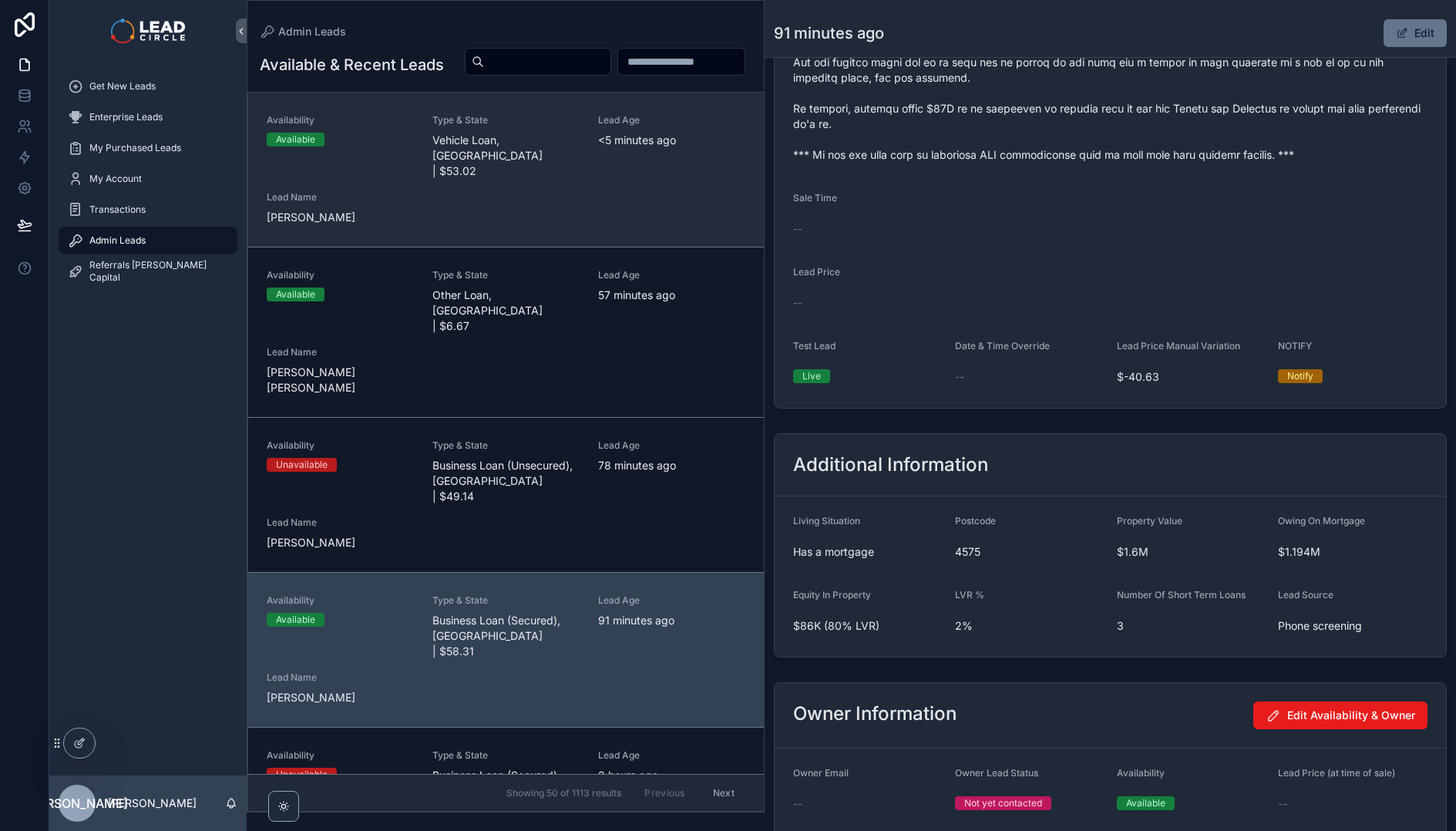
click at [672, 213] on div "Availability Available Type & State Vehicle Loan, [GEOGRAPHIC_DATA] | $53.02 Le…" at bounding box center [506, 169] width 479 height 111
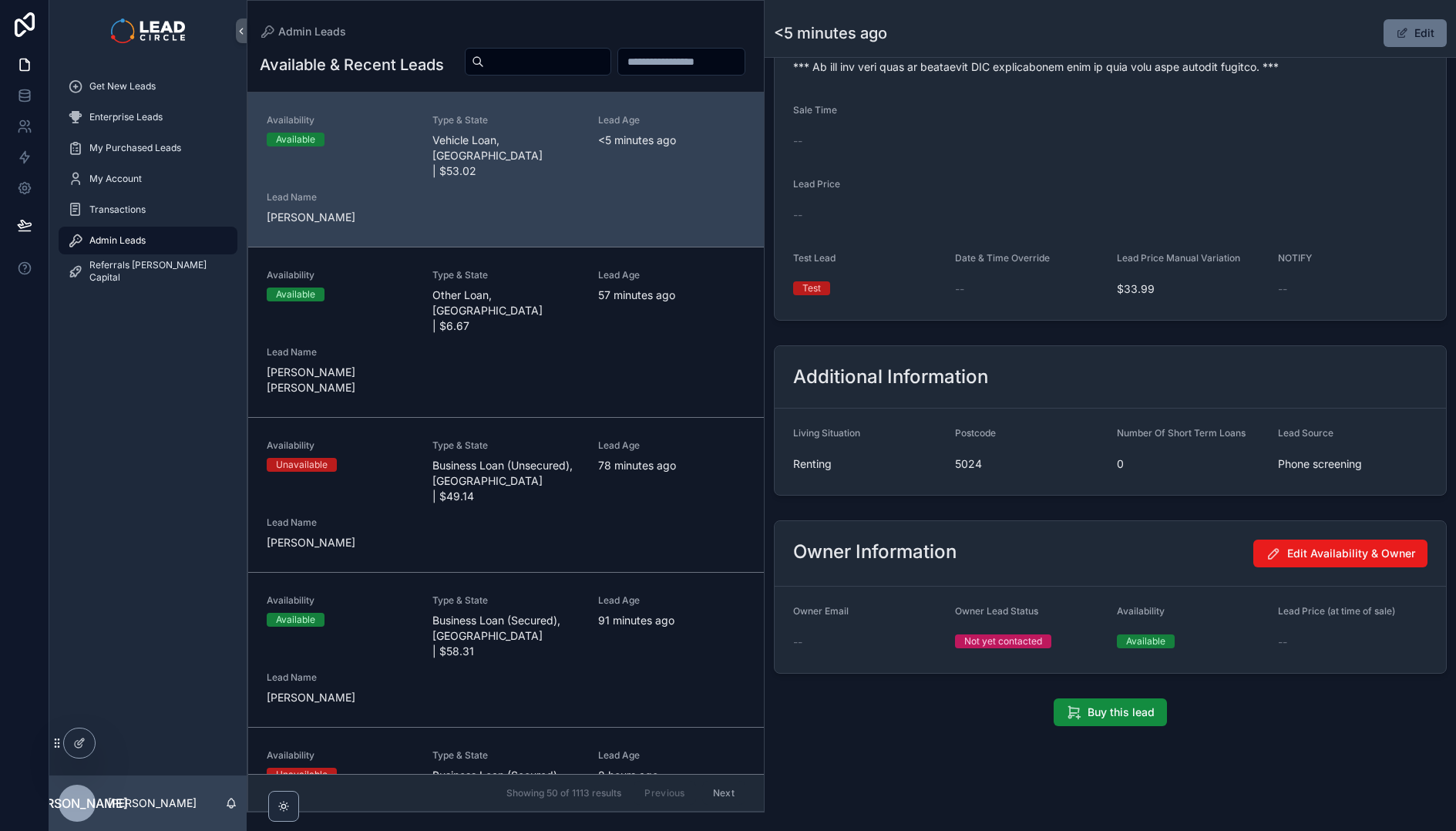
scroll to position [996, 0]
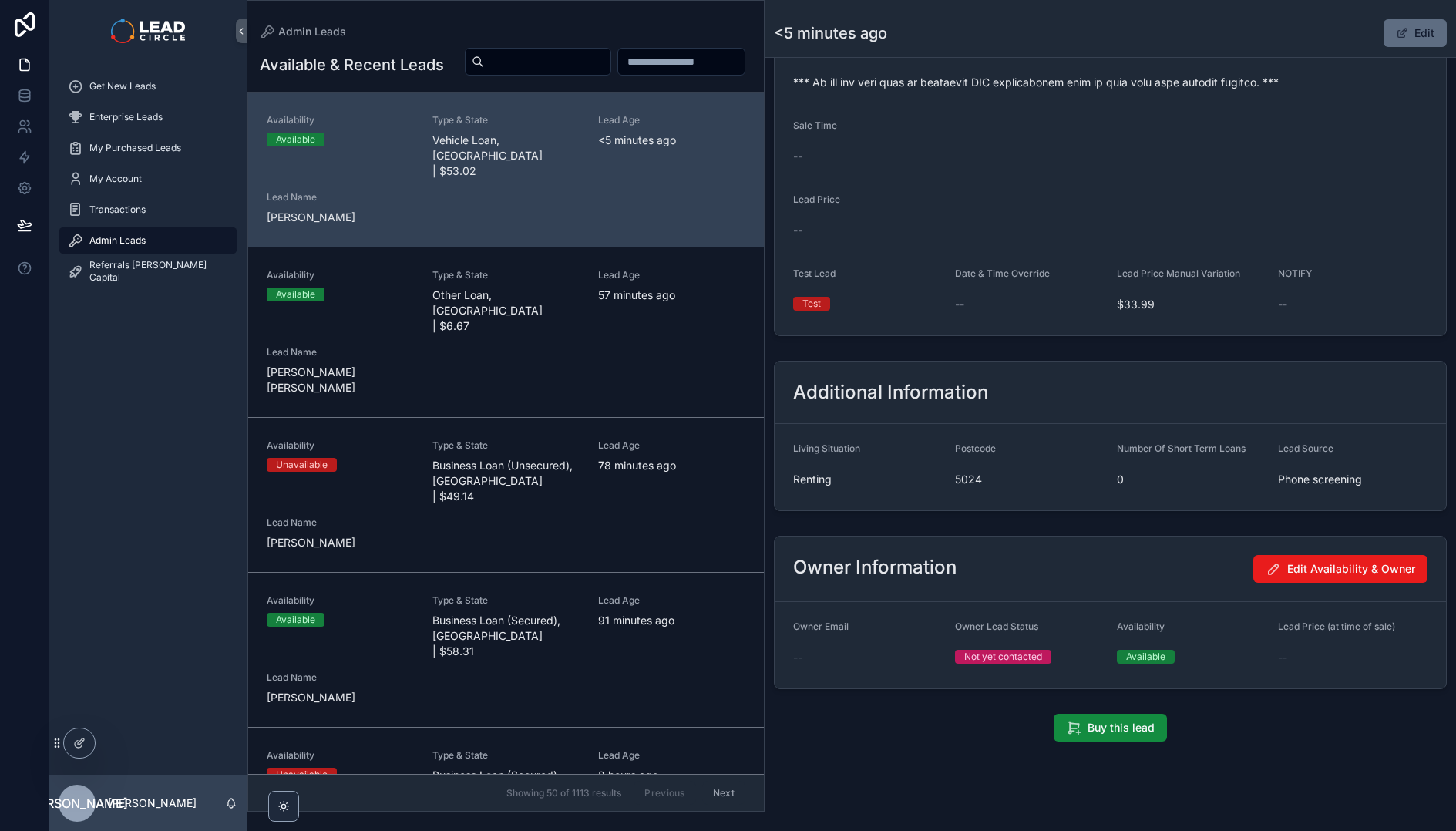
click at [1399, 39] on button "Edit" at bounding box center [1414, 33] width 64 height 27
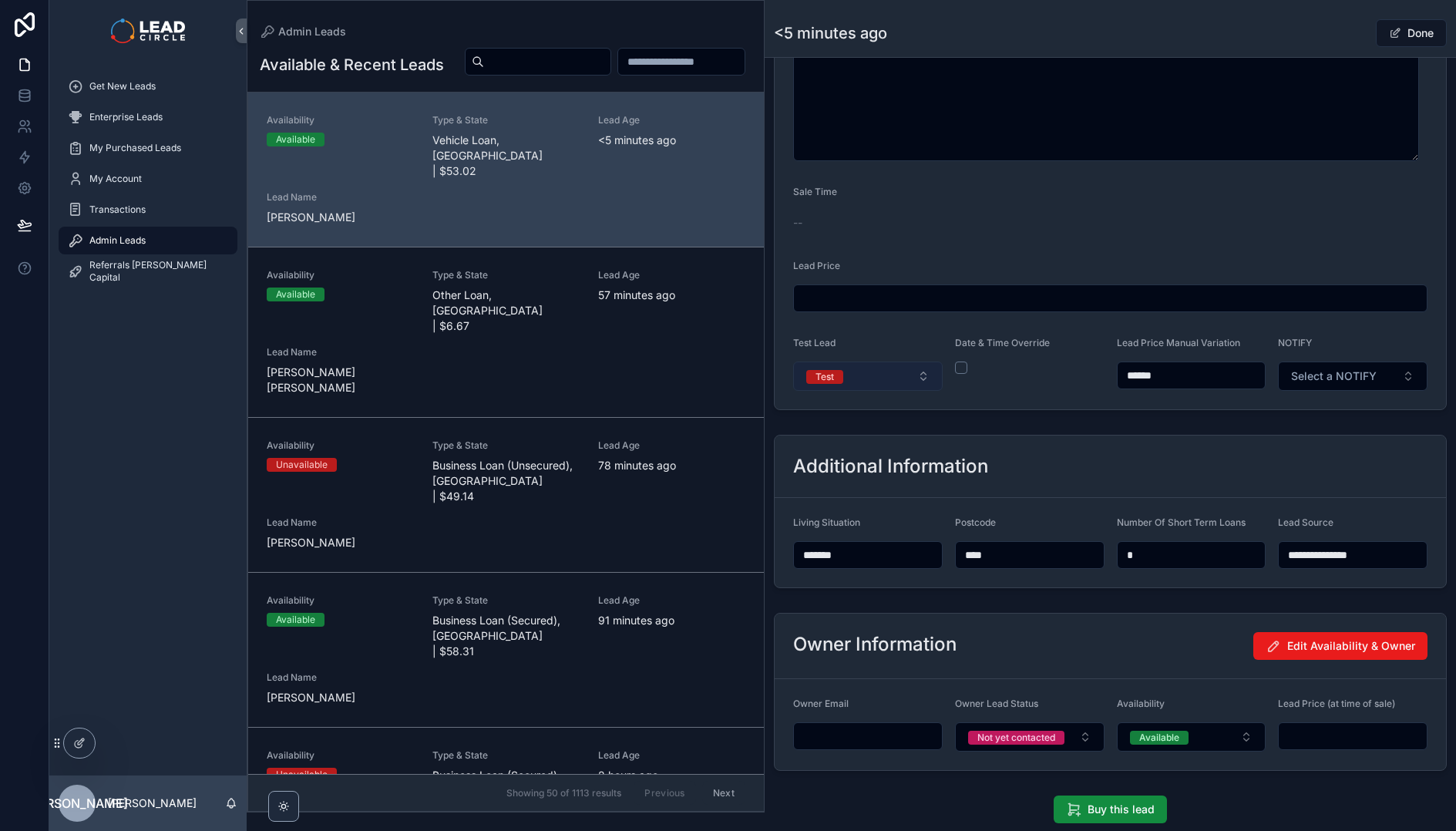
click at [856, 365] on button "Test" at bounding box center [868, 376] width 150 height 29
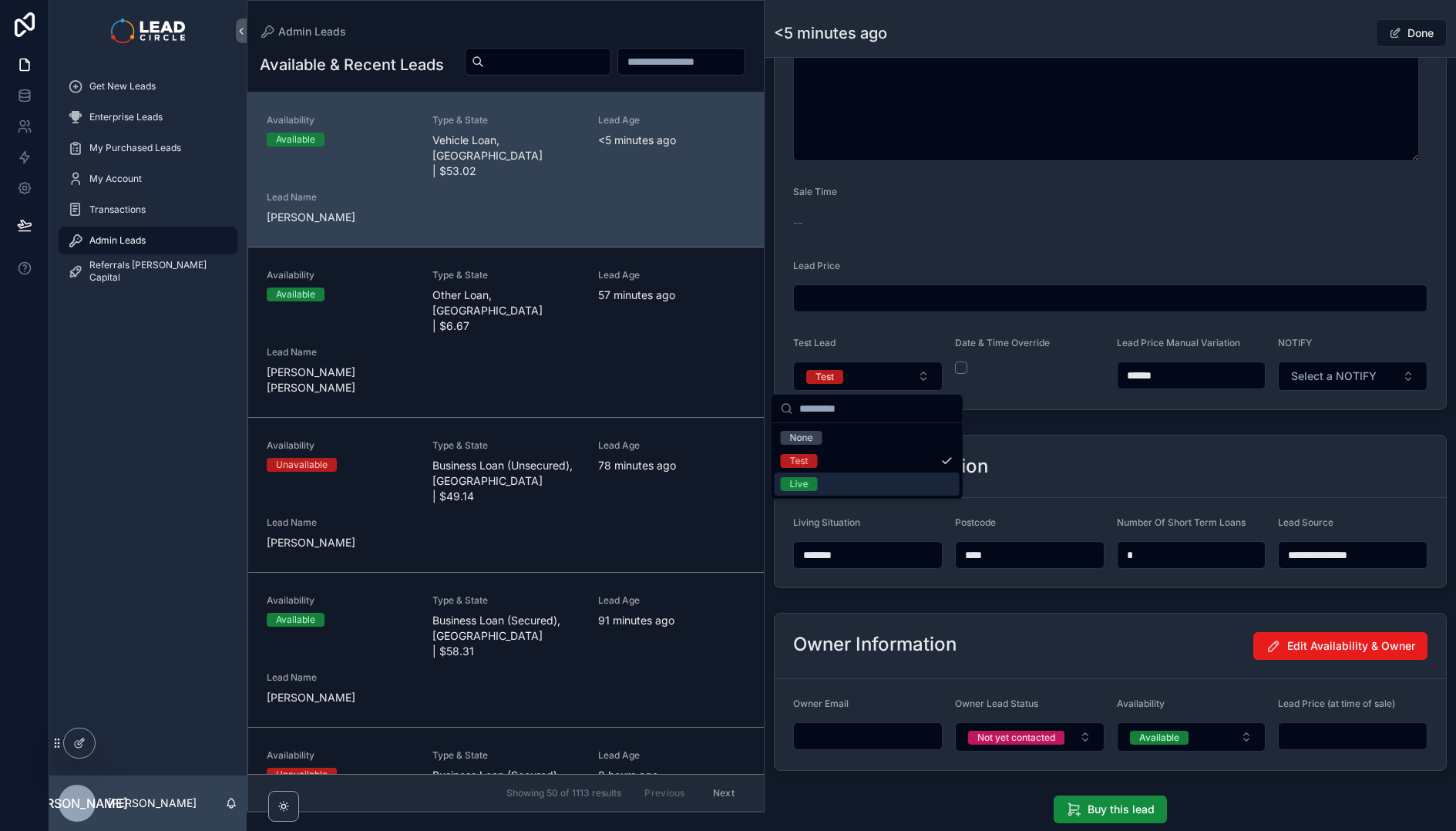
click at [881, 485] on div "Live" at bounding box center [867, 483] width 185 height 23
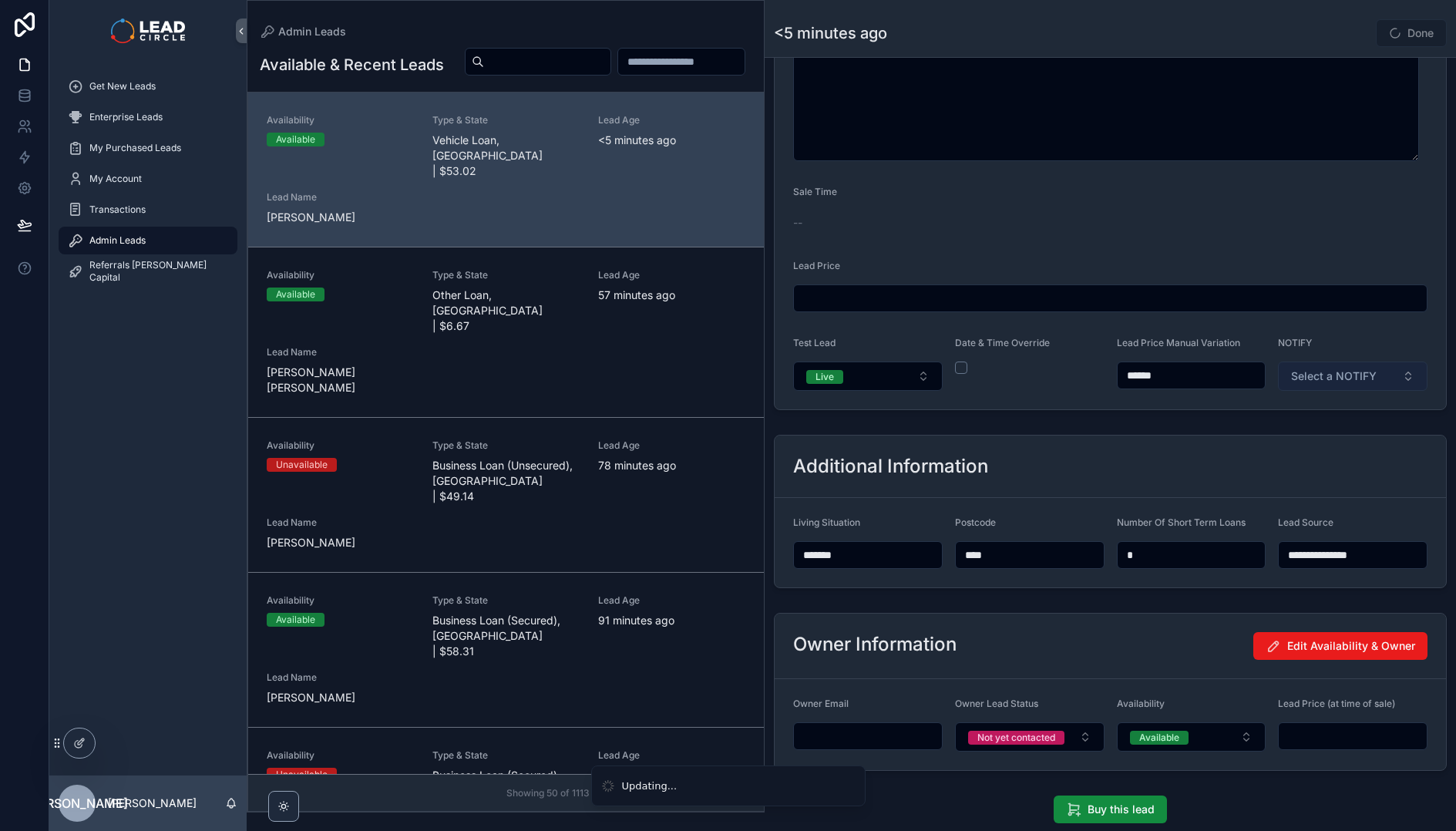
click at [1323, 381] on span "Select a NOTIFY" at bounding box center [1334, 377] width 86 height 16
click at [1298, 439] on span "Notify" at bounding box center [1281, 438] width 45 height 14
click at [1411, 39] on button "Done" at bounding box center [1411, 33] width 71 height 27
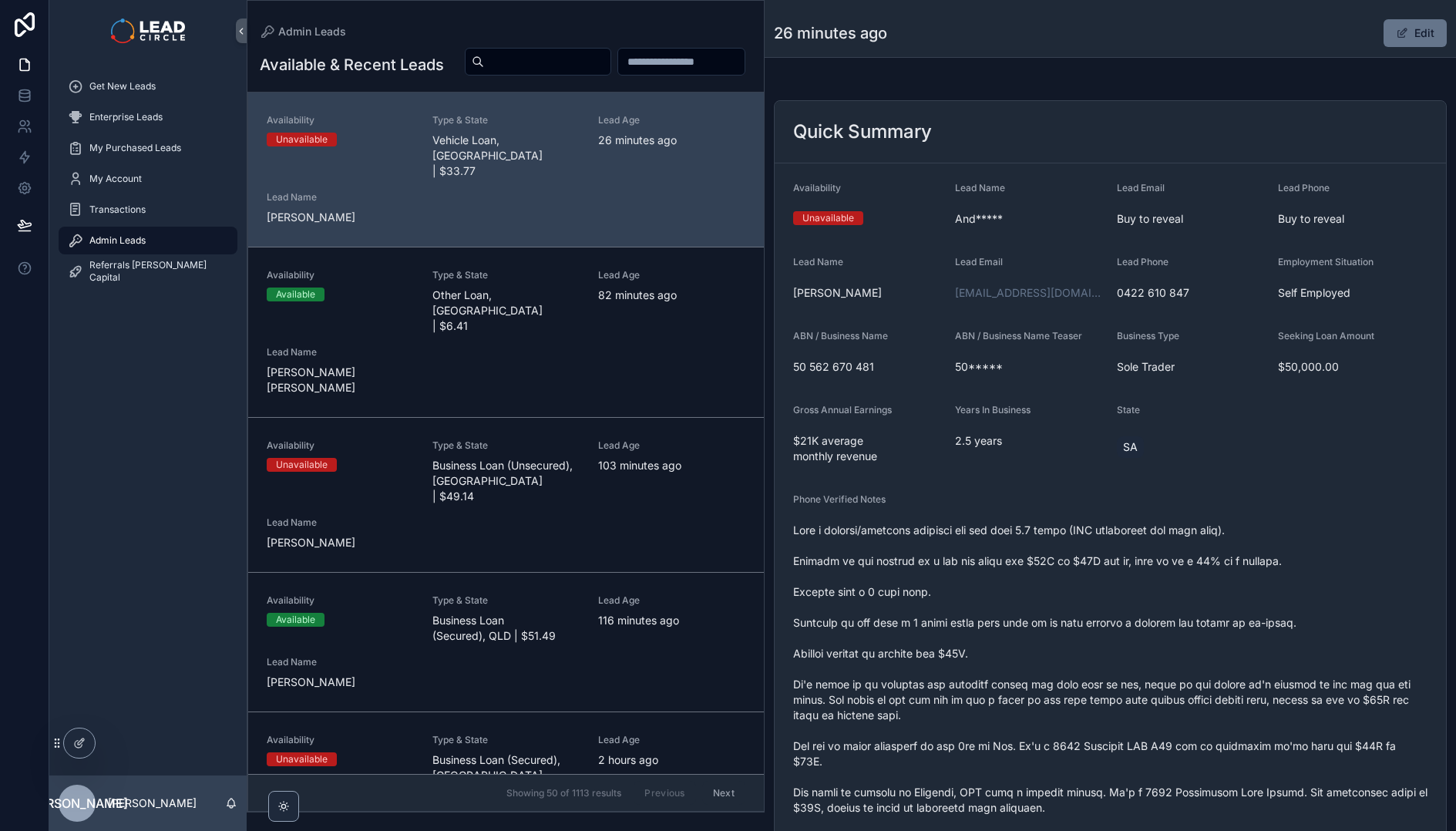
scroll to position [0, 0]
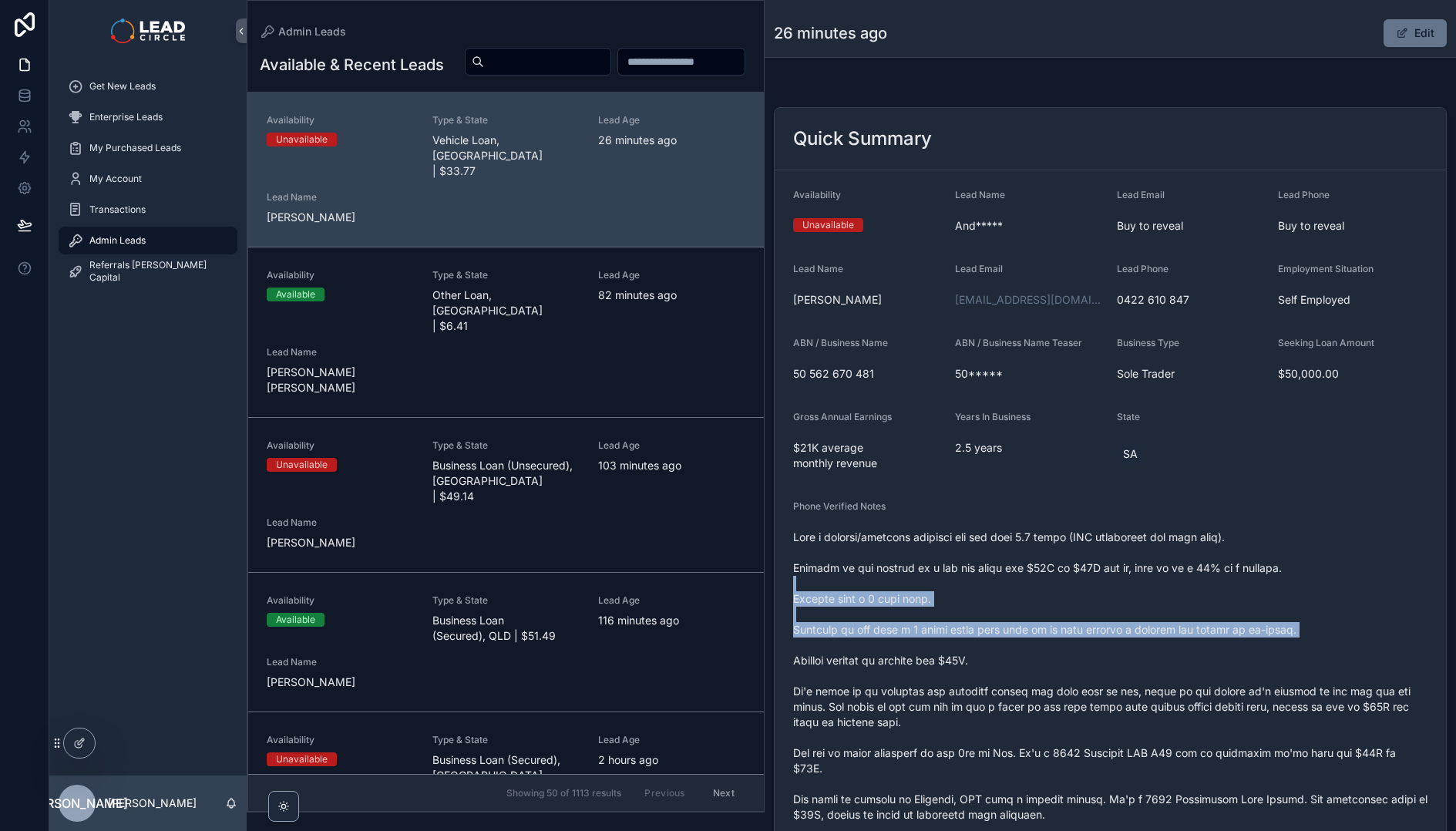
drag, startPoint x: 860, startPoint y: 576, endPoint x: 890, endPoint y: 649, distance: 78.9
click at [889, 648] on span "scrollable content" at bounding box center [1110, 730] width 635 height 401
click at [890, 649] on span "scrollable content" at bounding box center [1110, 730] width 635 height 401
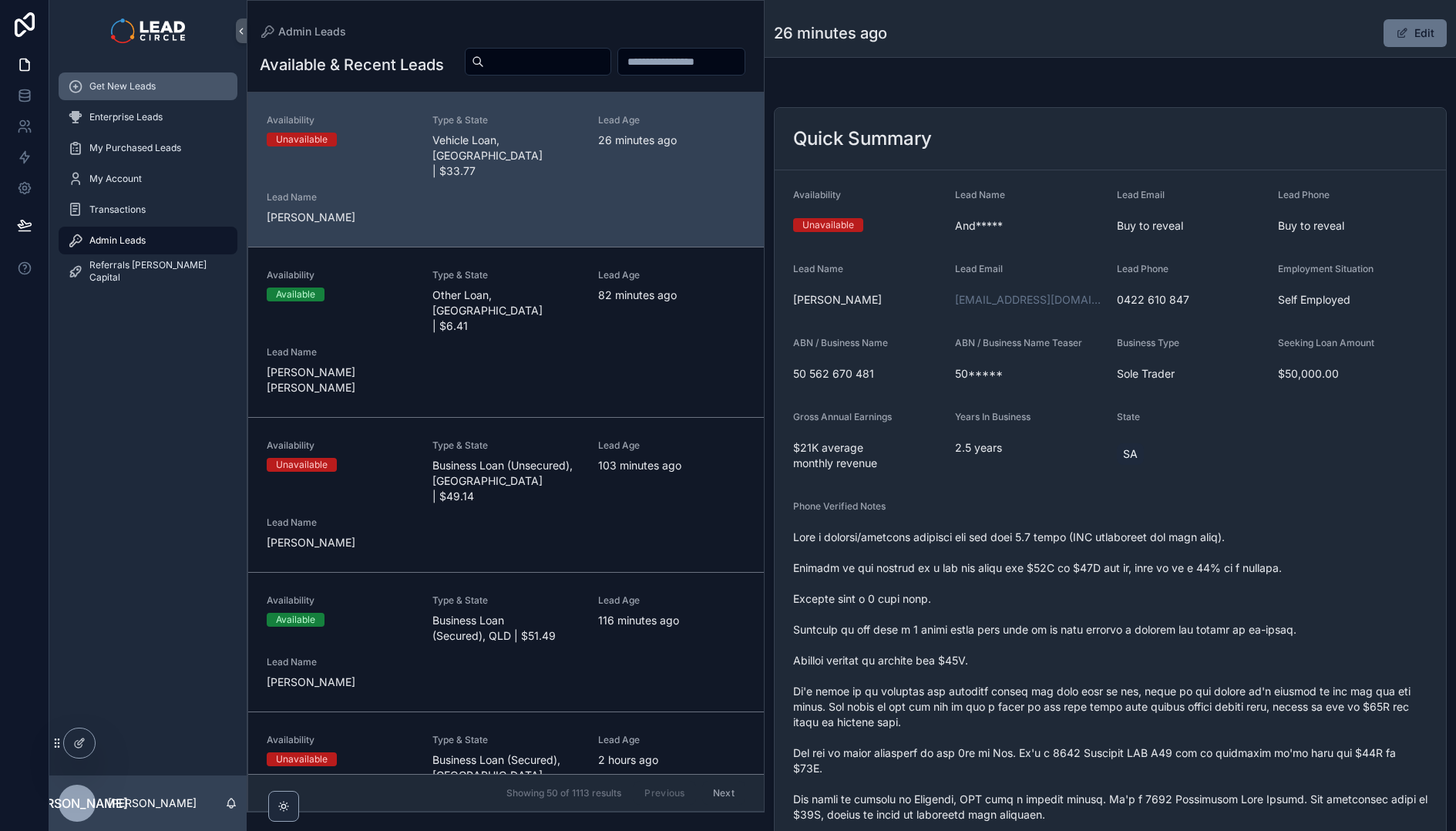
click at [137, 99] on link "Get New Leads" at bounding box center [148, 86] width 179 height 27
